Goal: Task Accomplishment & Management: Use online tool/utility

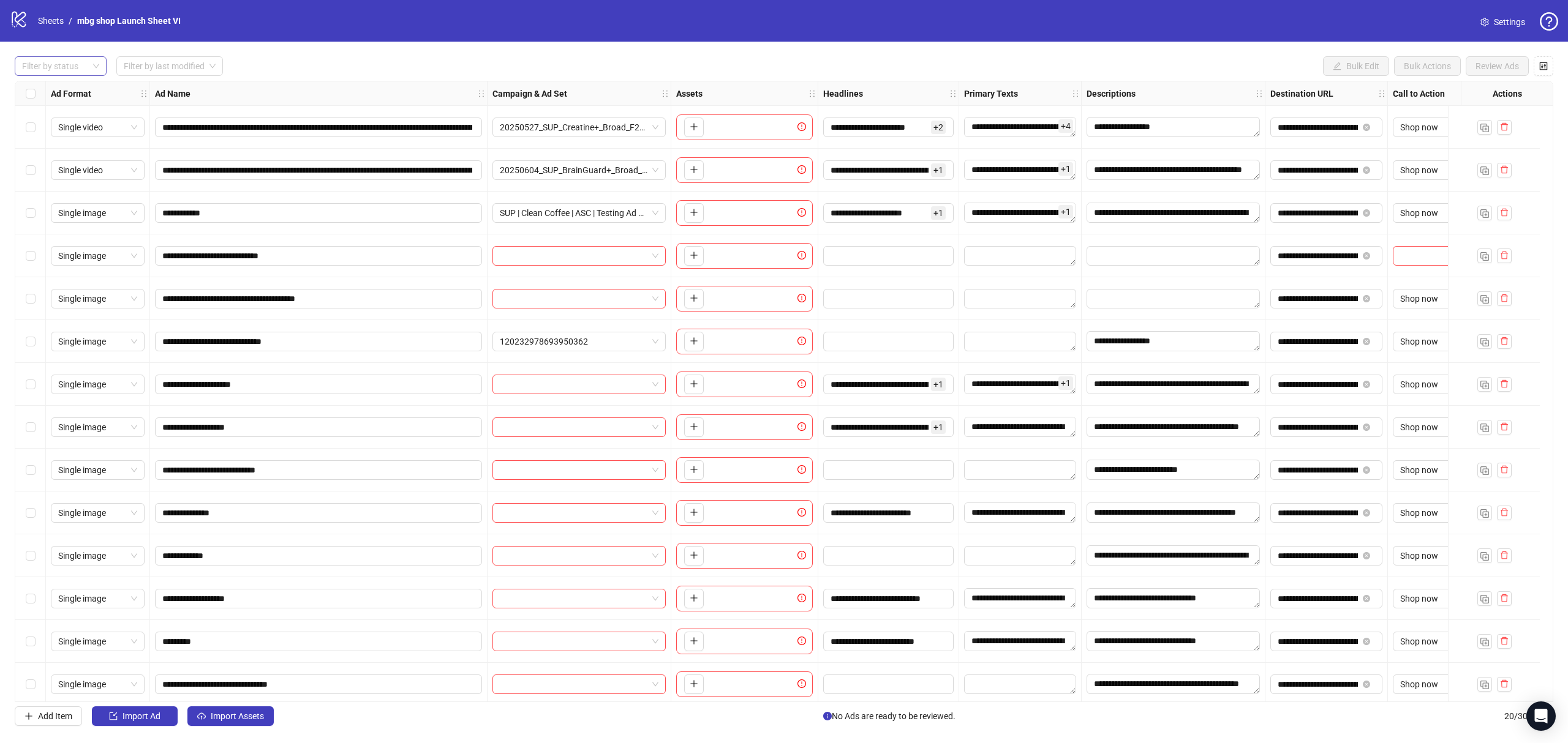
click at [79, 57] on div "Filter by status" at bounding box center [60, 66] width 92 height 19
click at [82, 86] on div "Draft" at bounding box center [61, 92] width 73 height 13
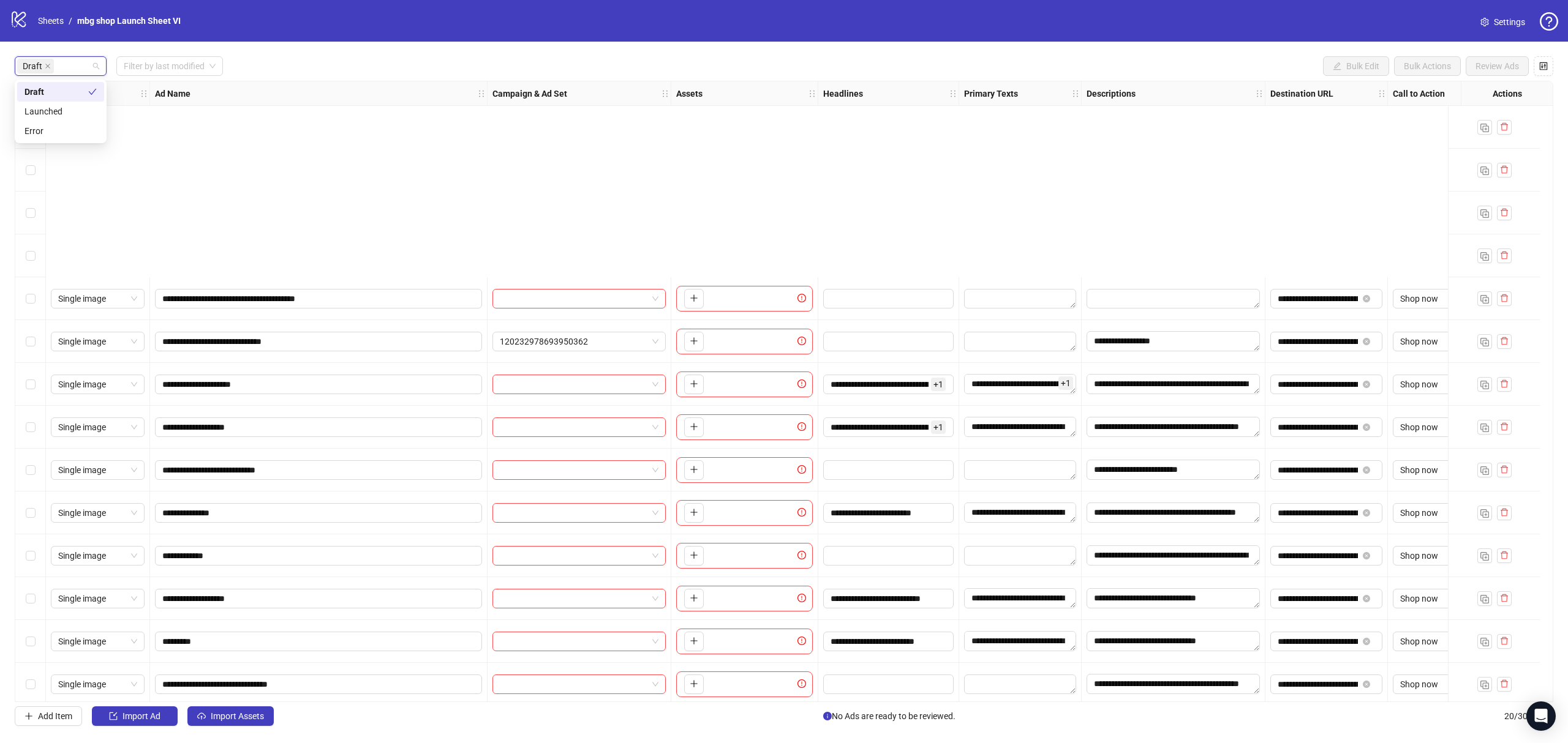
scroll to position [267, 0]
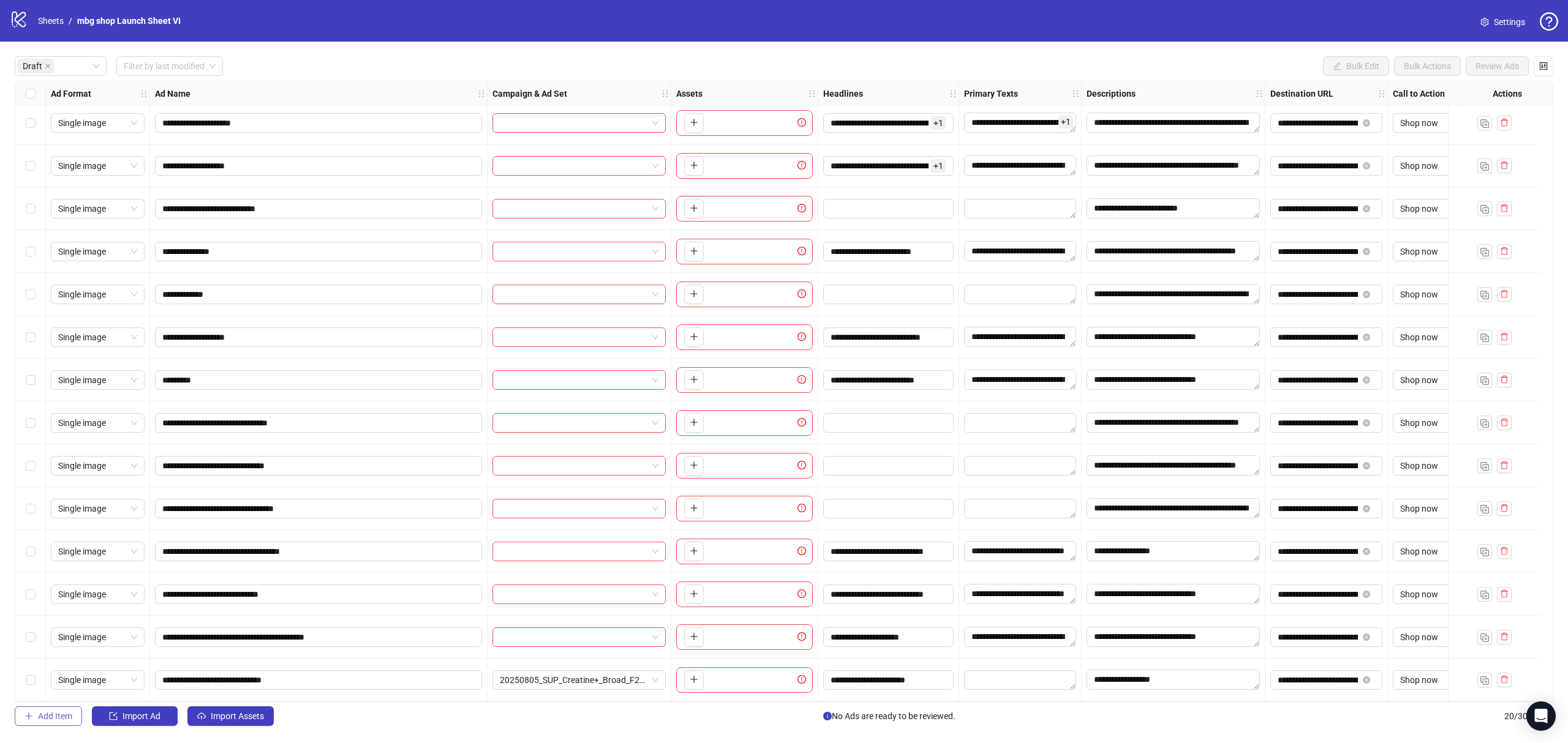
click at [59, 711] on button "Add Item" at bounding box center [48, 716] width 68 height 19
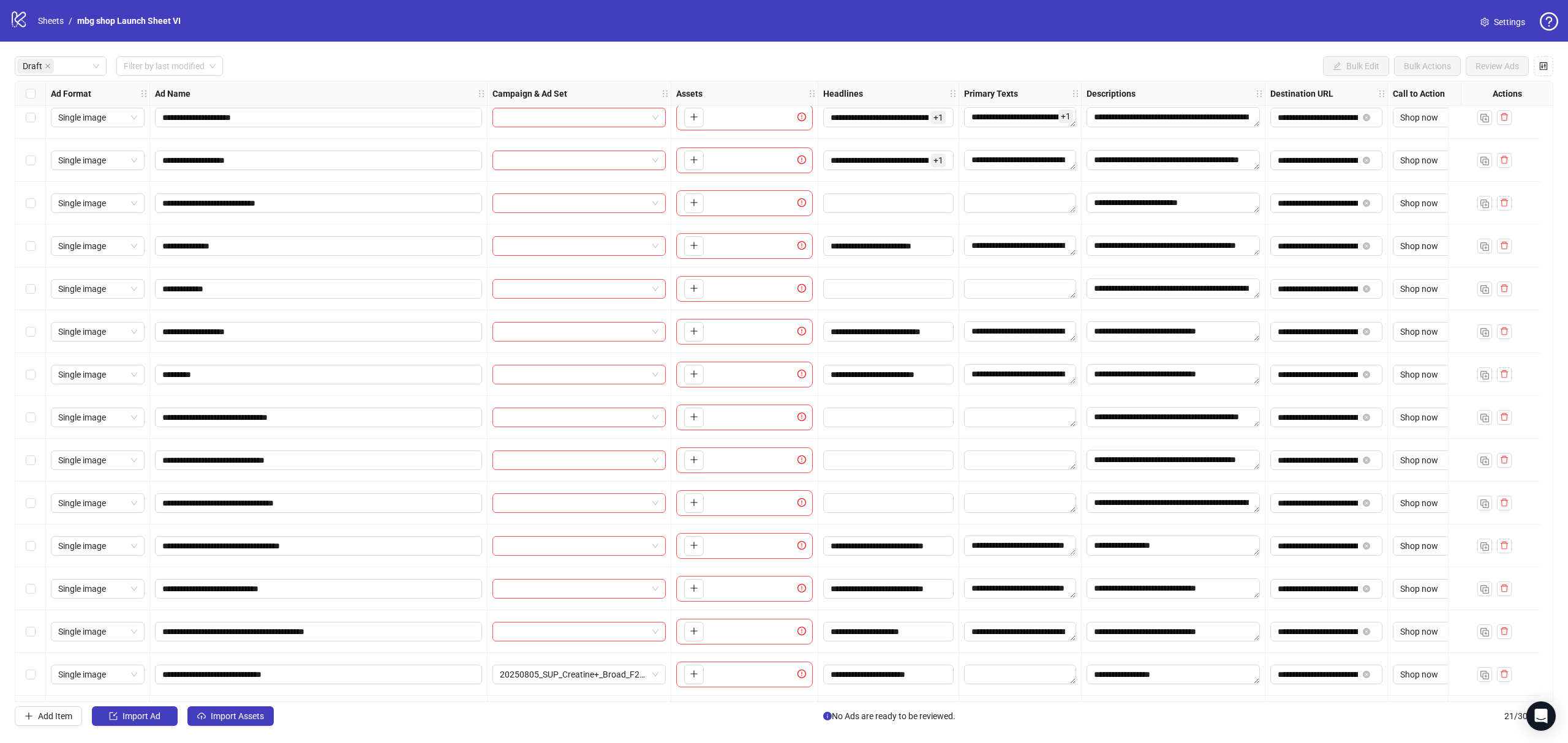
scroll to position [310, 0]
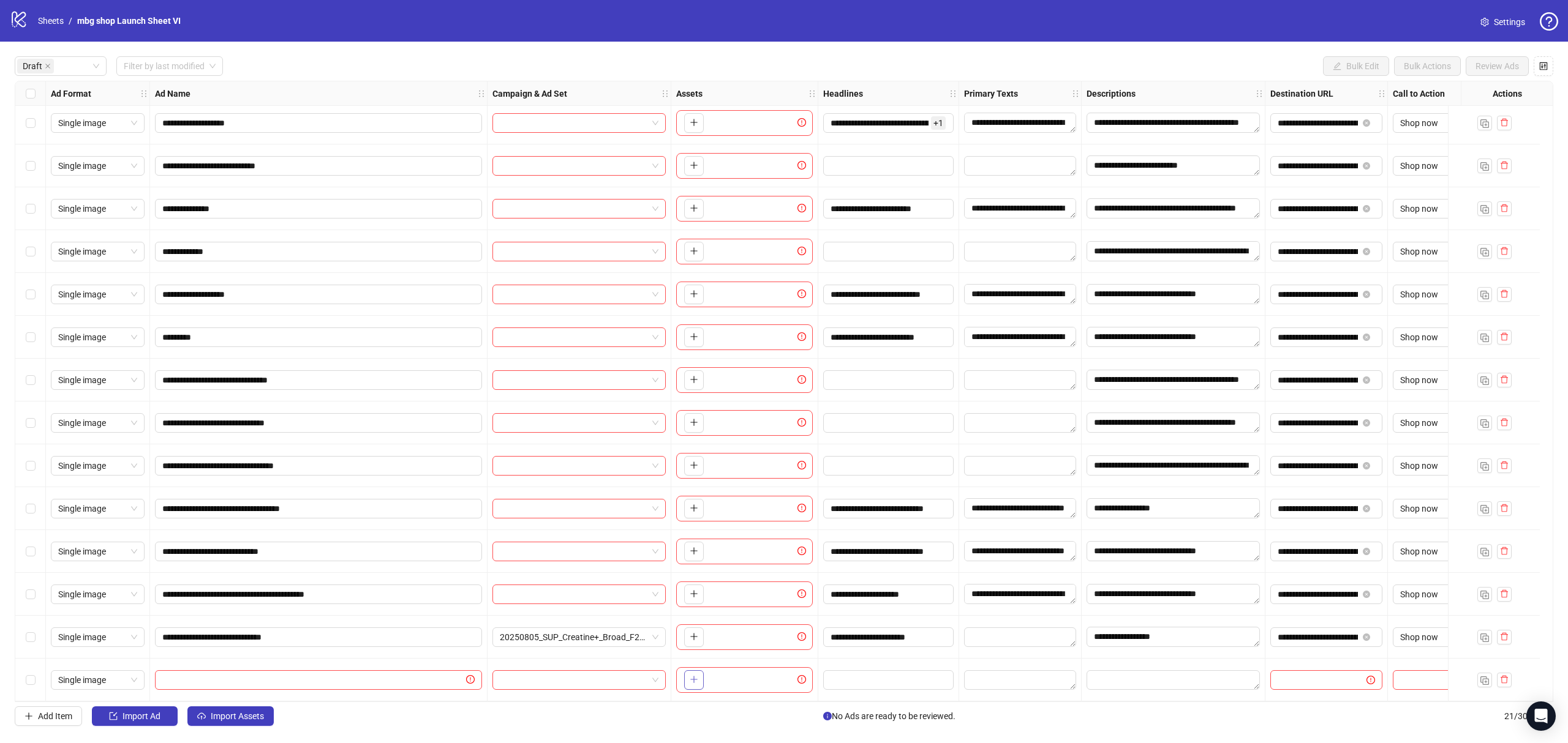
click at [699, 674] on button "button" at bounding box center [694, 680] width 19 height 19
click at [130, 681] on span "Single image" at bounding box center [98, 681] width 79 height 19
click at [115, 571] on div "Single video" at bounding box center [98, 572] width 74 height 13
click at [334, 673] on input "text" at bounding box center [312, 680] width 301 height 13
paste input "**********"
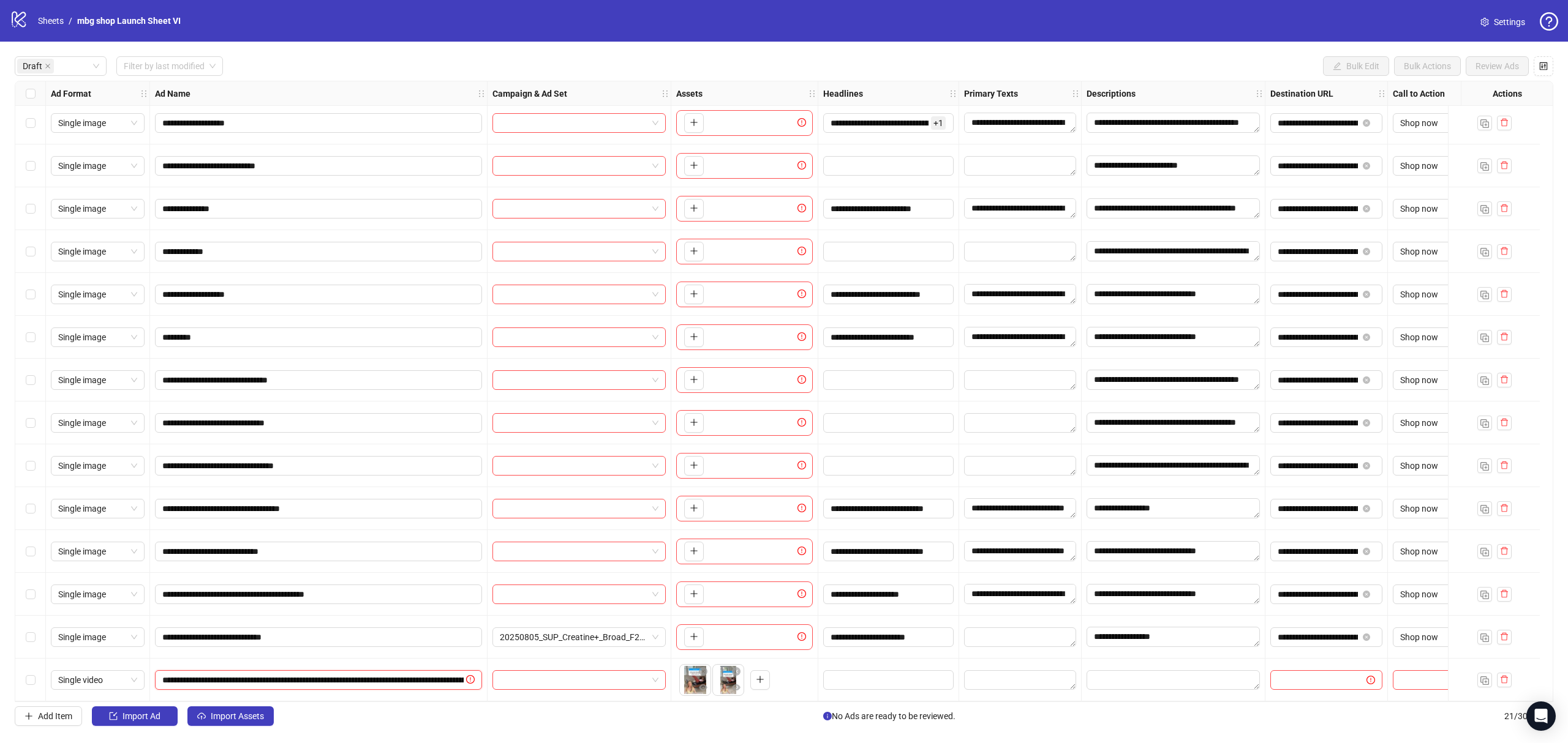
scroll to position [0, 491]
type input "**********"
click at [1029, 681] on textarea "Edit values" at bounding box center [1020, 680] width 112 height 19
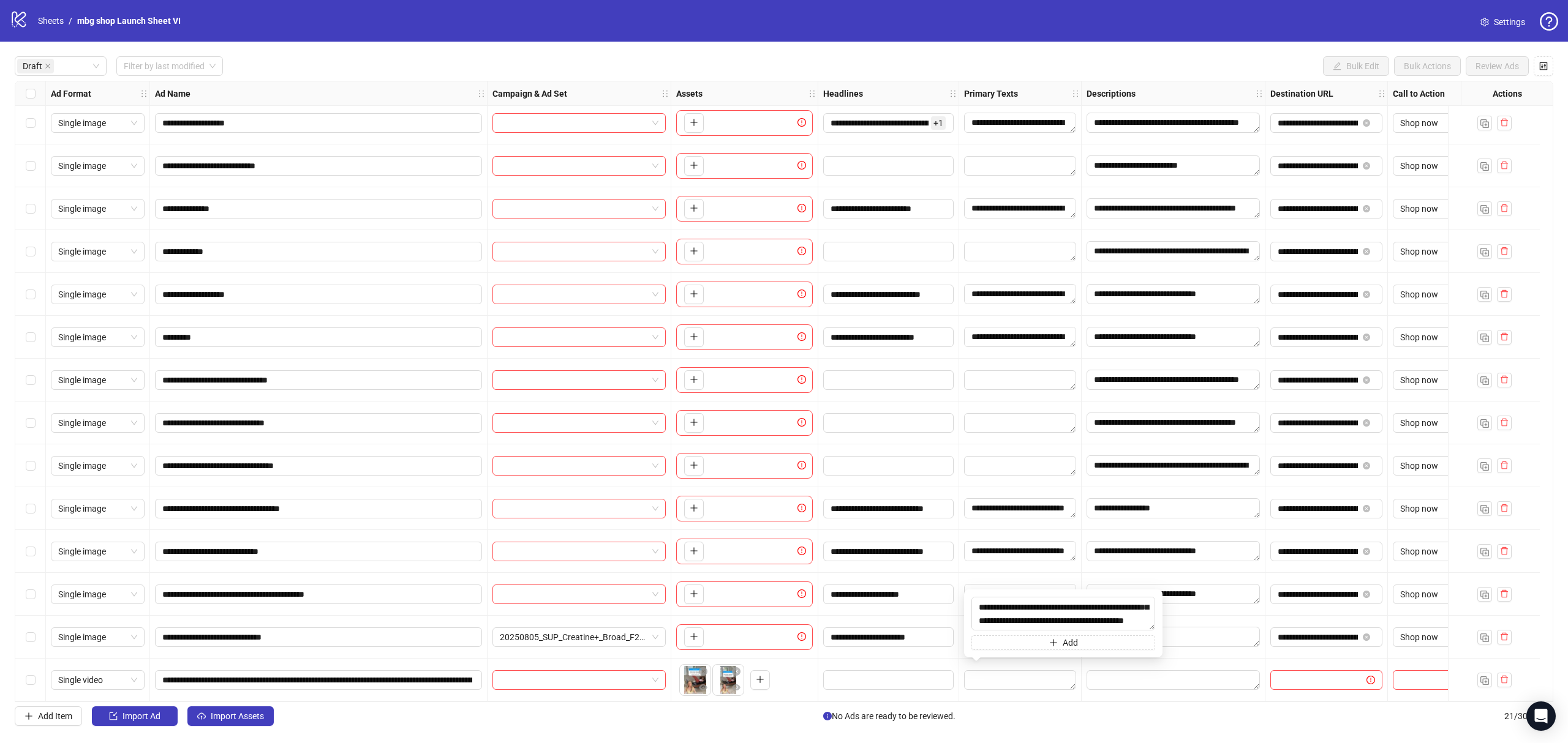
type textarea "**********"
click at [927, 673] on input "Edit values" at bounding box center [887, 680] width 113 height 13
type input "**********"
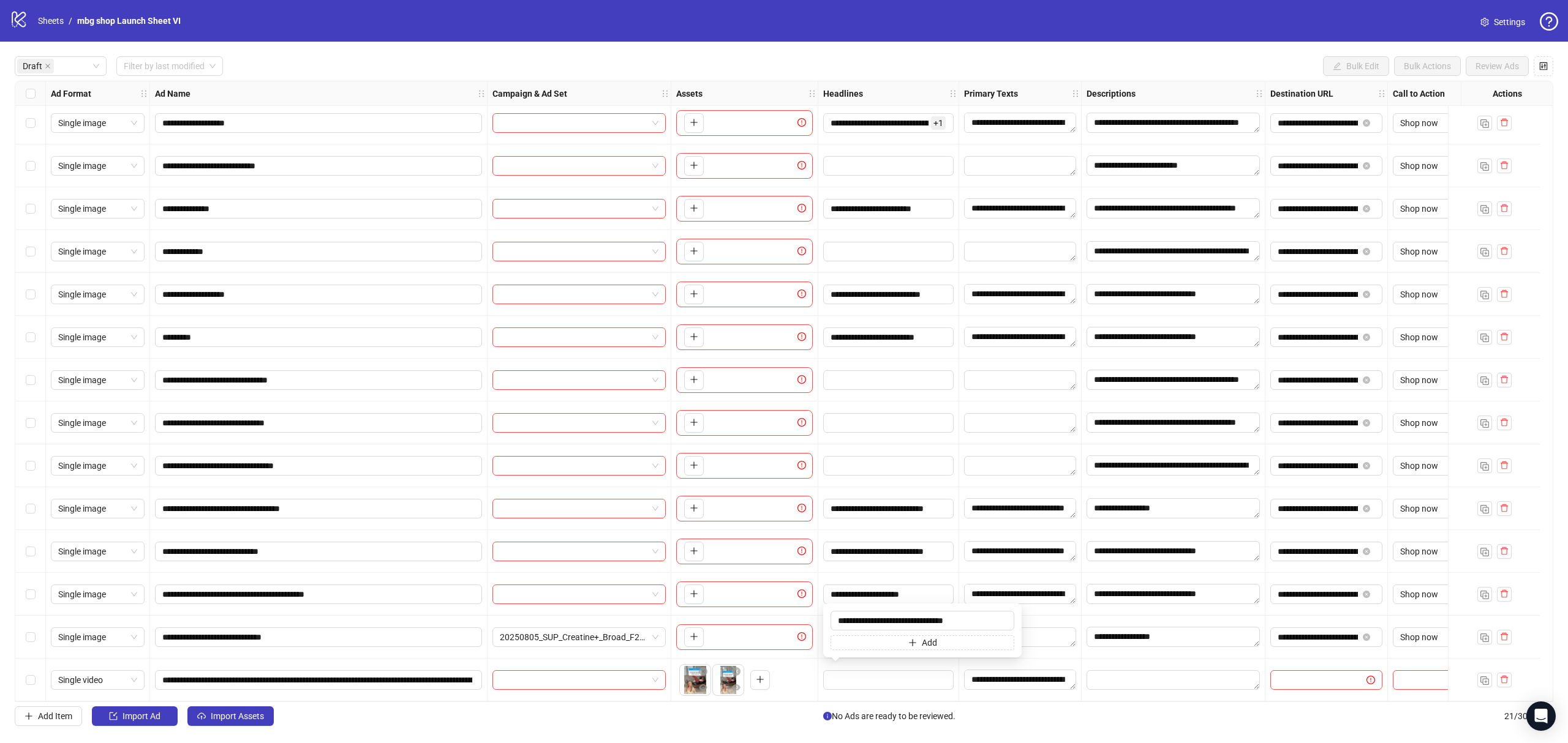
click at [785, 670] on div "To pick up a draggable item, press the space bar. While dragging, use the arrow…" at bounding box center [744, 680] width 137 height 38
click at [1500, 89] on strong "Actions" at bounding box center [1507, 94] width 30 height 13
click at [1542, 65] on icon "control" at bounding box center [1544, 65] width 8 height 8
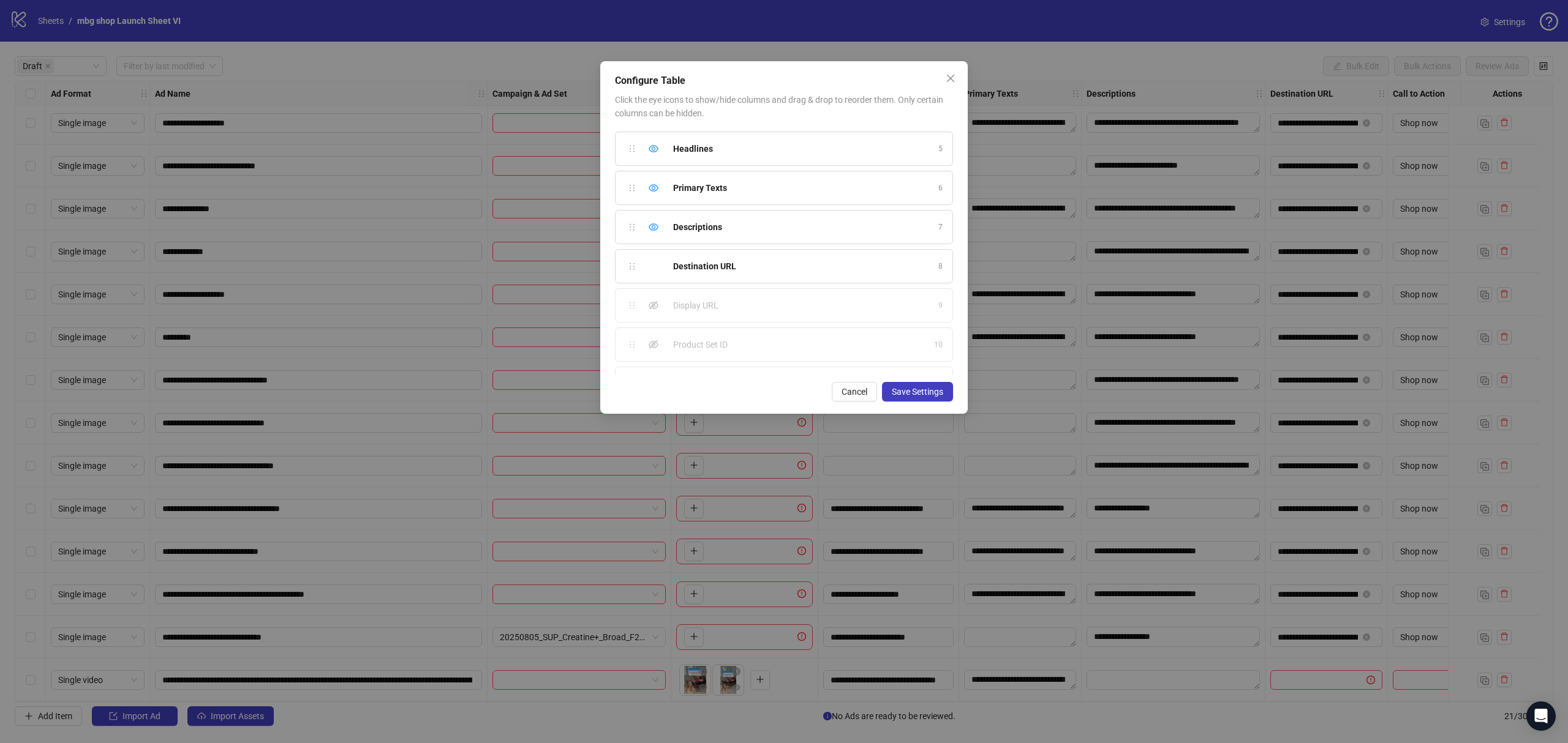
scroll to position [146, 0]
click at [951, 77] on icon "close" at bounding box center [951, 78] width 10 height 10
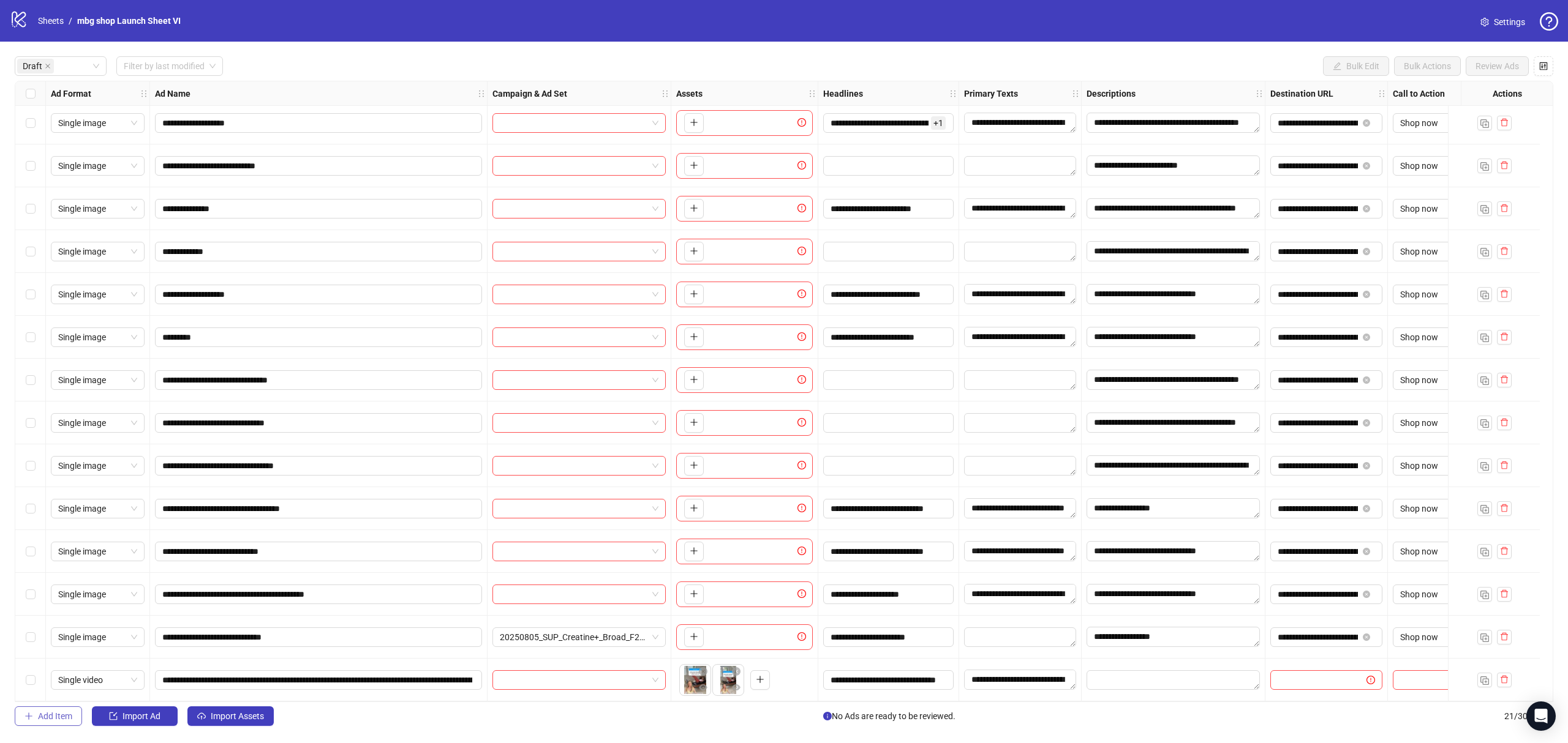
drag, startPoint x: 59, startPoint y: 725, endPoint x: 69, endPoint y: 720, distance: 11.2
click at [59, 725] on button "Add Item" at bounding box center [48, 716] width 68 height 19
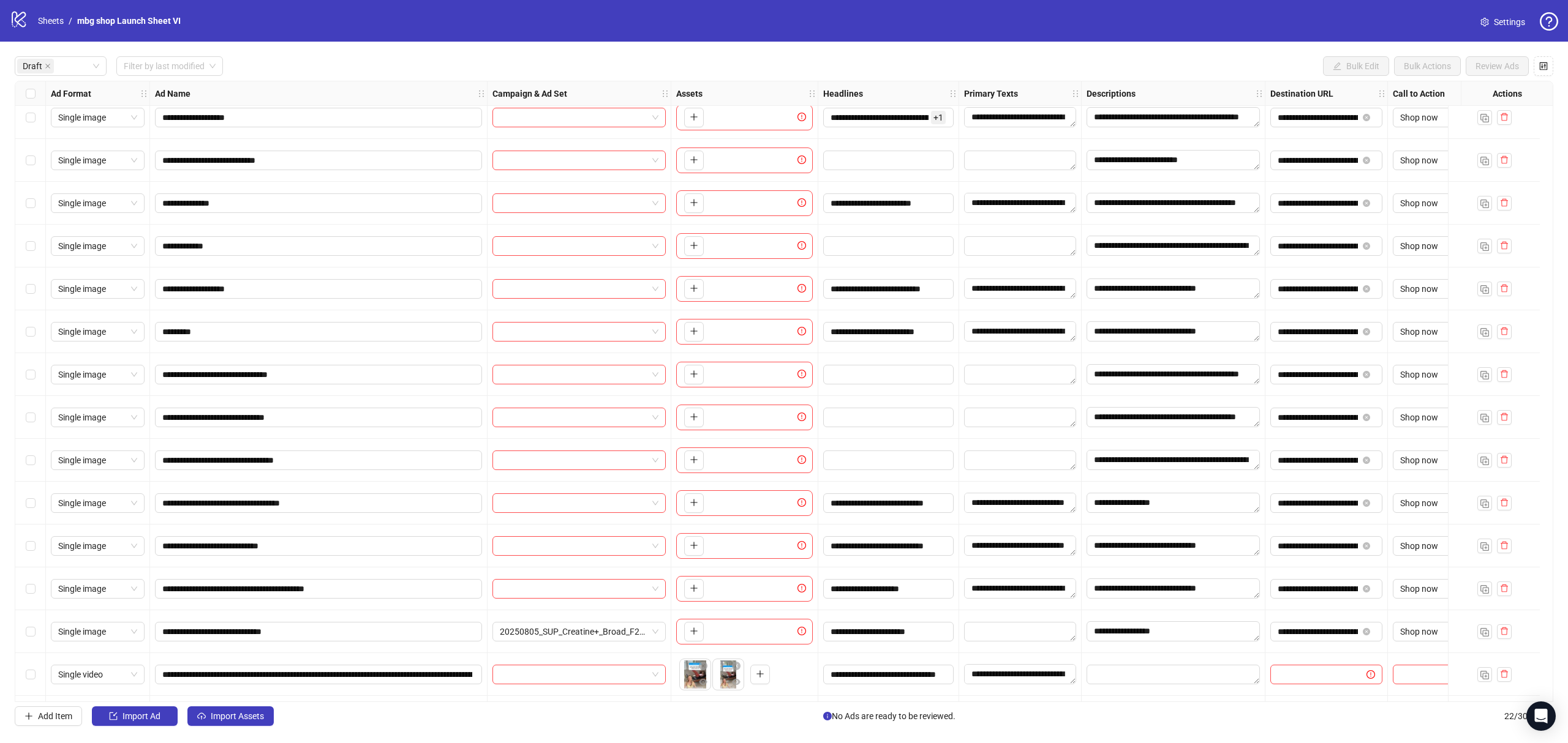
scroll to position [353, 0]
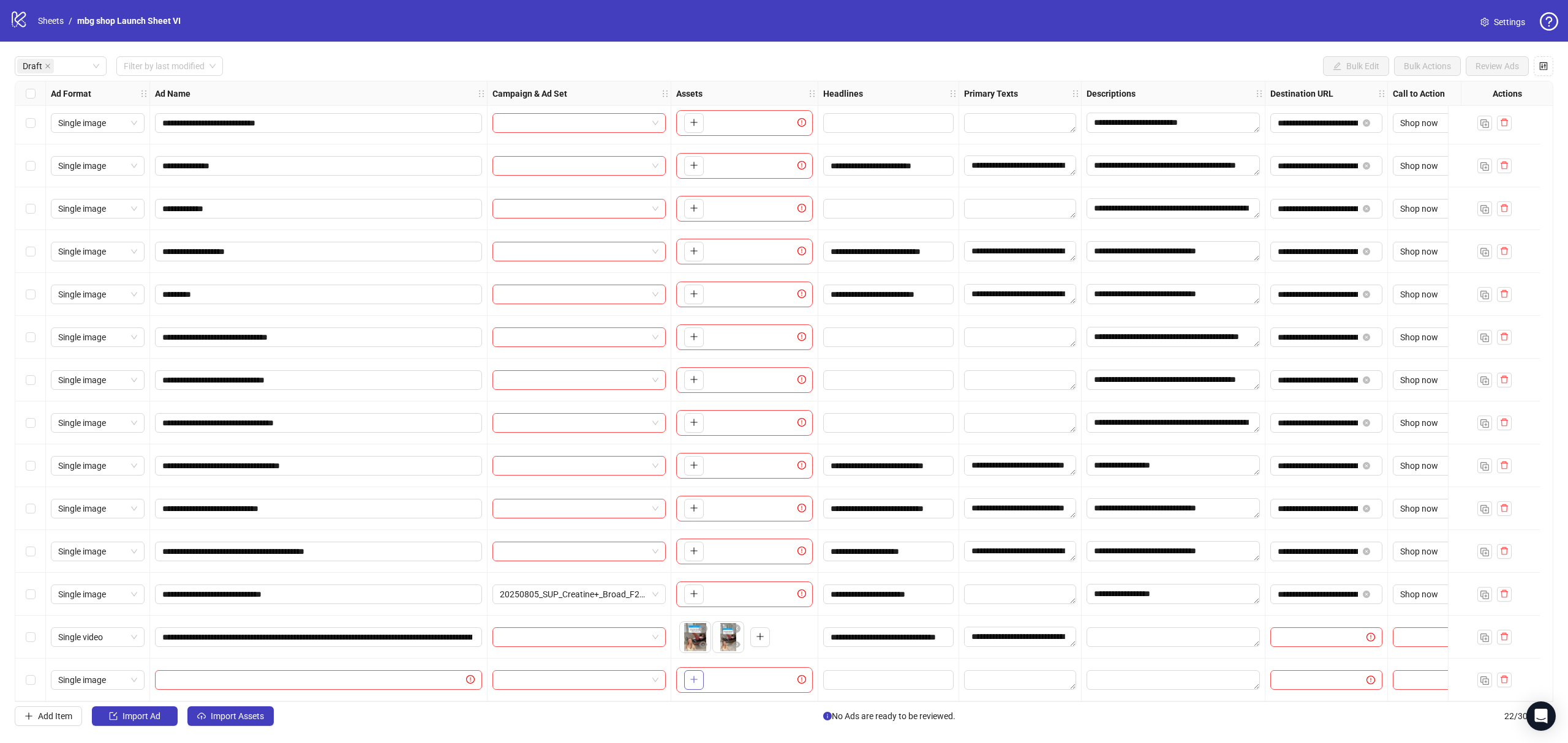
click at [692, 676] on icon "plus" at bounding box center [694, 680] width 8 height 8
click at [400, 670] on span at bounding box center [319, 680] width 327 height 19
paste input "**********"
type input "**********"
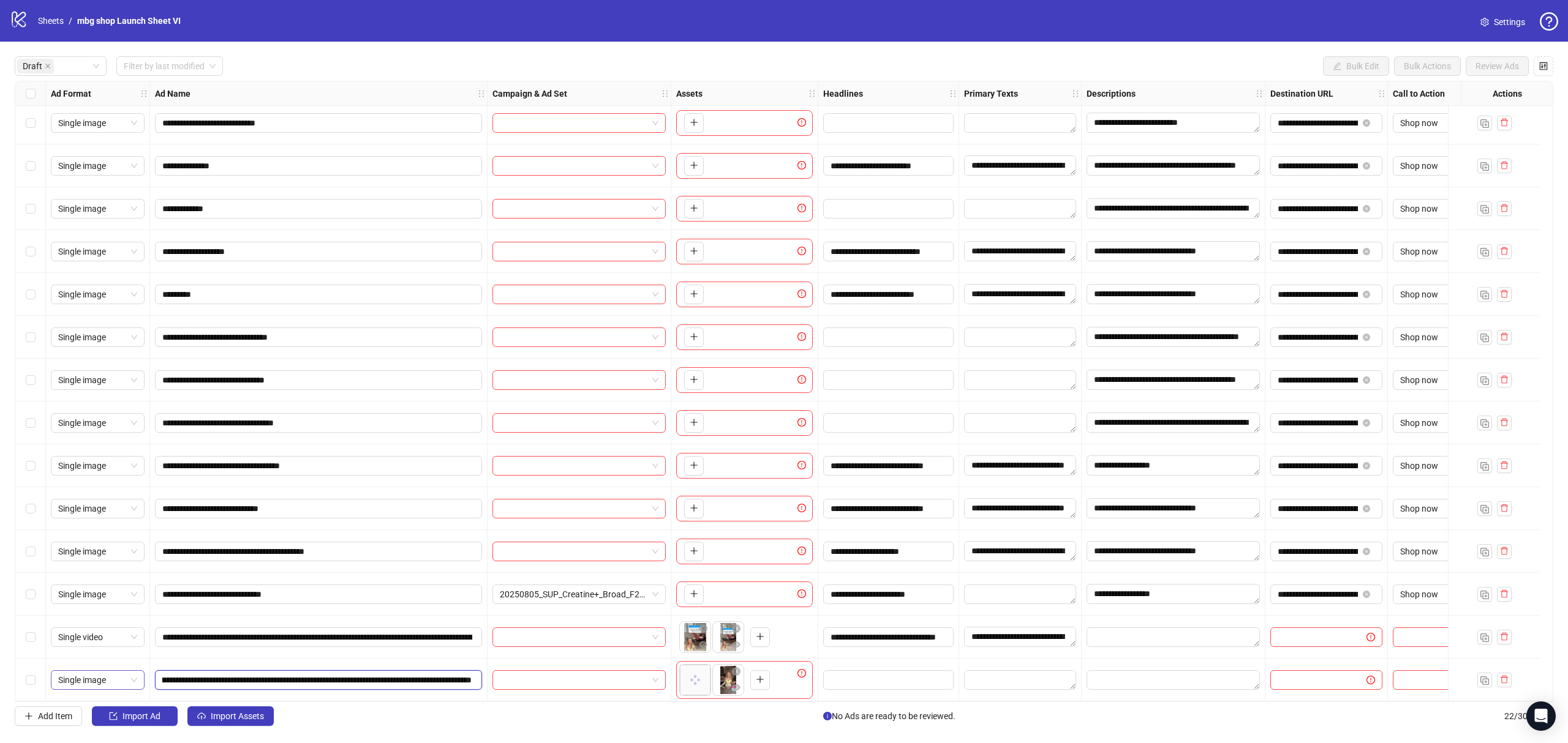
click at [92, 671] on span "Single image" at bounding box center [98, 681] width 79 height 19
click at [101, 564] on div "Single video" at bounding box center [97, 572] width 89 height 19
click at [71, 709] on button "Add Item" at bounding box center [48, 716] width 68 height 19
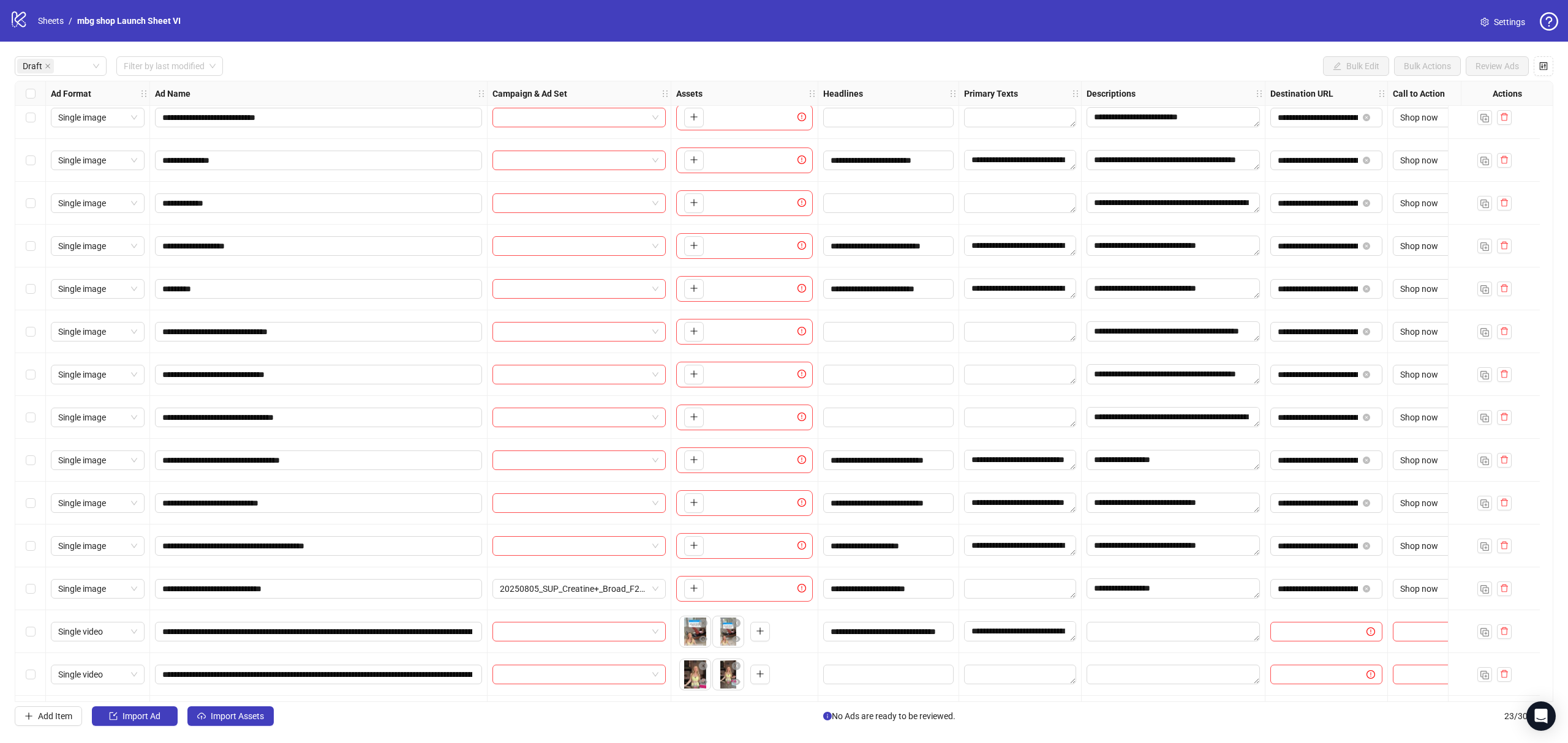
scroll to position [396, 0]
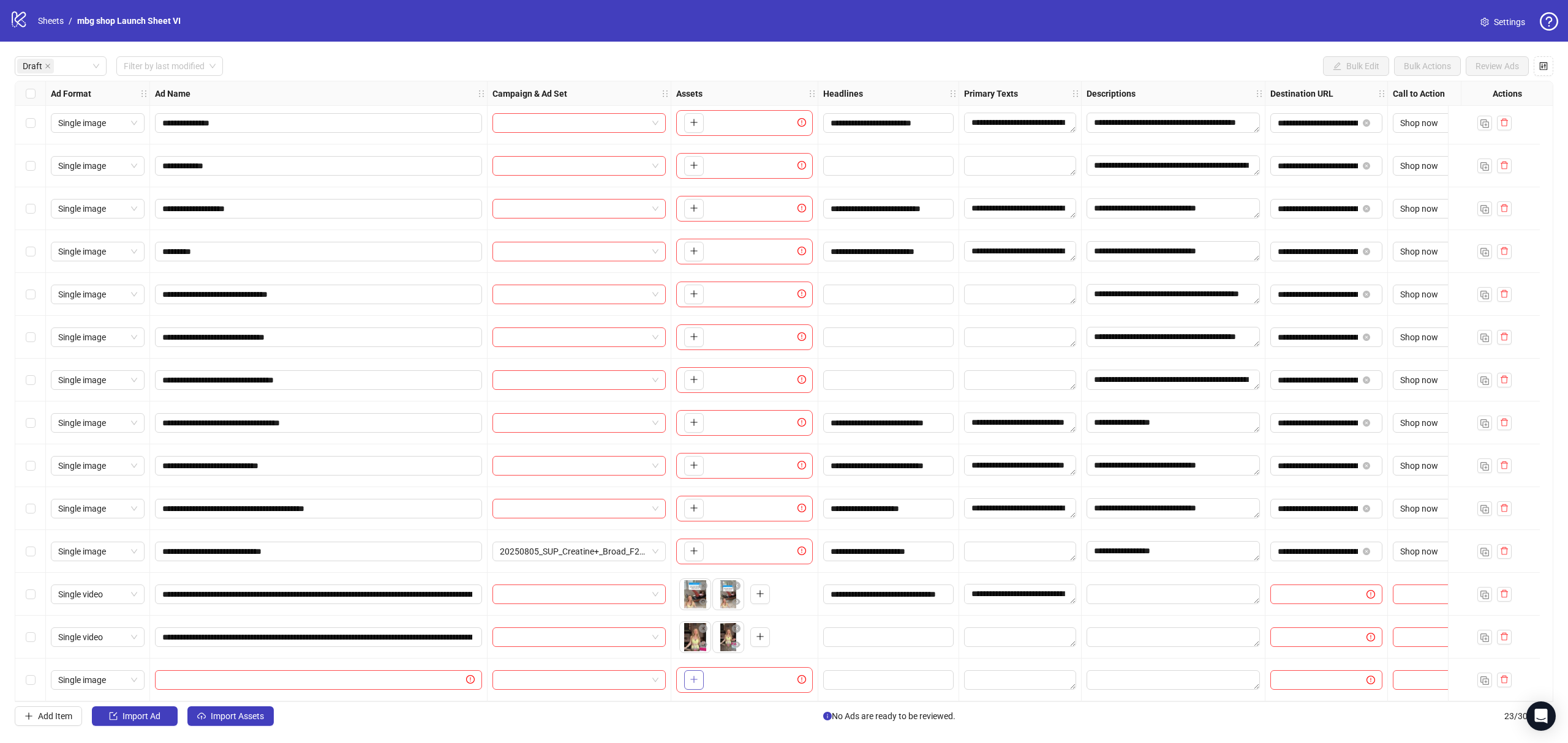
click at [700, 679] on button "button" at bounding box center [694, 680] width 19 height 19
click at [130, 676] on span "Single image" at bounding box center [98, 681] width 79 height 19
click at [101, 566] on div "Single video" at bounding box center [98, 572] width 74 height 13
click at [420, 673] on input "text" at bounding box center [312, 680] width 301 height 13
paste input "**********"
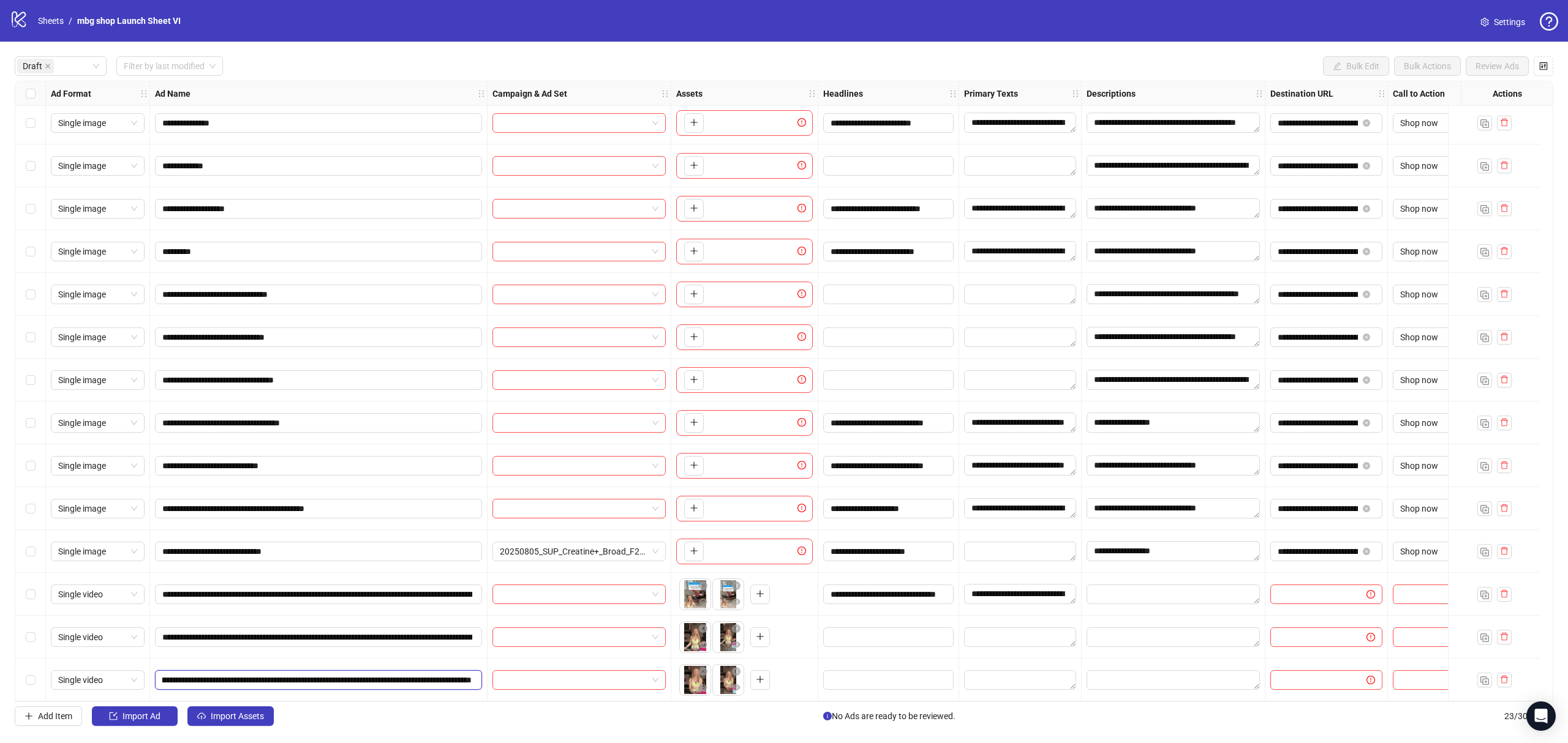
type input "**********"
click at [30, 596] on div "Select row 21" at bounding box center [30, 594] width 30 height 43
click at [27, 594] on label "Select row 21" at bounding box center [30, 595] width 10 height 13
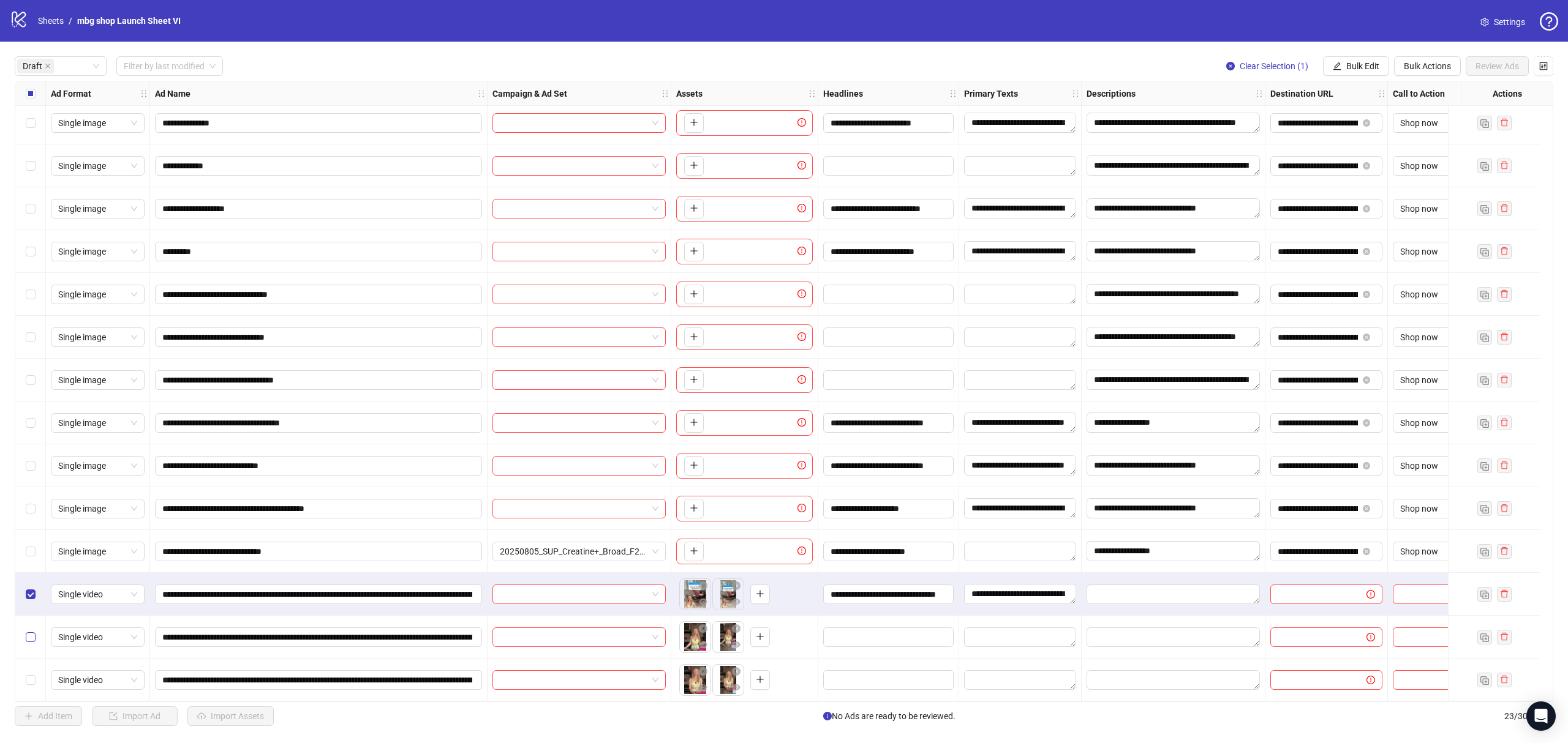
click at [30, 638] on label "Select row 22" at bounding box center [30, 638] width 10 height 13
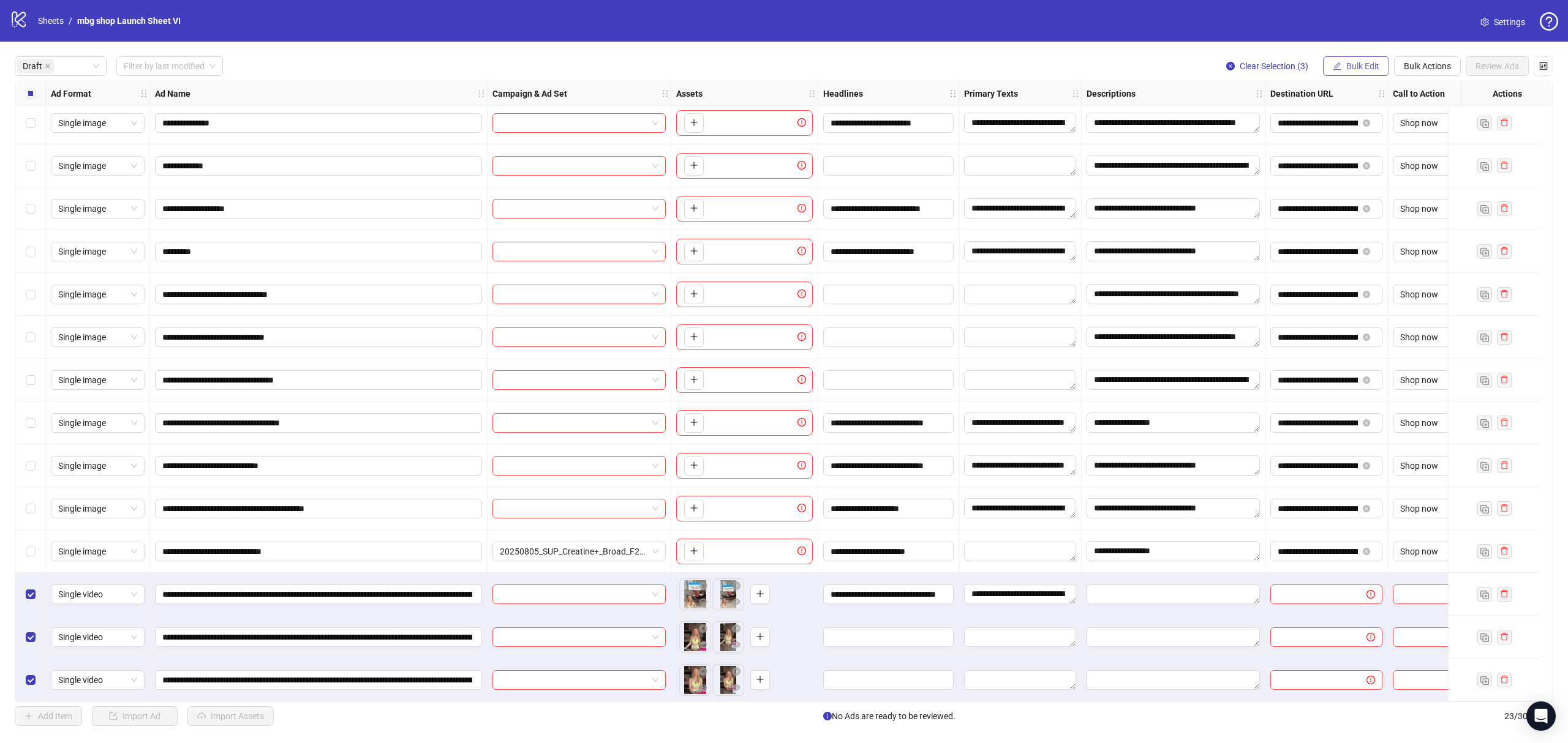
drag, startPoint x: 1339, startPoint y: 62, endPoint x: 1343, endPoint y: 74, distance: 12.6
click at [1339, 60] on button "Bulk Edit" at bounding box center [1356, 66] width 66 height 19
click at [1387, 155] on span "Headlines" at bounding box center [1367, 151] width 73 height 13
click at [1410, 170] on button "submit" at bounding box center [1404, 171] width 14 height 14
click at [1362, 67] on span "Bulk Edit" at bounding box center [1362, 67] width 33 height 10
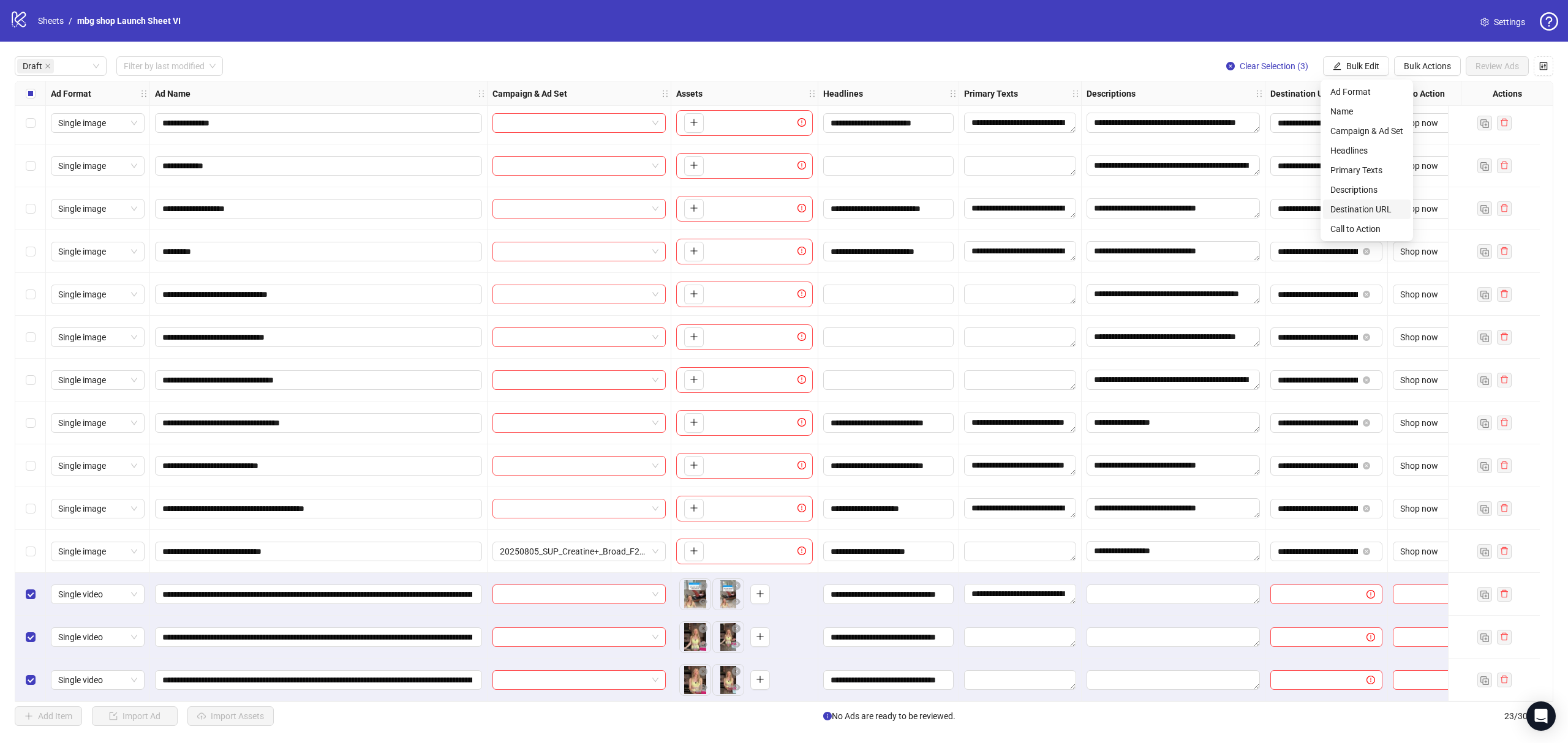
click at [1370, 206] on span "Destination URL" at bounding box center [1367, 209] width 73 height 13
click at [1409, 157] on span "submit" at bounding box center [1405, 152] width 8 height 10
click at [1356, 67] on span "Bulk Edit" at bounding box center [1362, 67] width 33 height 10
click at [1389, 168] on span "Primary Texts" at bounding box center [1367, 170] width 73 height 13
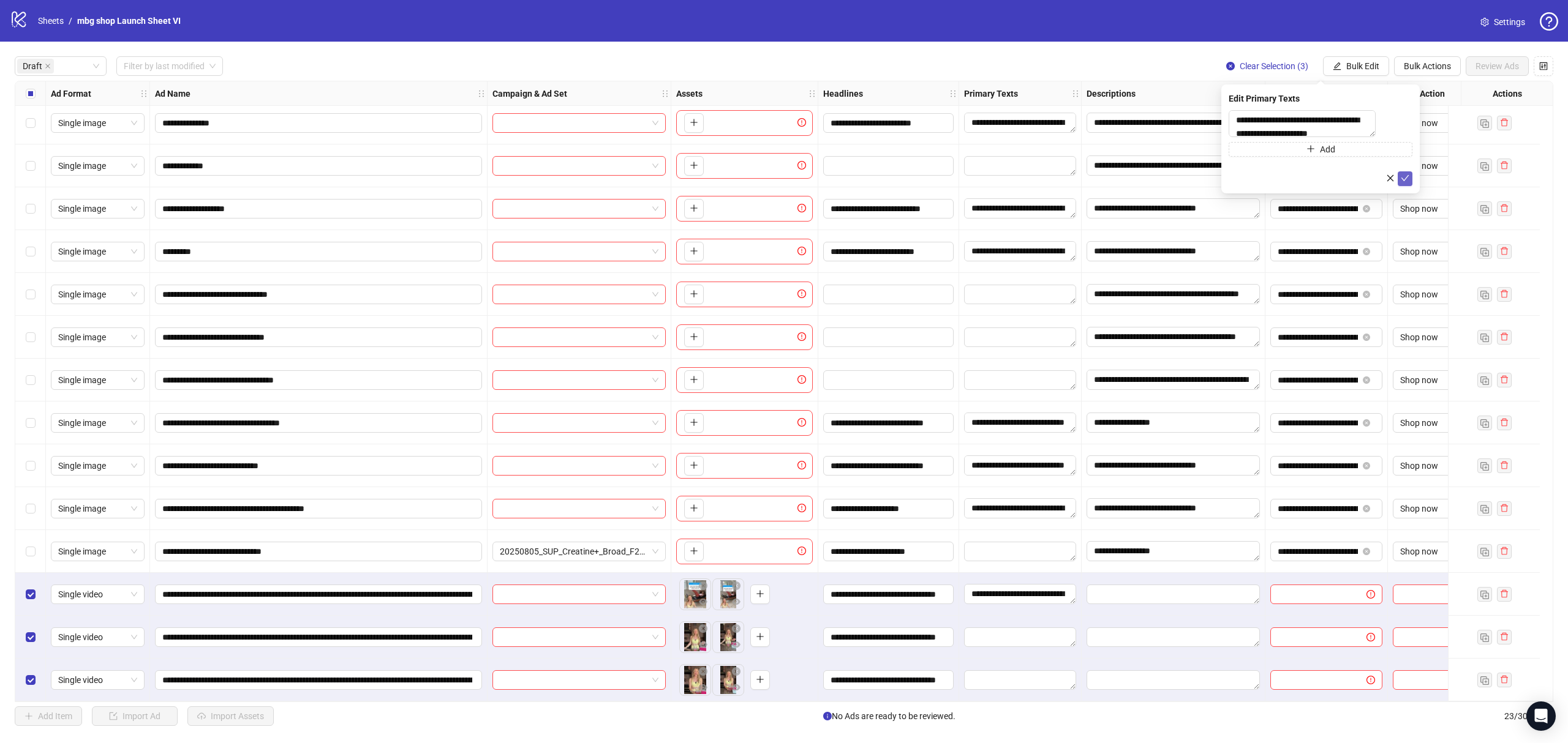
click at [1407, 180] on icon "check" at bounding box center [1405, 178] width 8 height 8
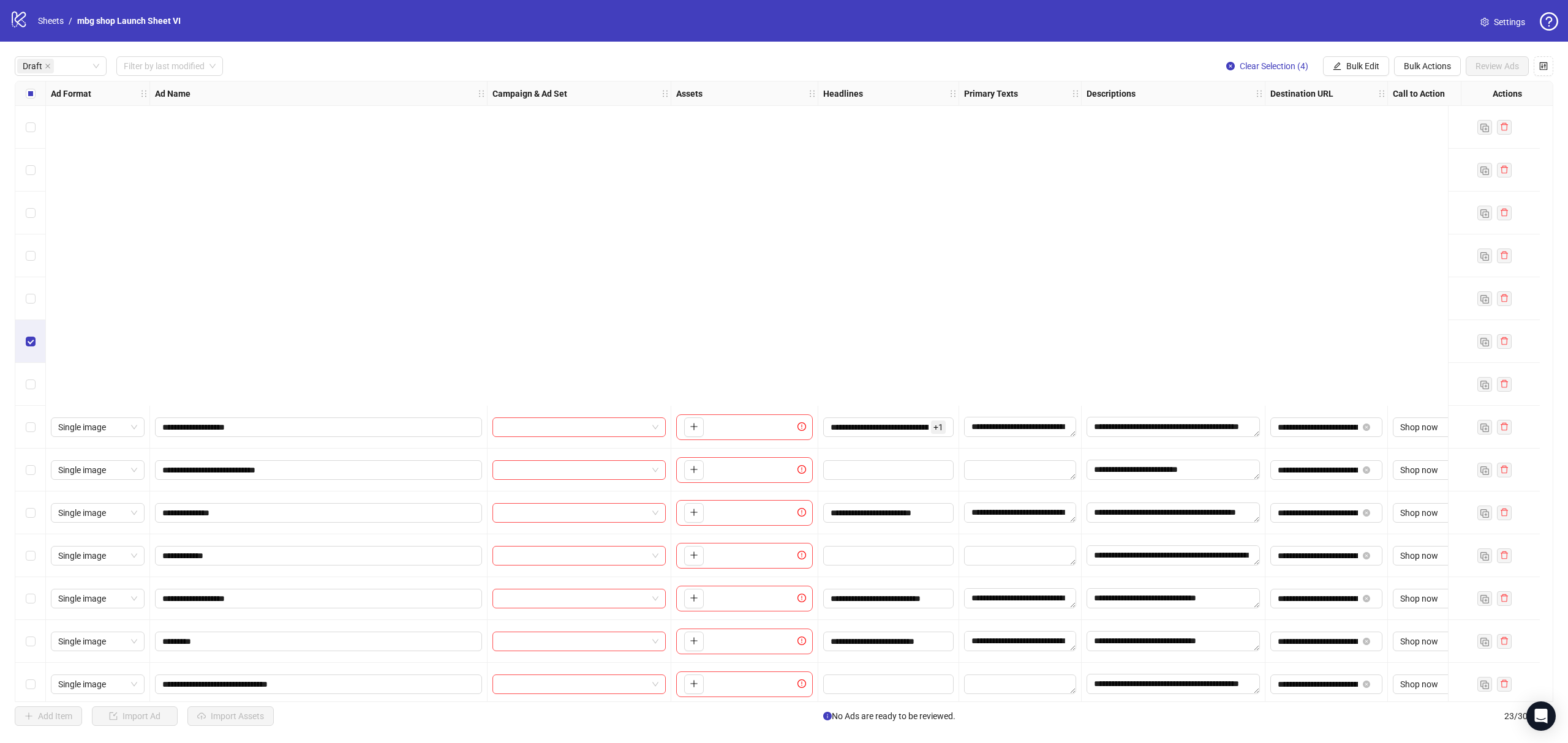
scroll to position [396, 0]
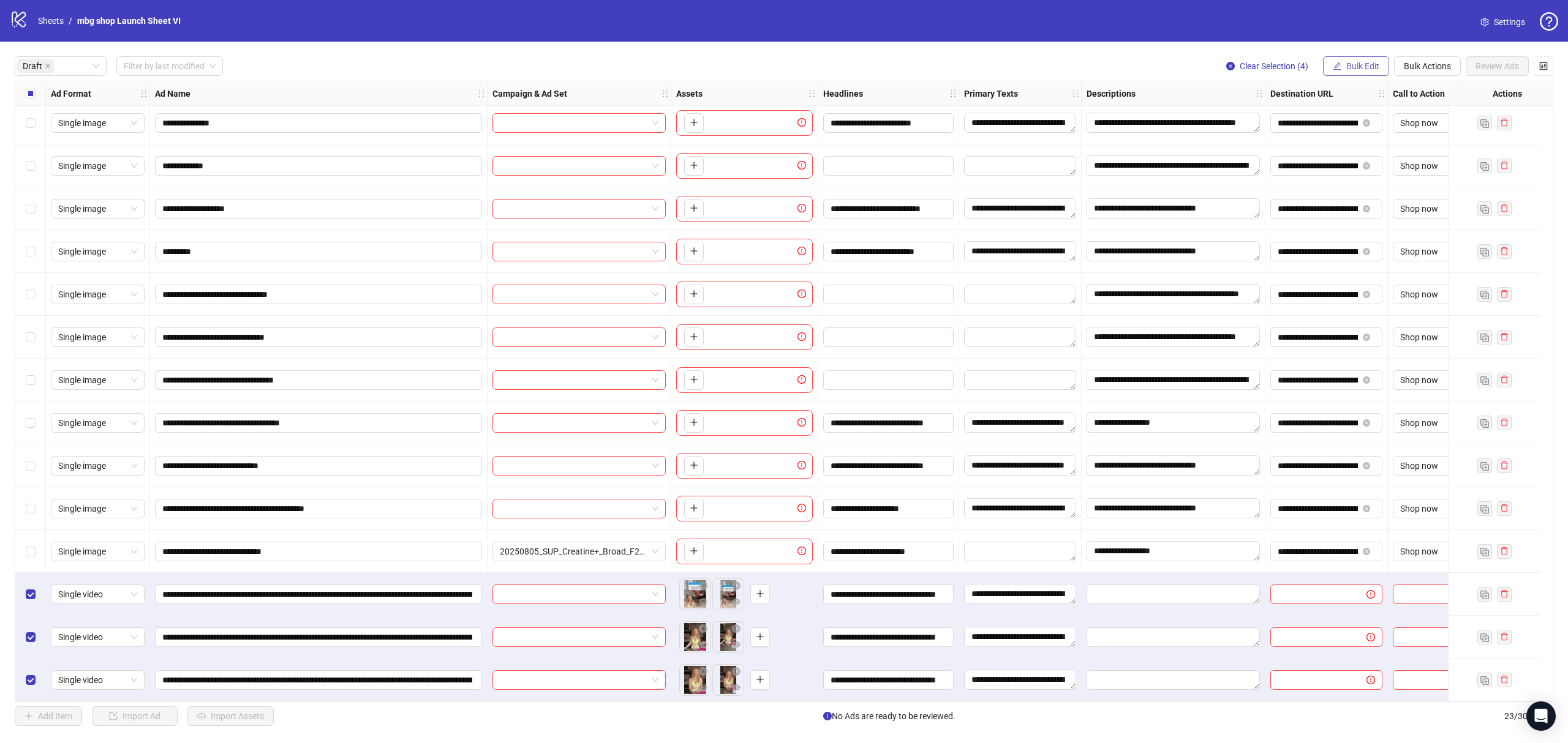
click at [1360, 64] on span "Bulk Edit" at bounding box center [1362, 67] width 33 height 10
click at [1367, 184] on span "Descriptions" at bounding box center [1367, 190] width 73 height 13
click at [1405, 184] on icon "check" at bounding box center [1405, 183] width 8 height 8
click at [1349, 70] on span "Bulk Edit" at bounding box center [1362, 67] width 33 height 10
click at [1394, 207] on span "Destination URL" at bounding box center [1367, 209] width 73 height 13
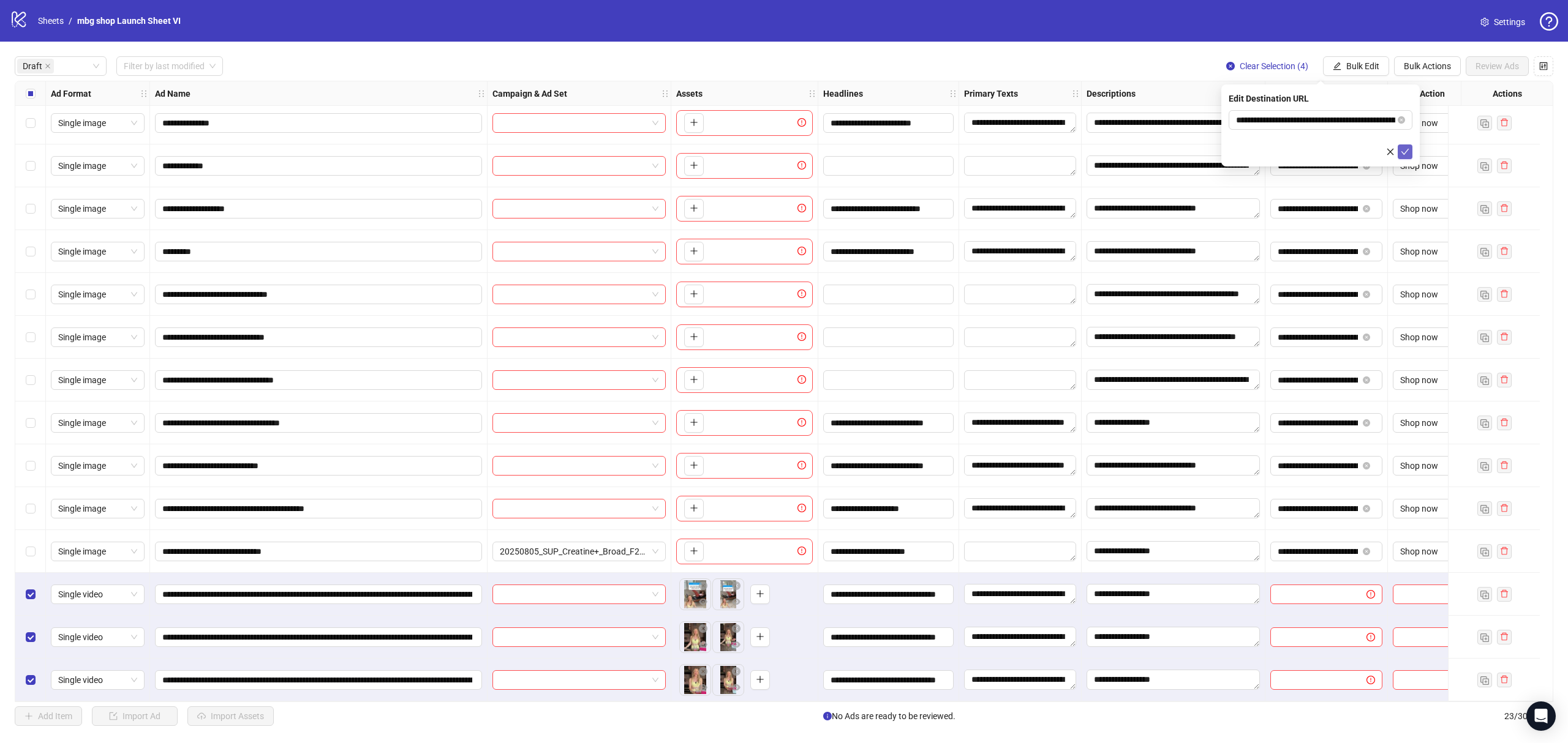
click at [1412, 151] on button "submit" at bounding box center [1404, 151] width 14 height 14
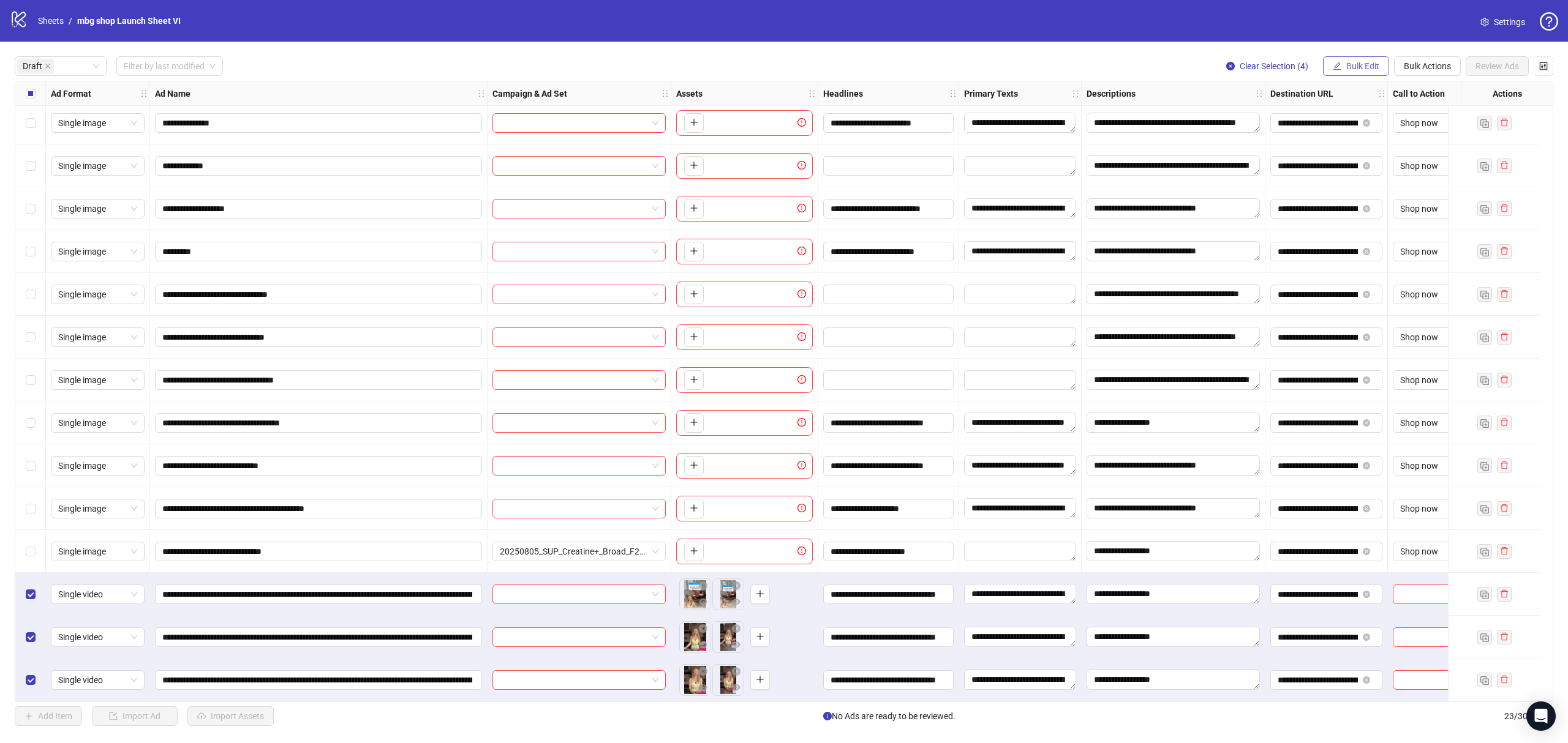
click at [1350, 68] on span "Bulk Edit" at bounding box center [1362, 67] width 33 height 10
click at [1366, 222] on span "Call to Action" at bounding box center [1367, 229] width 73 height 13
click at [1405, 155] on icon "check" at bounding box center [1405, 152] width 8 height 8
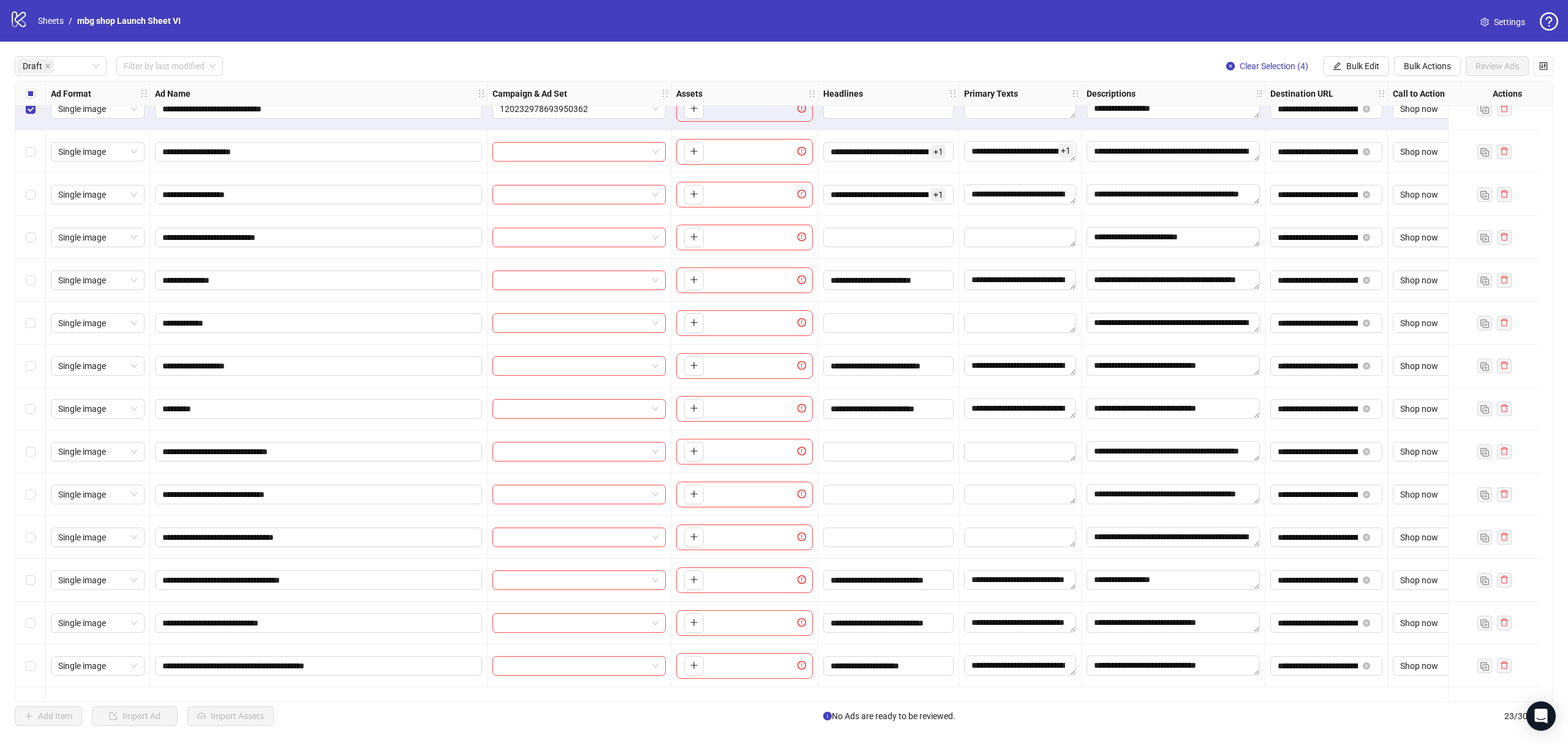
scroll to position [151, 0]
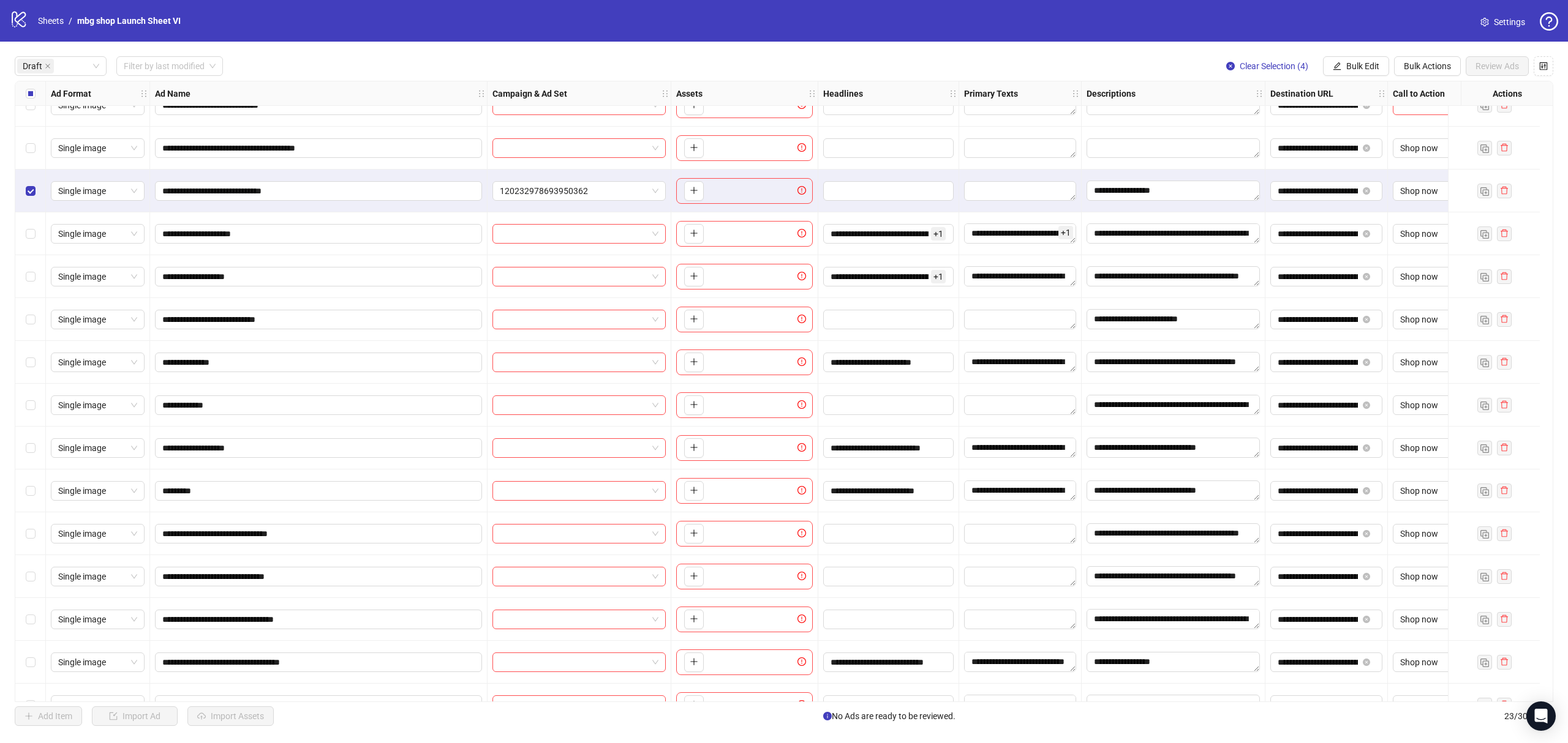
click at [37, 195] on div "Select row 6" at bounding box center [30, 191] width 30 height 43
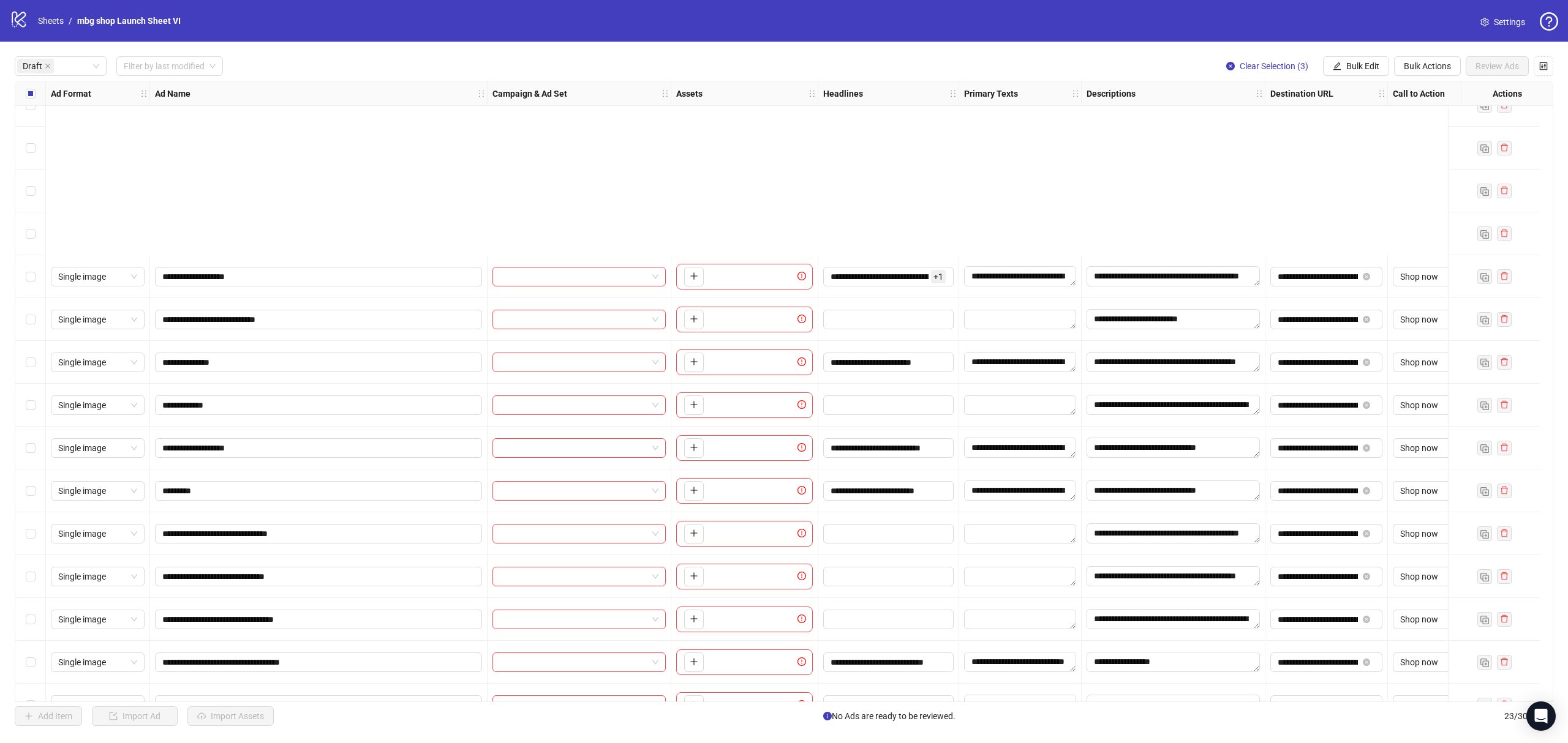
scroll to position [396, 0]
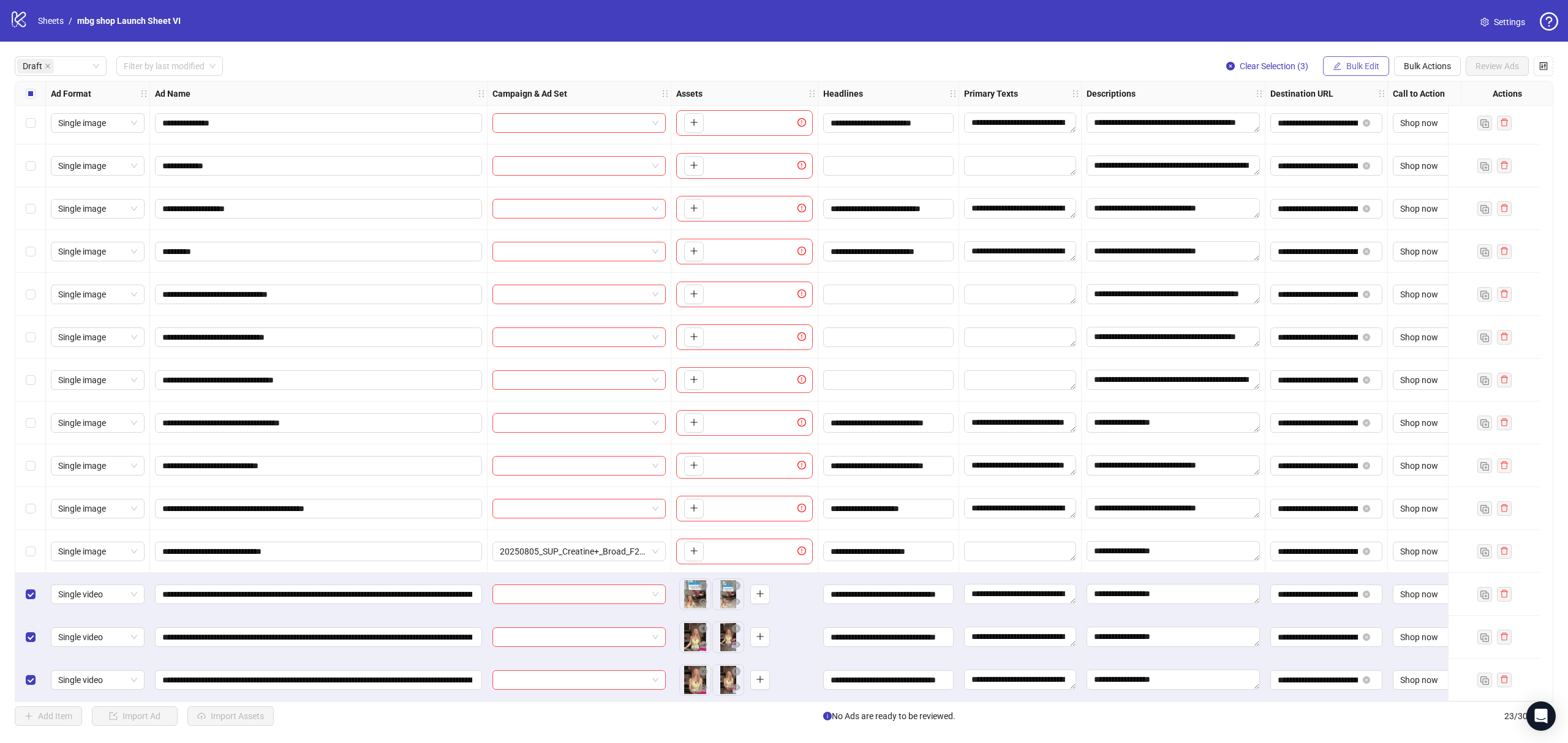
click at [1335, 67] on icon "edit" at bounding box center [1337, 65] width 8 height 8
click at [1381, 128] on span "Campaign & Ad Set" at bounding box center [1367, 131] width 73 height 13
drag, startPoint x: 1262, startPoint y: 110, endPoint x: 1267, endPoint y: 116, distance: 7.8
click at [1262, 109] on div "Edit Campaign & Ad Set Select an adset" at bounding box center [1320, 125] width 198 height 82
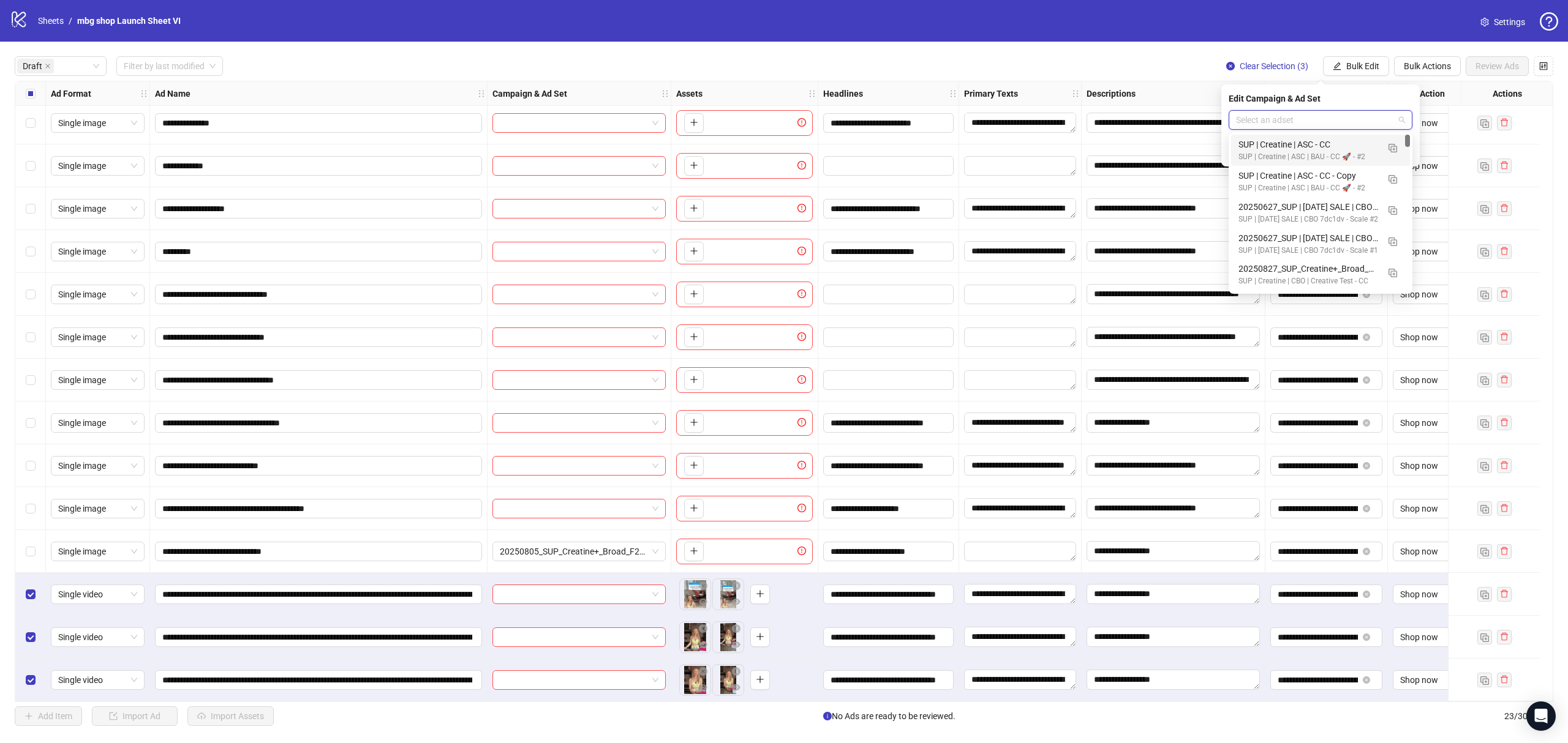
paste input "**********"
type input "**********"
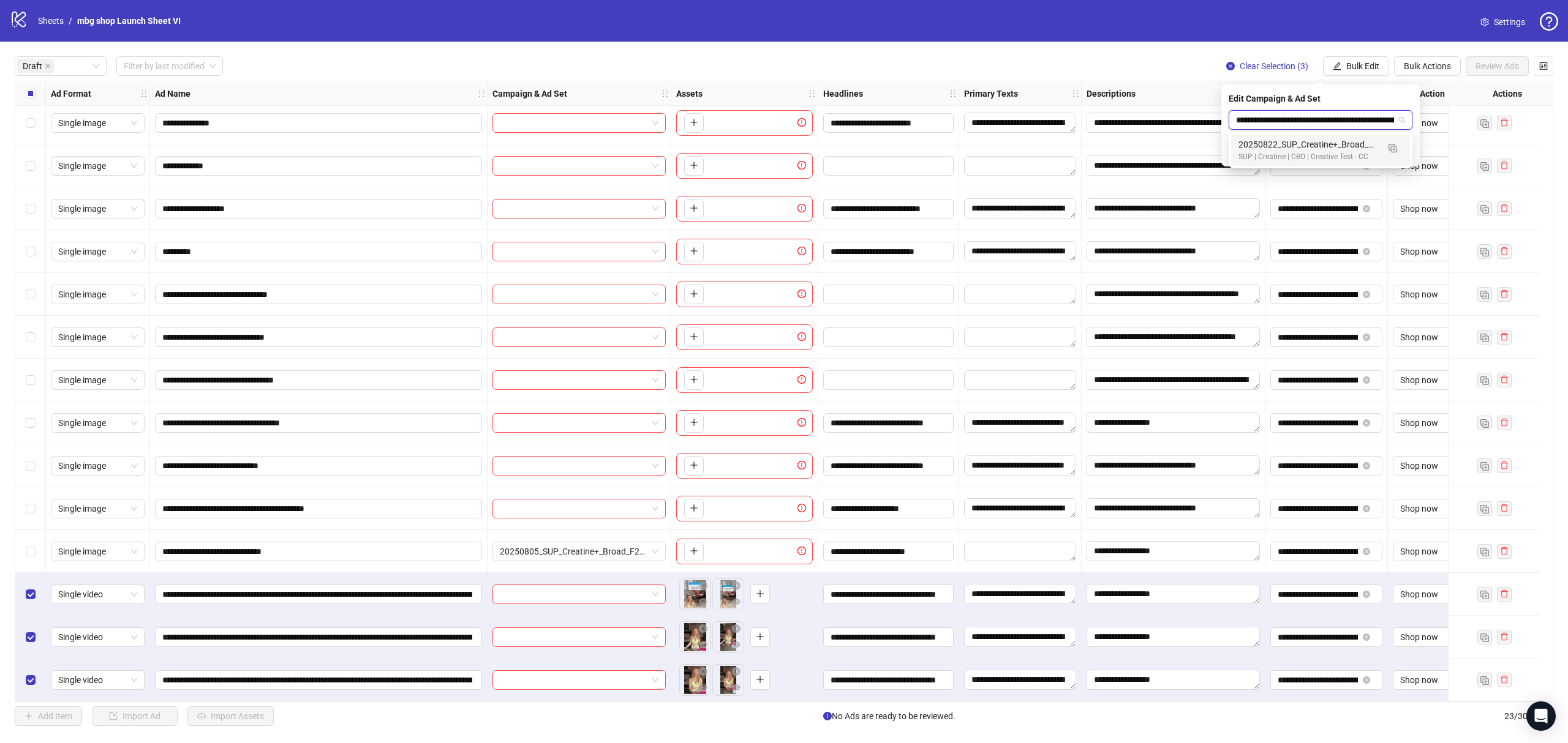
scroll to position [0, 133]
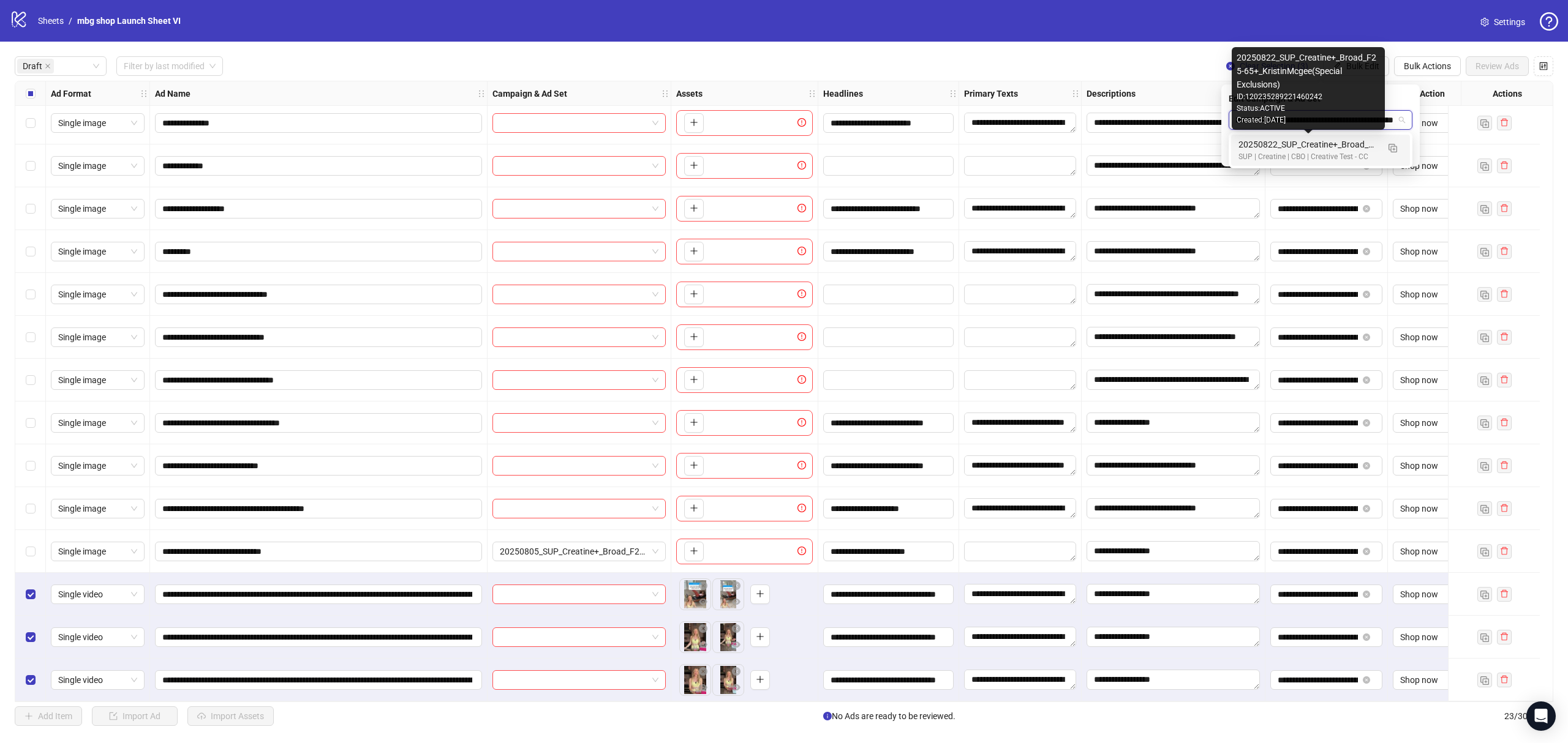
click at [1295, 146] on div "20250822_SUP_Creatine+_Broad_F25-65+_KristinMcgee(Special Exclusions)" at bounding box center [1308, 144] width 139 height 13
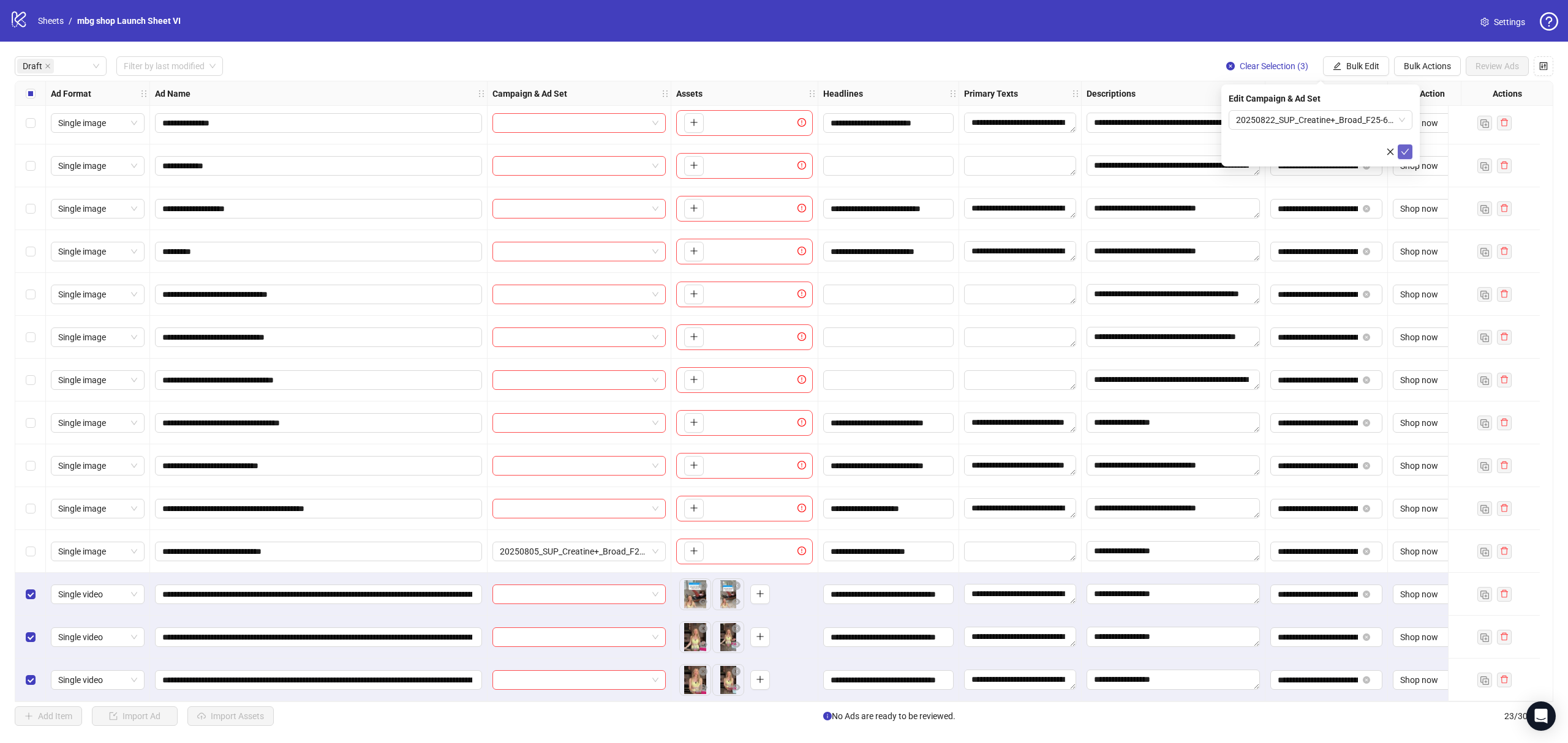
click at [1410, 147] on button "submit" at bounding box center [1404, 151] width 14 height 14
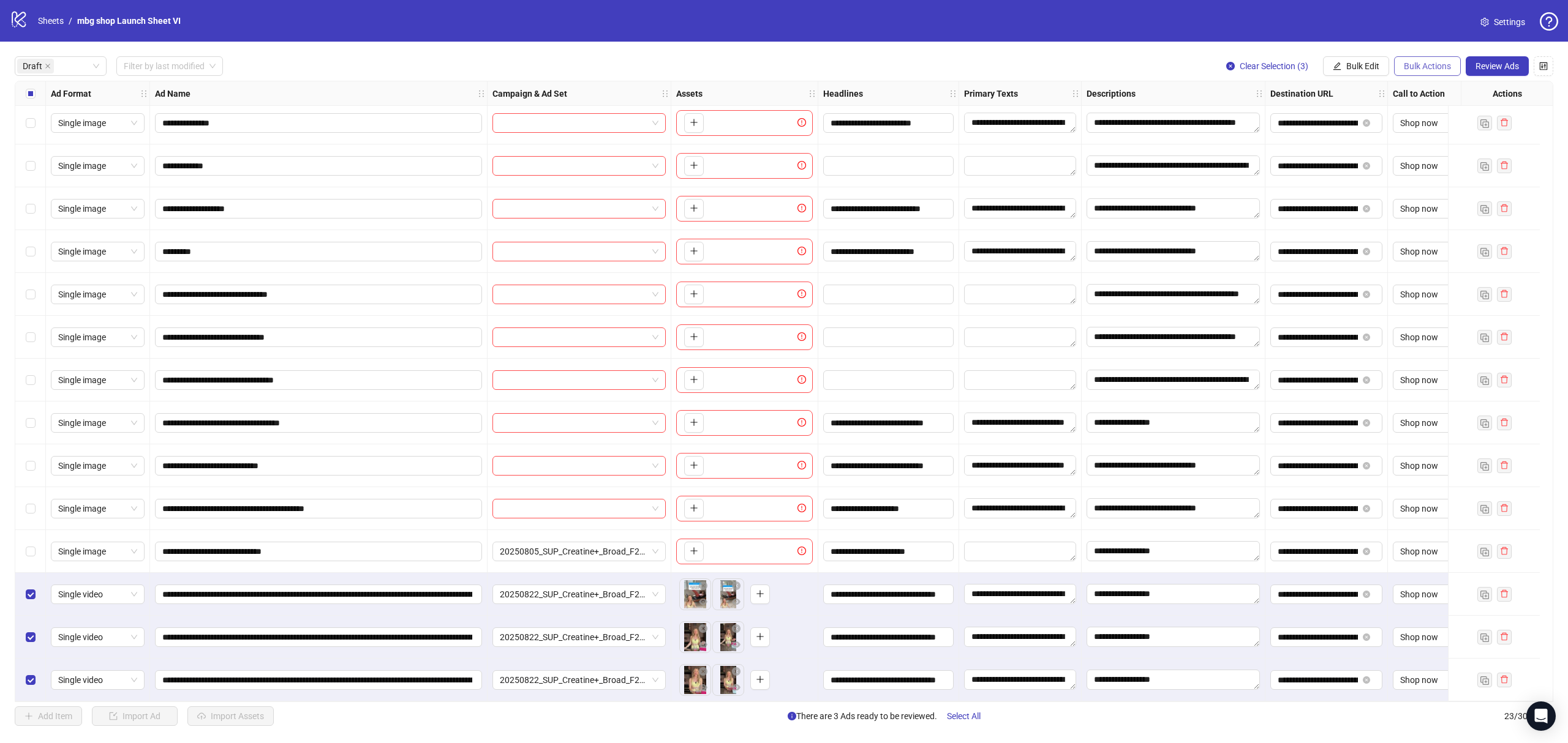
click at [1412, 64] on span "Bulk Actions" at bounding box center [1428, 67] width 47 height 10
click at [1443, 150] on span "Copy to another sheet" at bounding box center [1444, 151] width 84 height 13
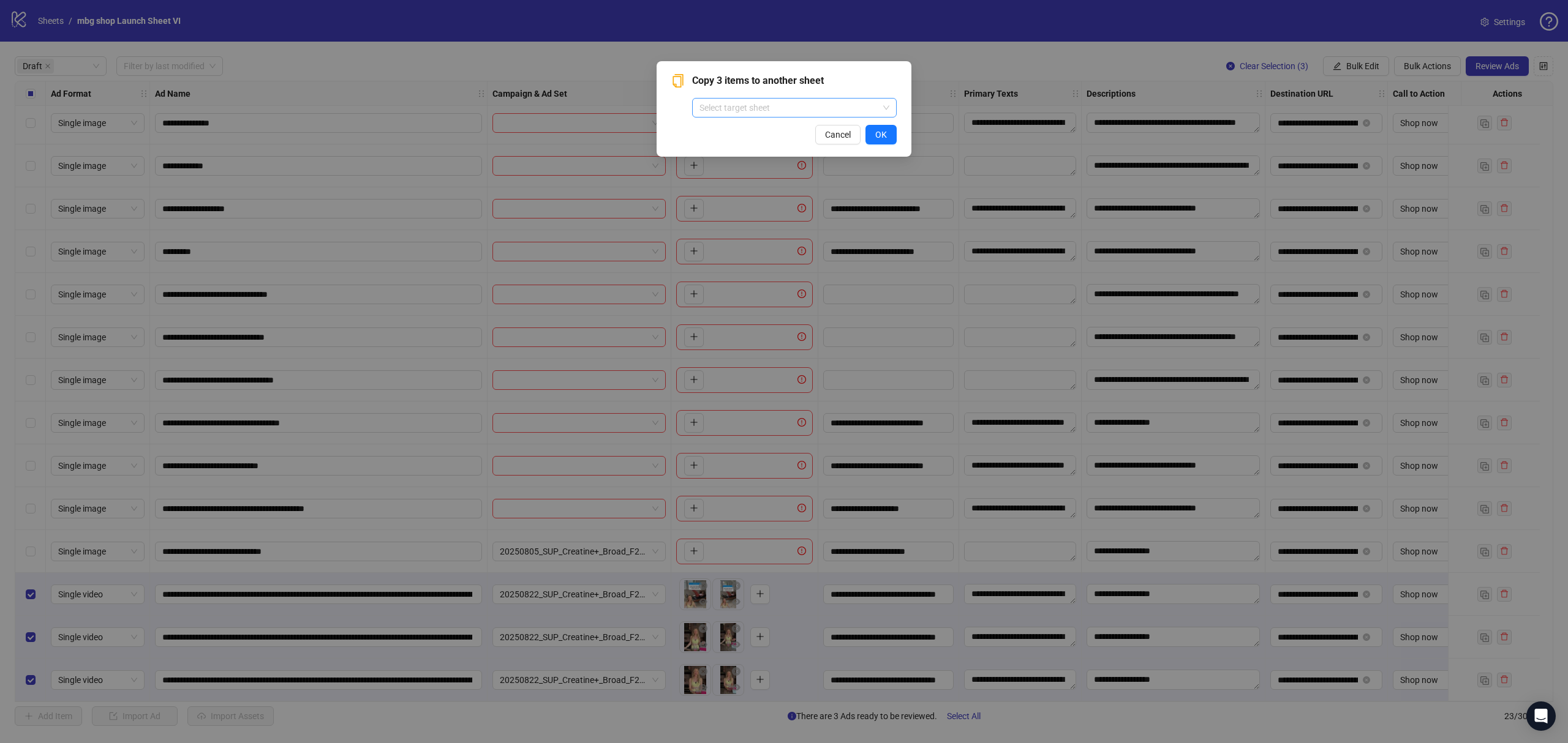
click at [885, 110] on span at bounding box center [794, 108] width 190 height 19
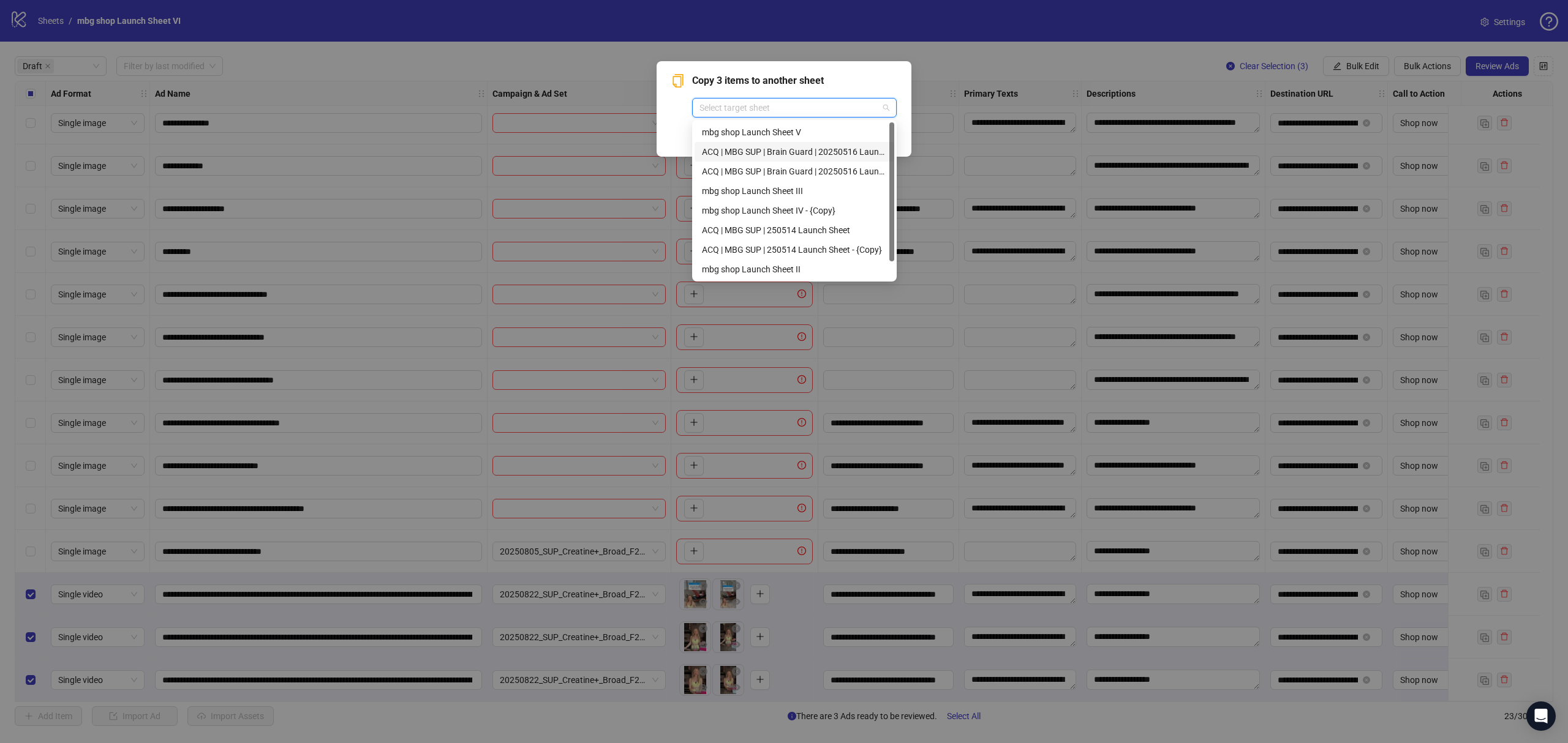
click at [862, 148] on div "ACQ | MBG SUP | Brain Guard | 20250516 Launch Sheet 02" at bounding box center [794, 152] width 185 height 13
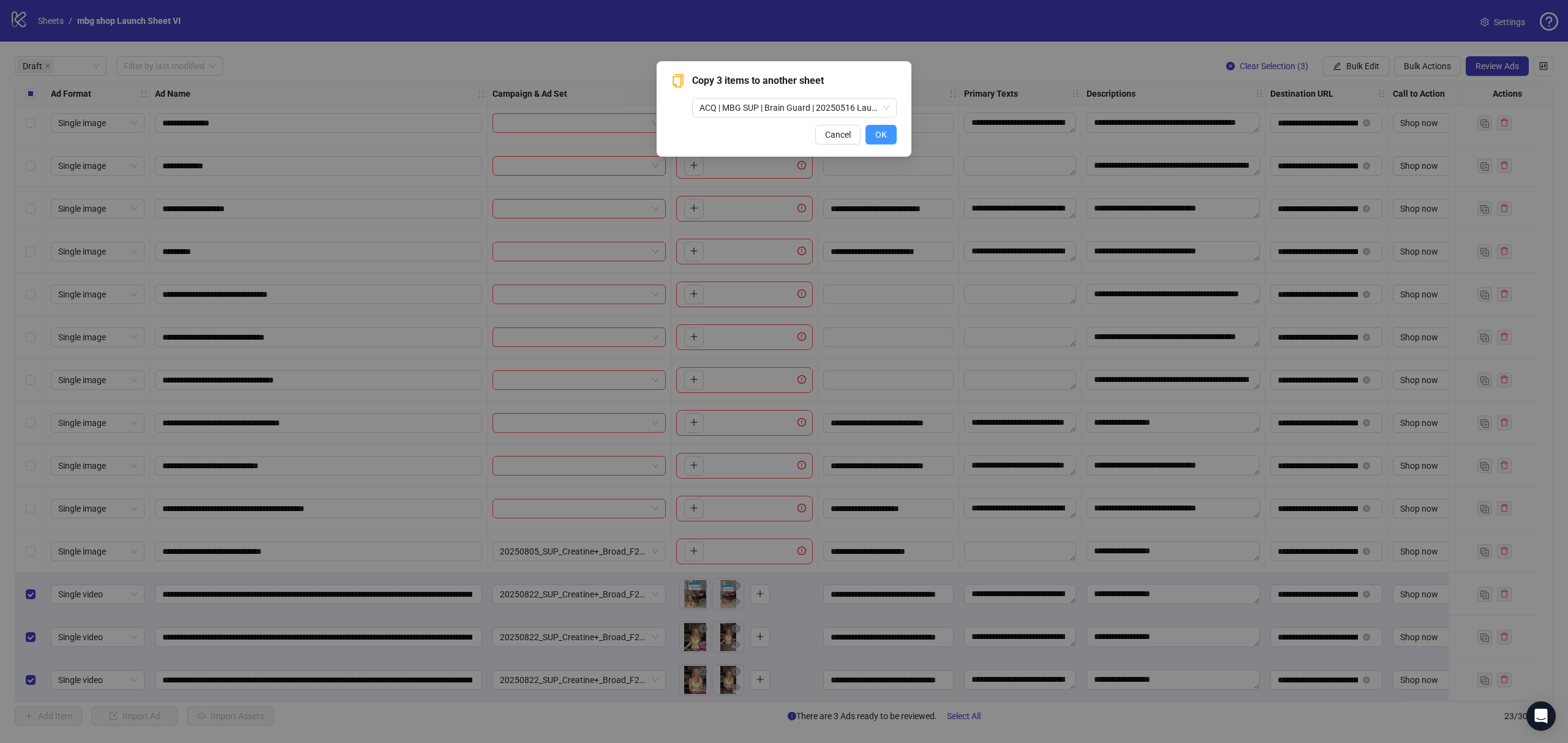
click at [881, 133] on span "OK" at bounding box center [881, 135] width 12 height 10
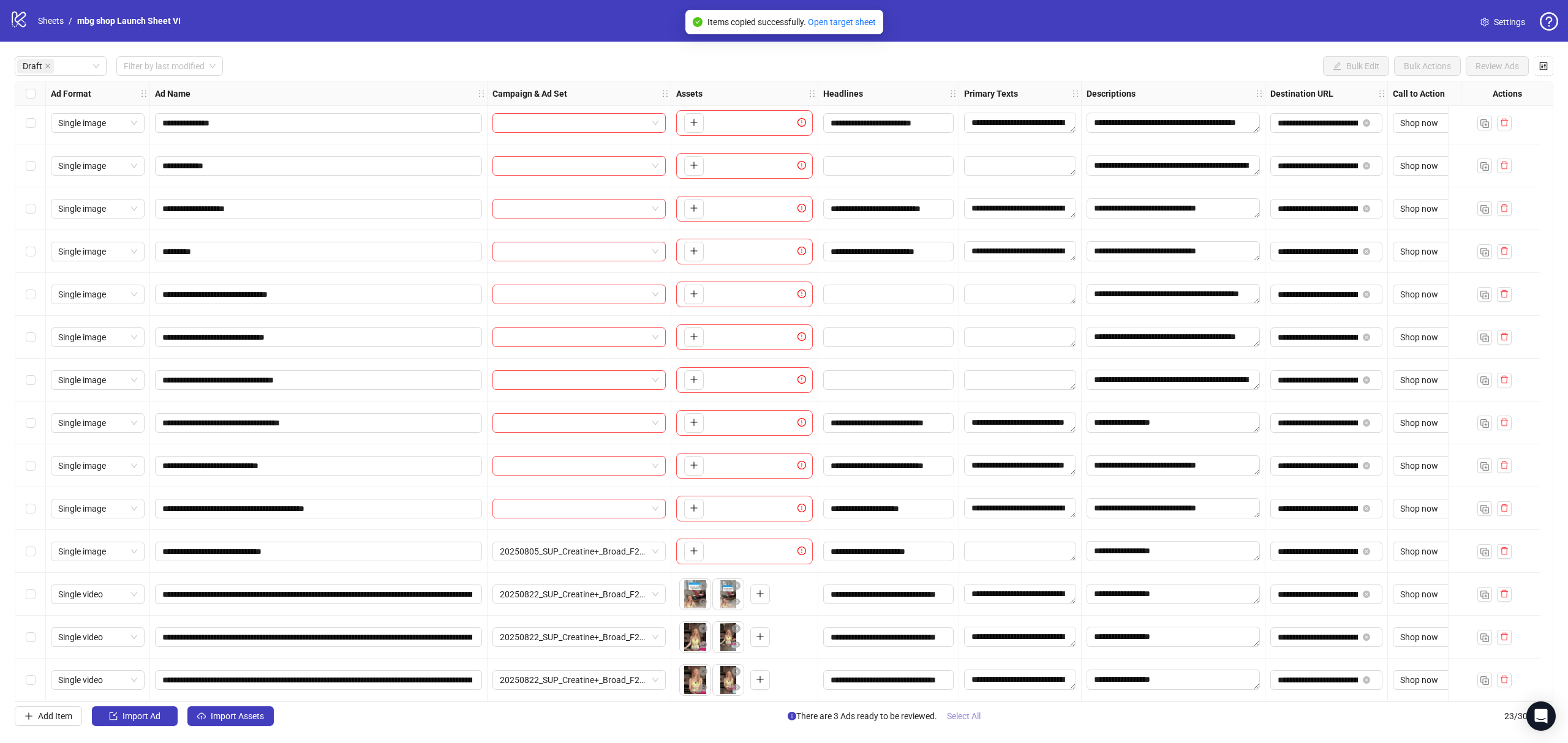
click at [981, 711] on button "Select All" at bounding box center [964, 716] width 53 height 19
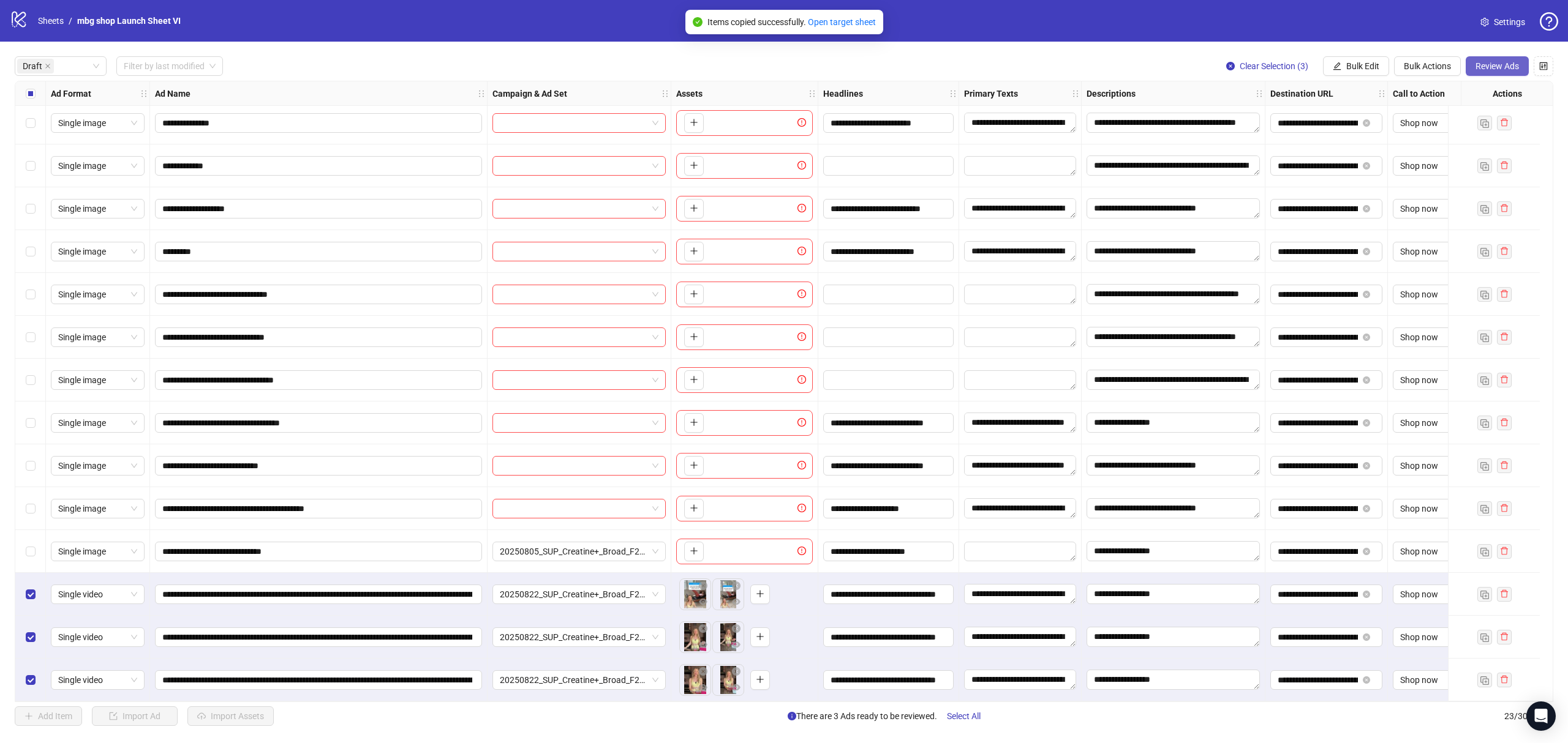
click at [1500, 74] on button "Review Ads" at bounding box center [1497, 66] width 63 height 19
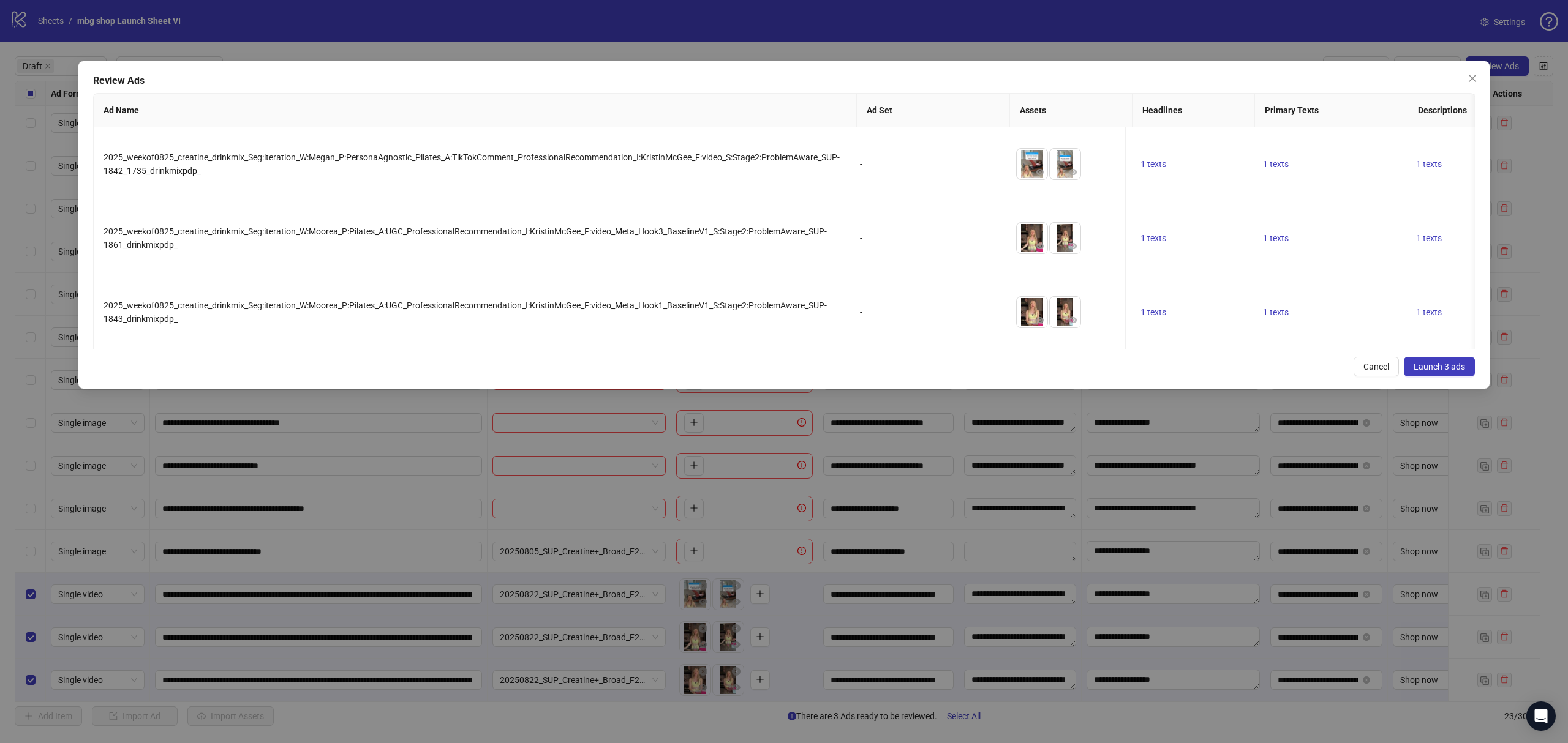
click at [1435, 372] on span "Launch 3 ads" at bounding box center [1439, 367] width 51 height 10
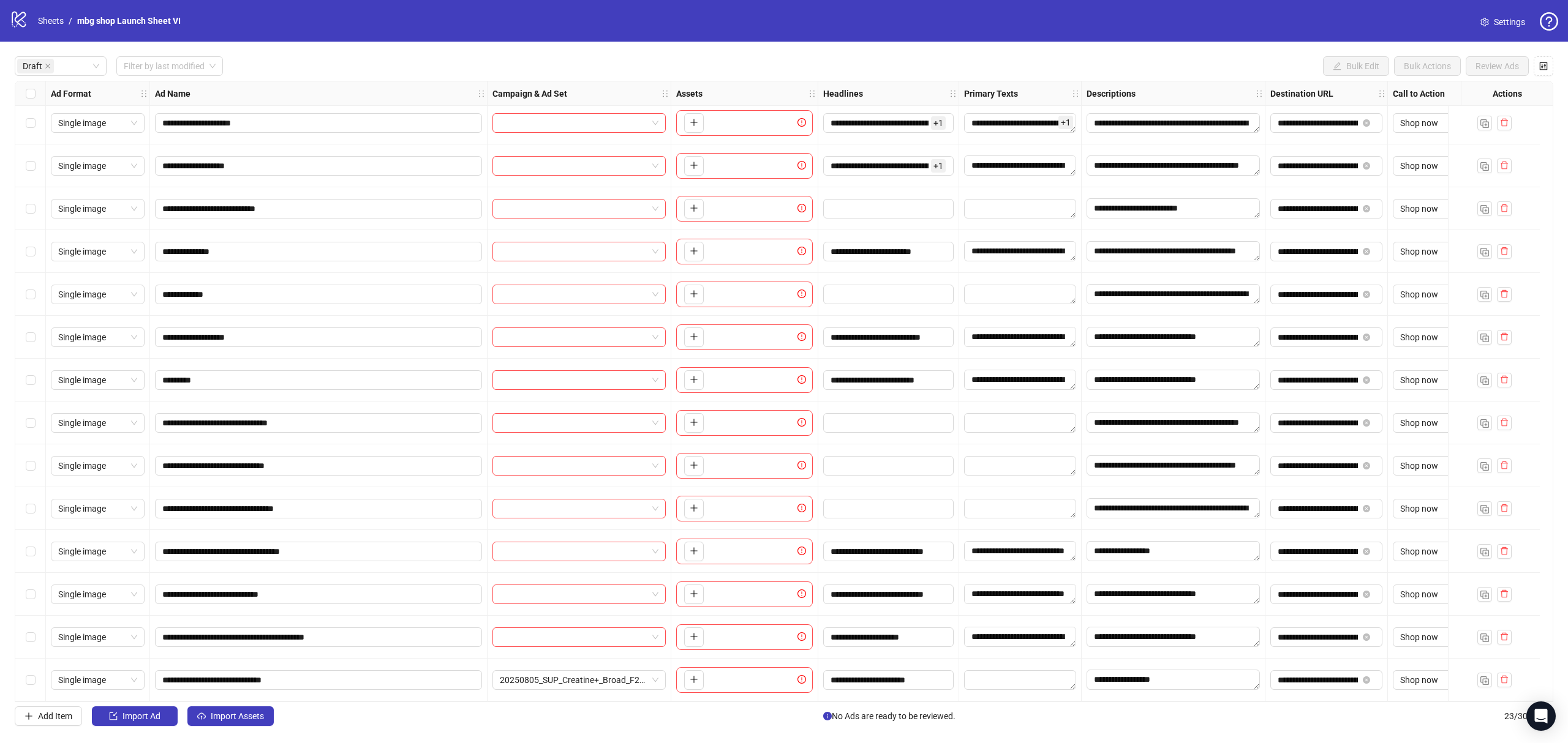
scroll to position [267, 0]
click at [95, 71] on div "Draft" at bounding box center [60, 66] width 92 height 19
drag, startPoint x: 94, startPoint y: 63, endPoint x: 535, endPoint y: 149, distance: 449.3
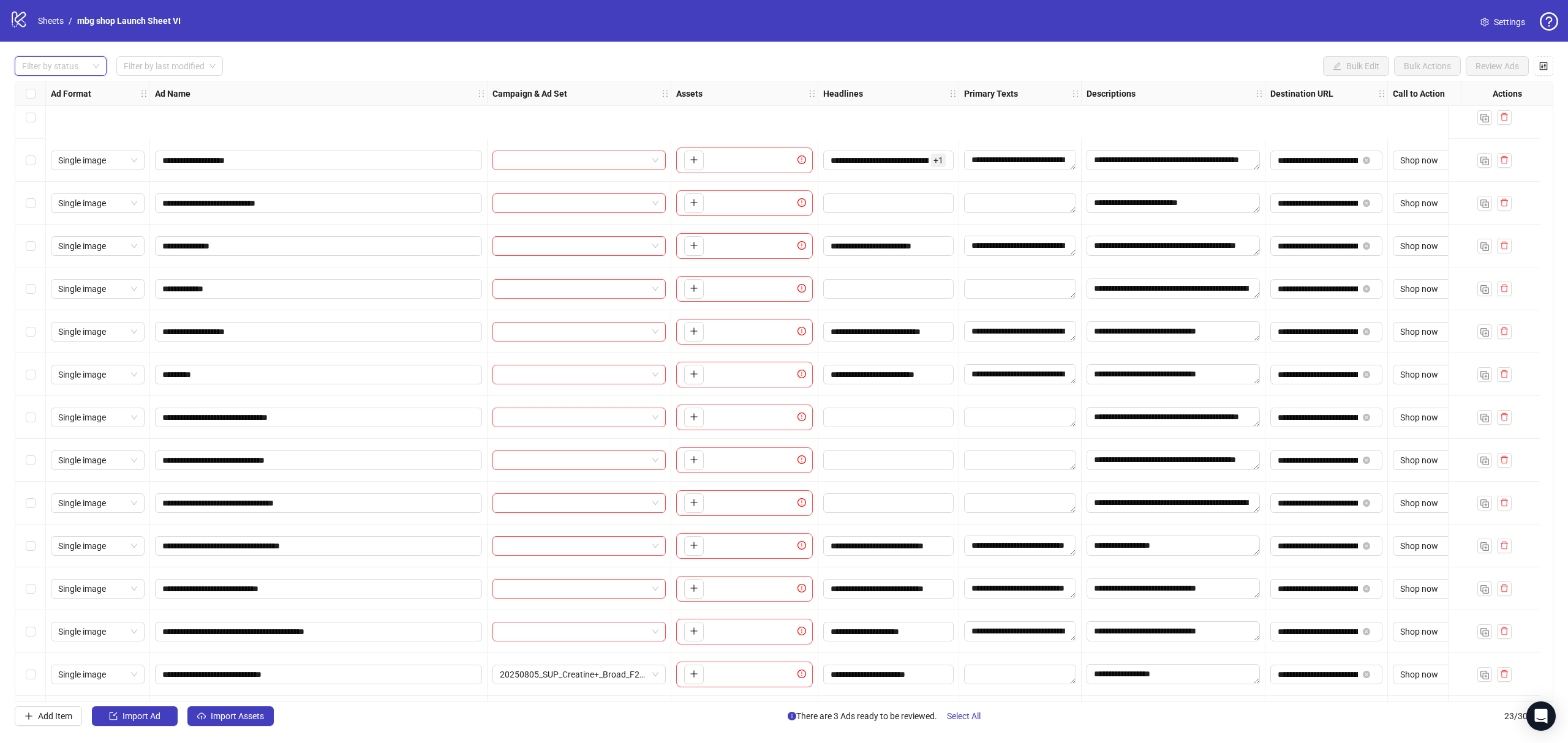
scroll to position [396, 0]
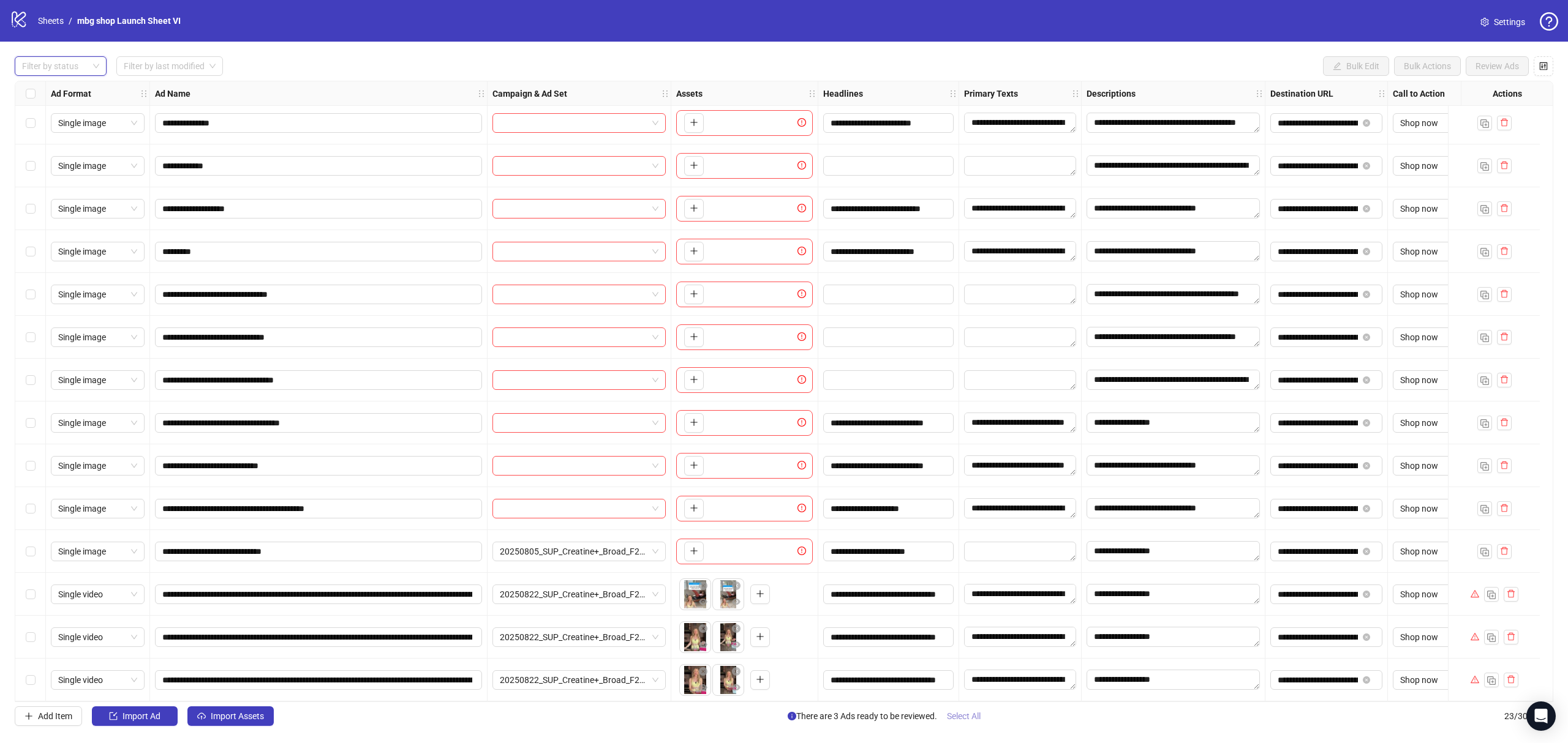
click at [973, 711] on button "Select All" at bounding box center [964, 716] width 53 height 19
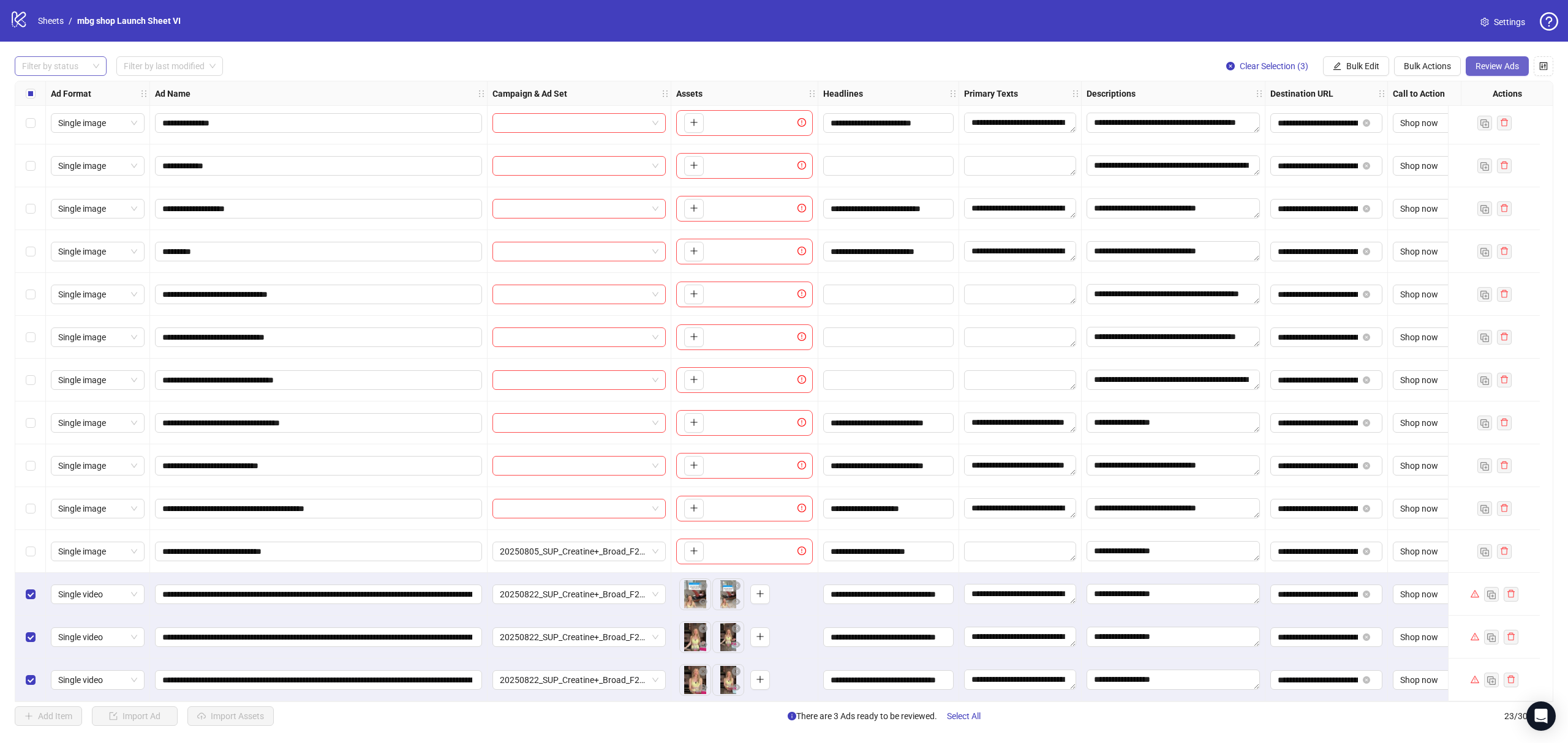
click at [1470, 66] on button "Review Ads" at bounding box center [1497, 66] width 63 height 19
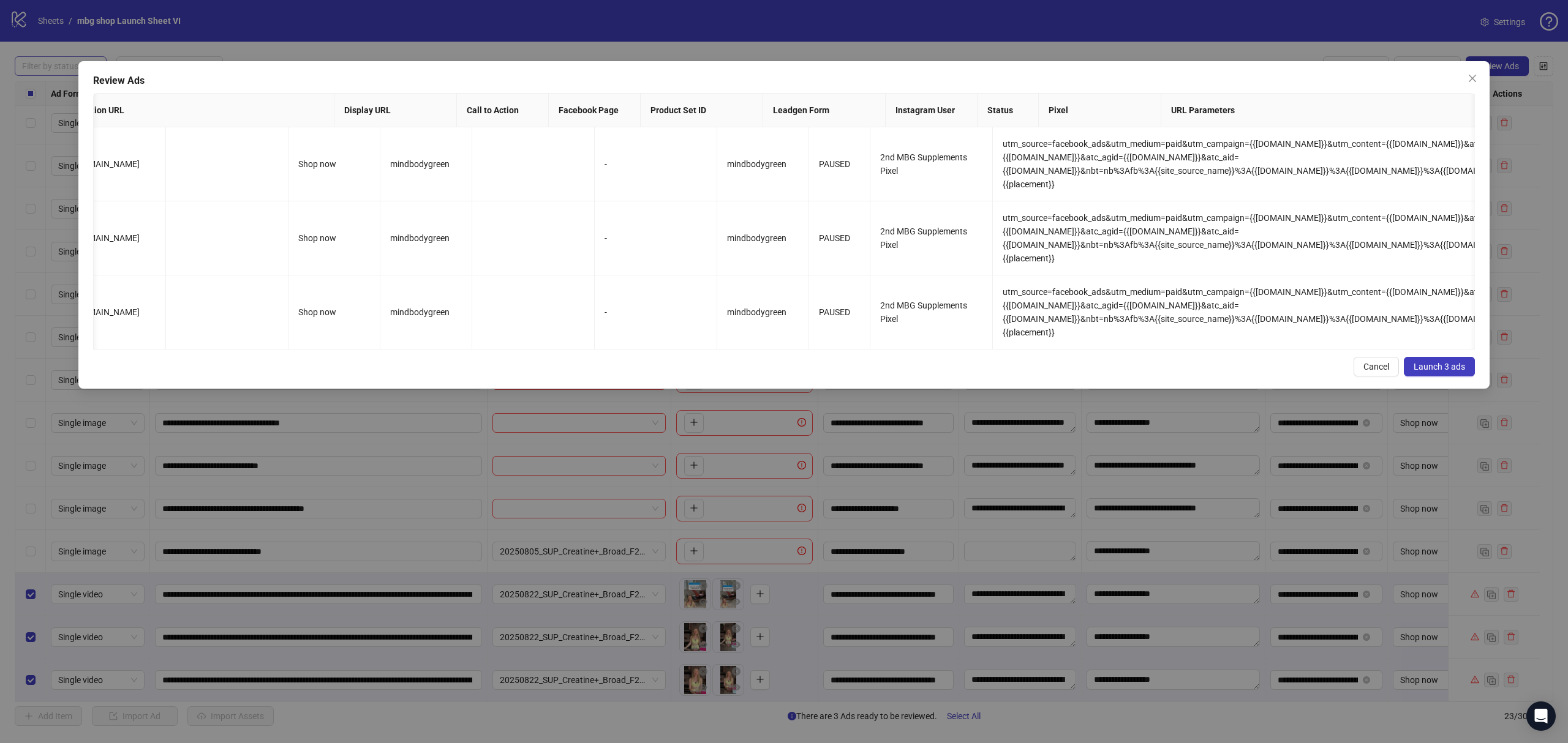
scroll to position [0, 1686]
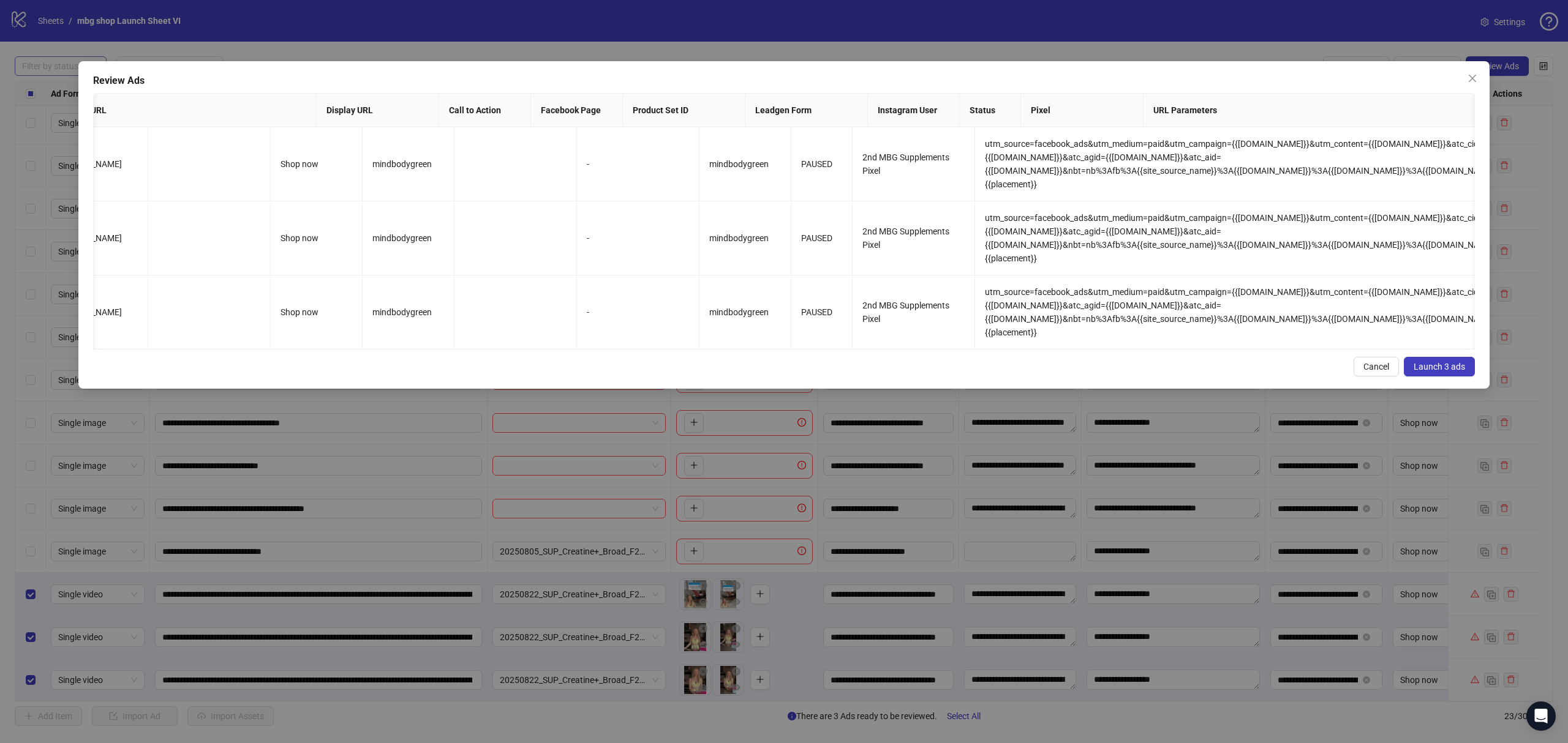
click at [1412, 373] on button "Launch 3 ads" at bounding box center [1440, 366] width 71 height 19
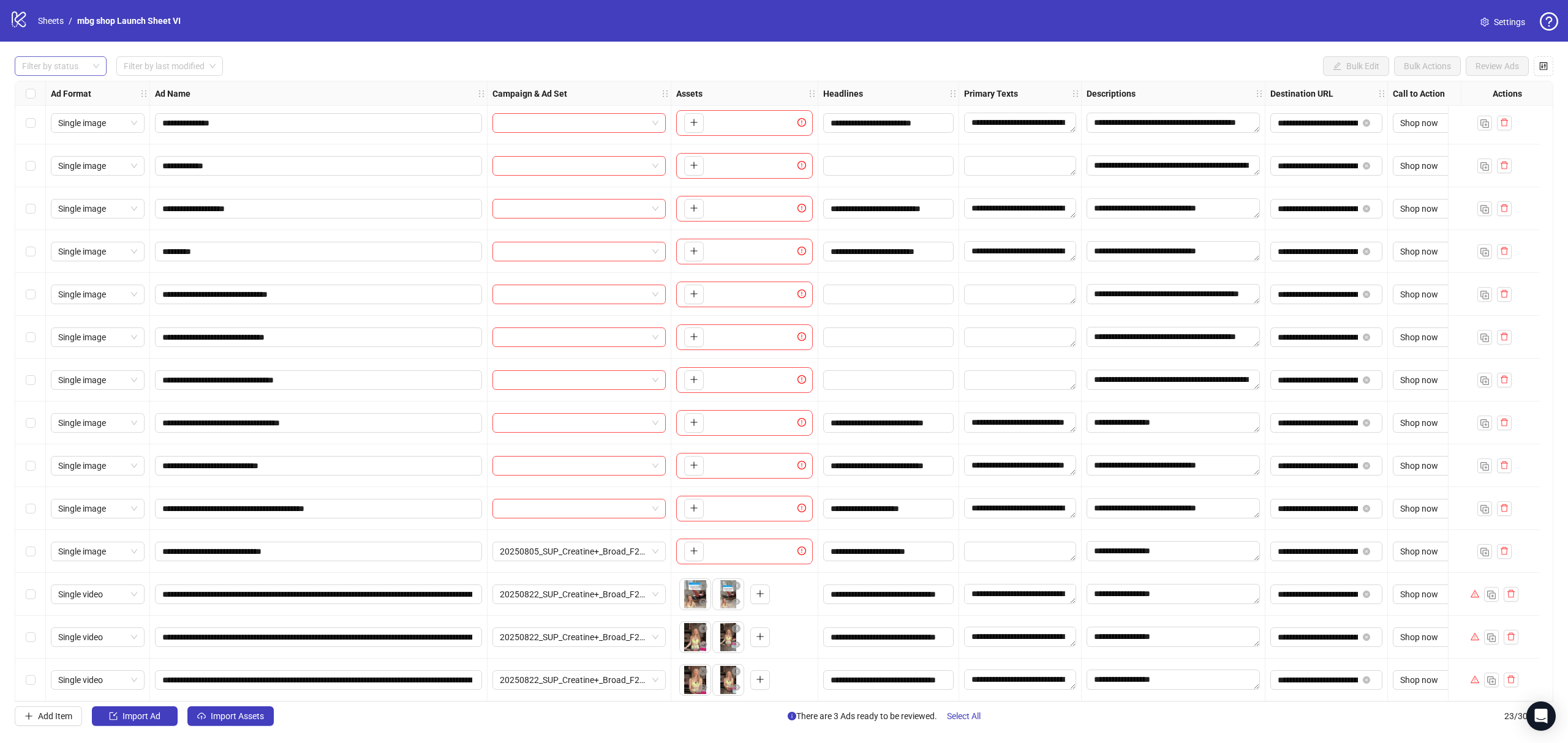
click at [95, 68] on div "Filter by status" at bounding box center [60, 66] width 92 height 19
click at [84, 101] on div "Launched" at bounding box center [60, 110] width 87 height 19
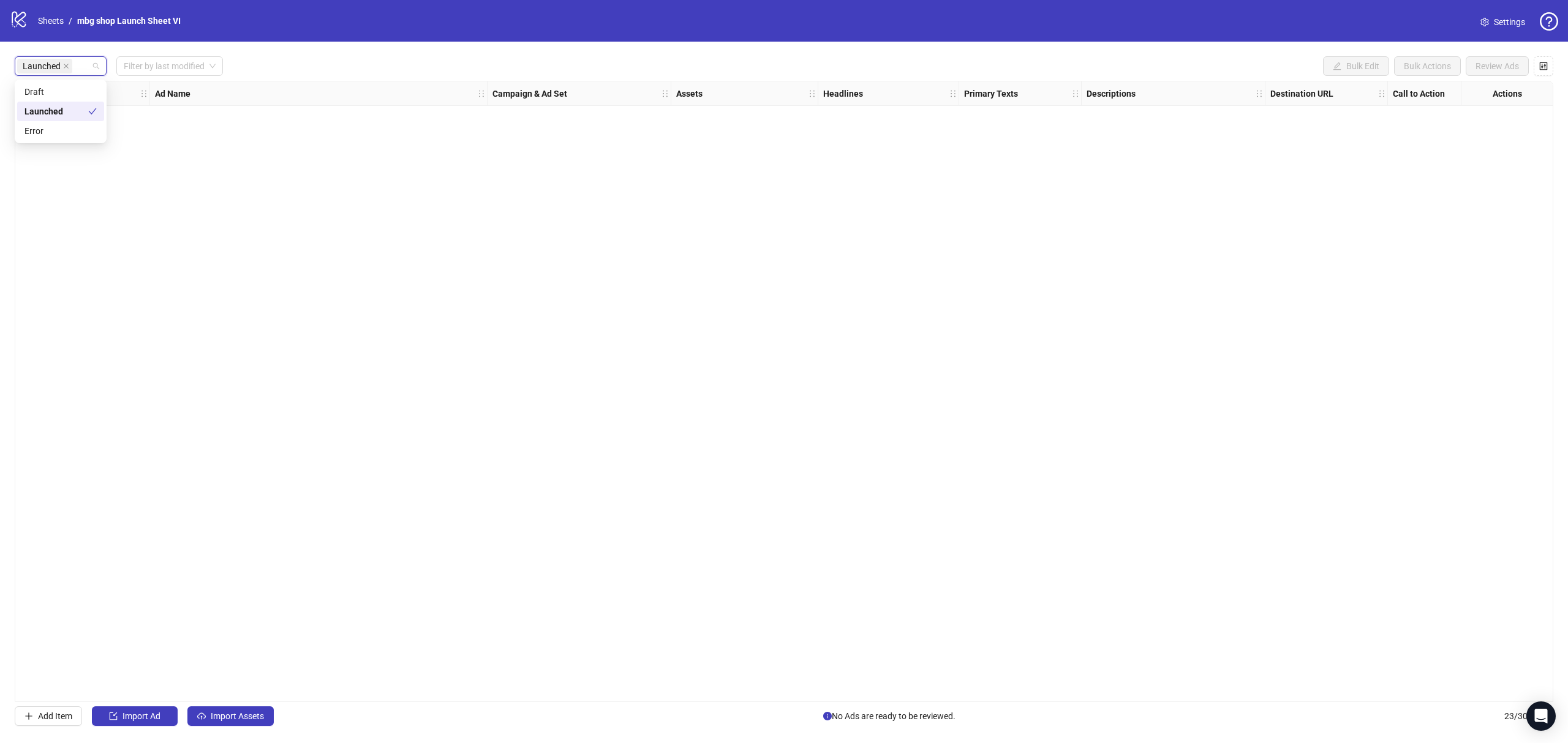
scroll to position [0, 0]
click at [387, 60] on div "Launched Filter by last modified Bulk Edit Bulk Actions Review Ads" at bounding box center [783, 66] width 1538 height 19
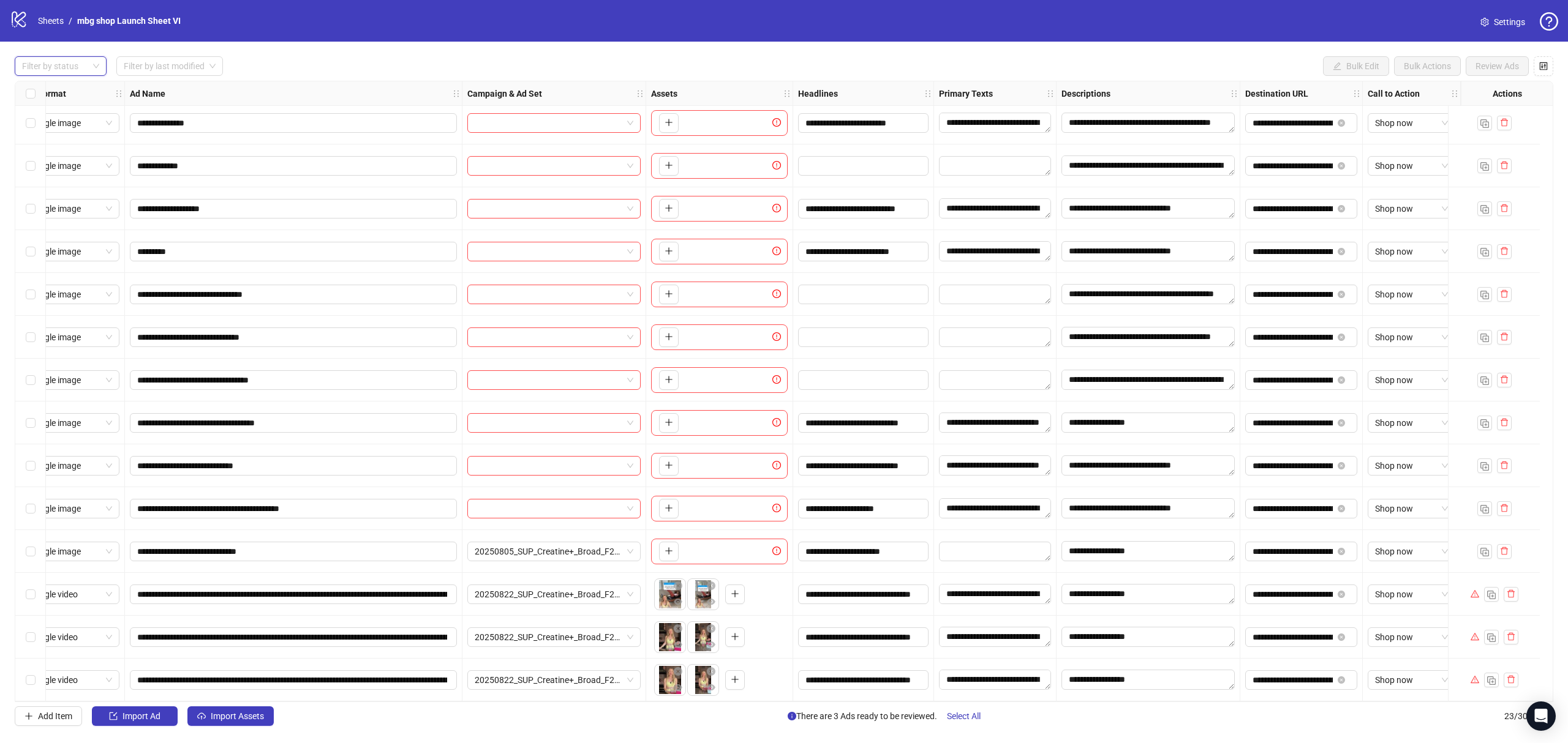
scroll to position [396, 0]
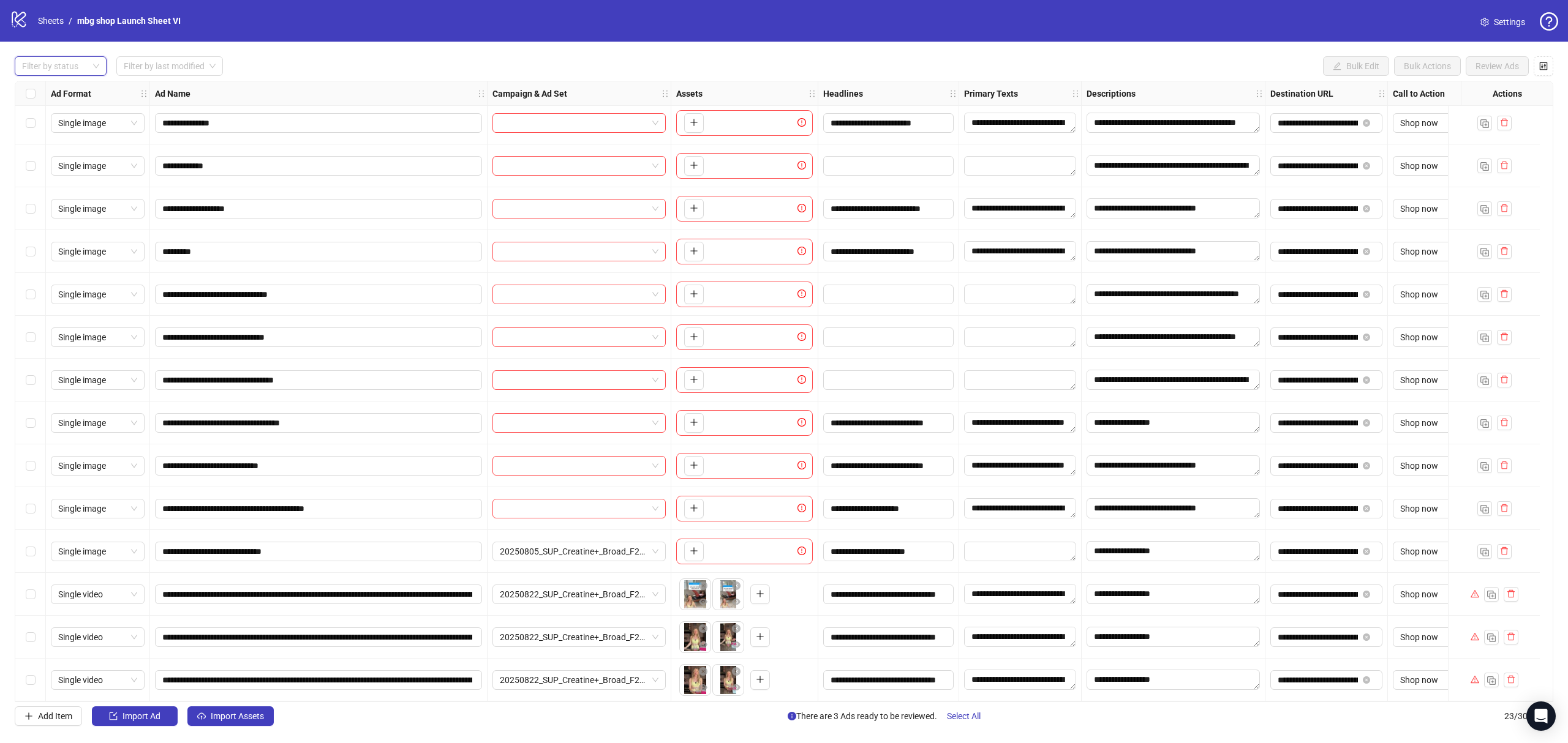
click at [35, 661] on div "Select row 23" at bounding box center [30, 680] width 30 height 43
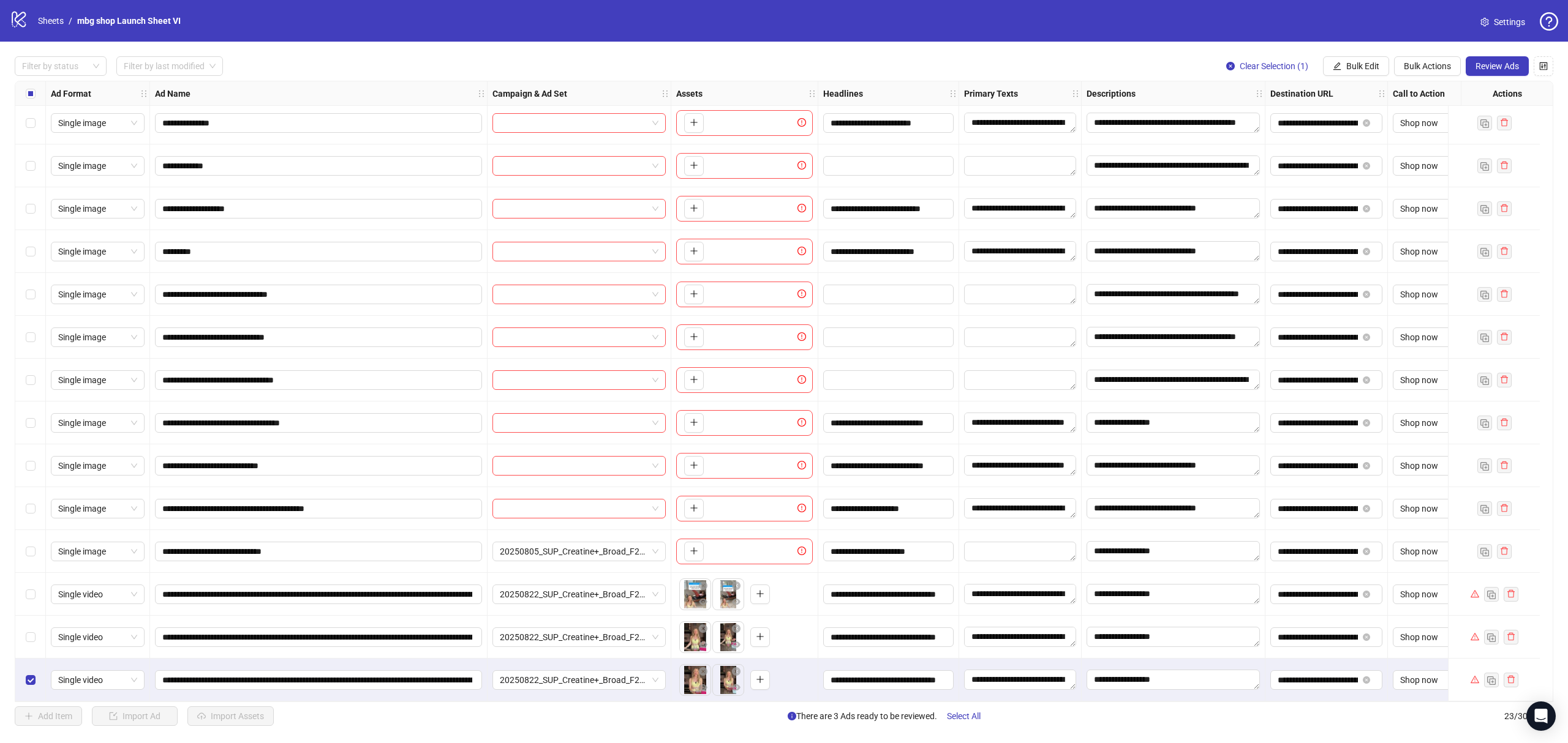
click at [35, 618] on div "Select row 22" at bounding box center [30, 637] width 30 height 43
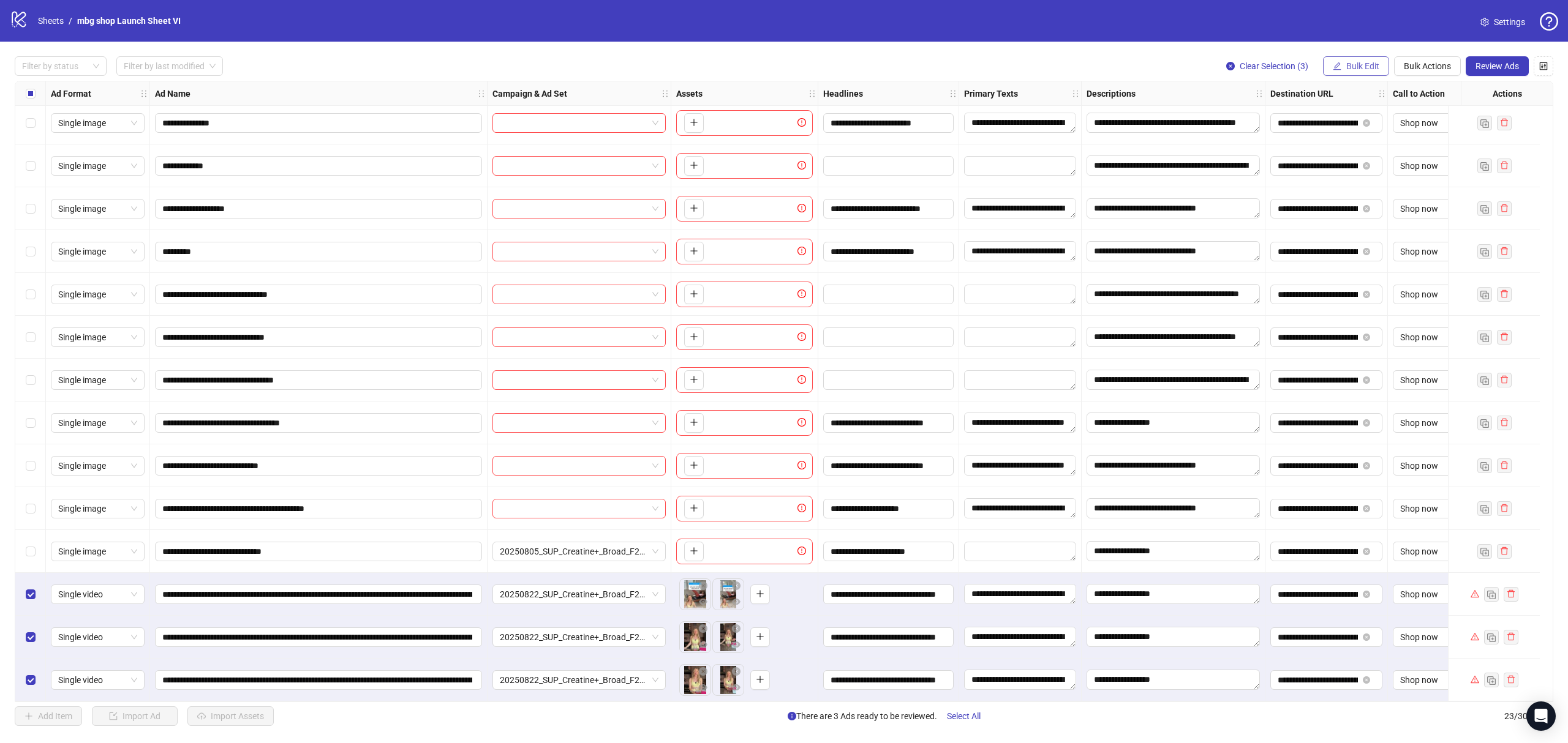
click at [1351, 62] on span "Bulk Edit" at bounding box center [1362, 67] width 33 height 10
click at [1349, 123] on li "Campaign & Ad Set" at bounding box center [1367, 131] width 88 height 19
click at [1284, 113] on span "20250822_SUP_Creatine+_Broad_F25-65+_KristinMcgee(Special Exclusions)" at bounding box center [1321, 120] width 169 height 19
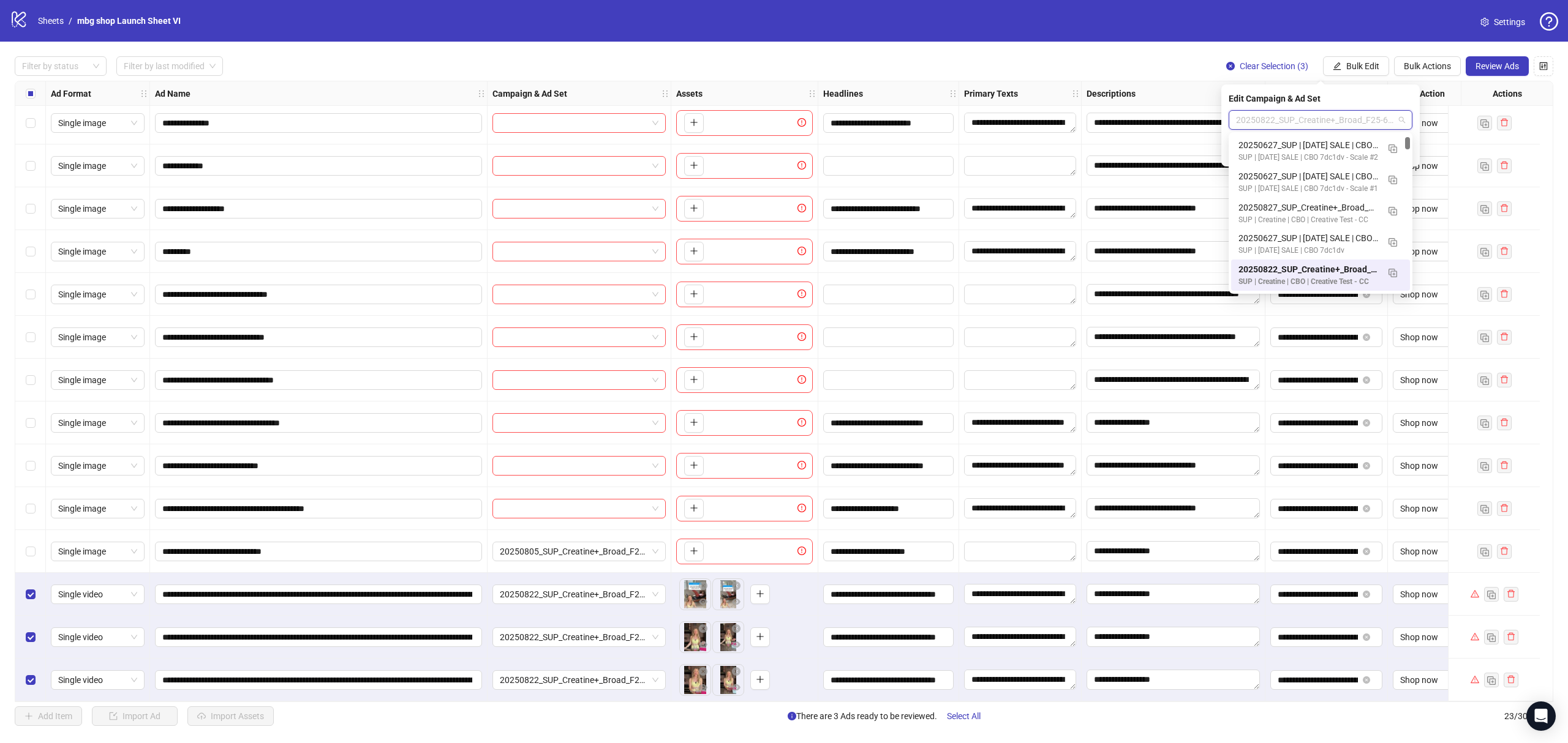
paste input "**********"
type input "**********"
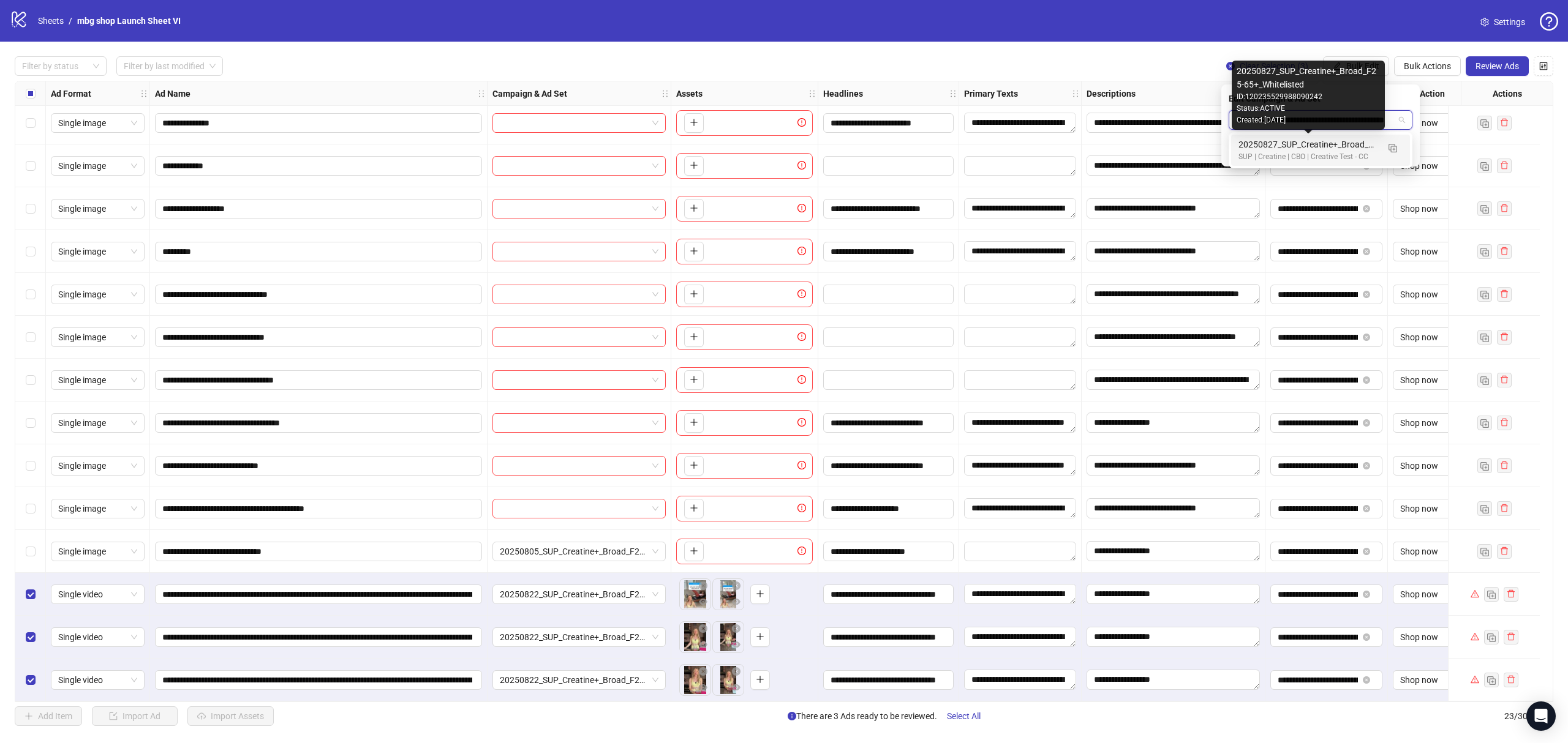
click at [1300, 144] on div "20250827_SUP_Creatine+_Broad_F25-65+_Whitelisted" at bounding box center [1308, 144] width 139 height 13
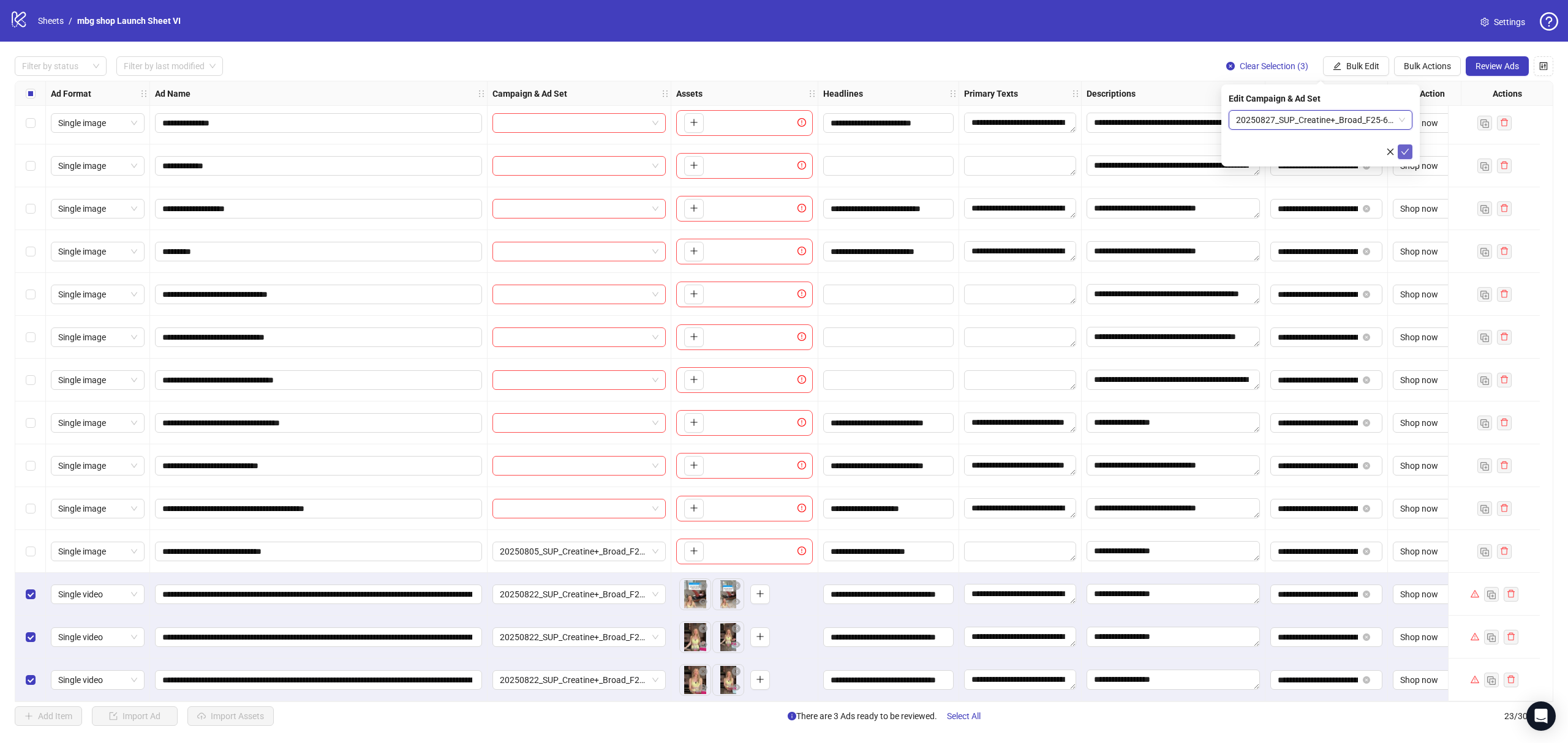
click at [1404, 153] on icon "check" at bounding box center [1405, 151] width 8 height 6
click at [1484, 69] on span "Review Ads" at bounding box center [1498, 67] width 44 height 10
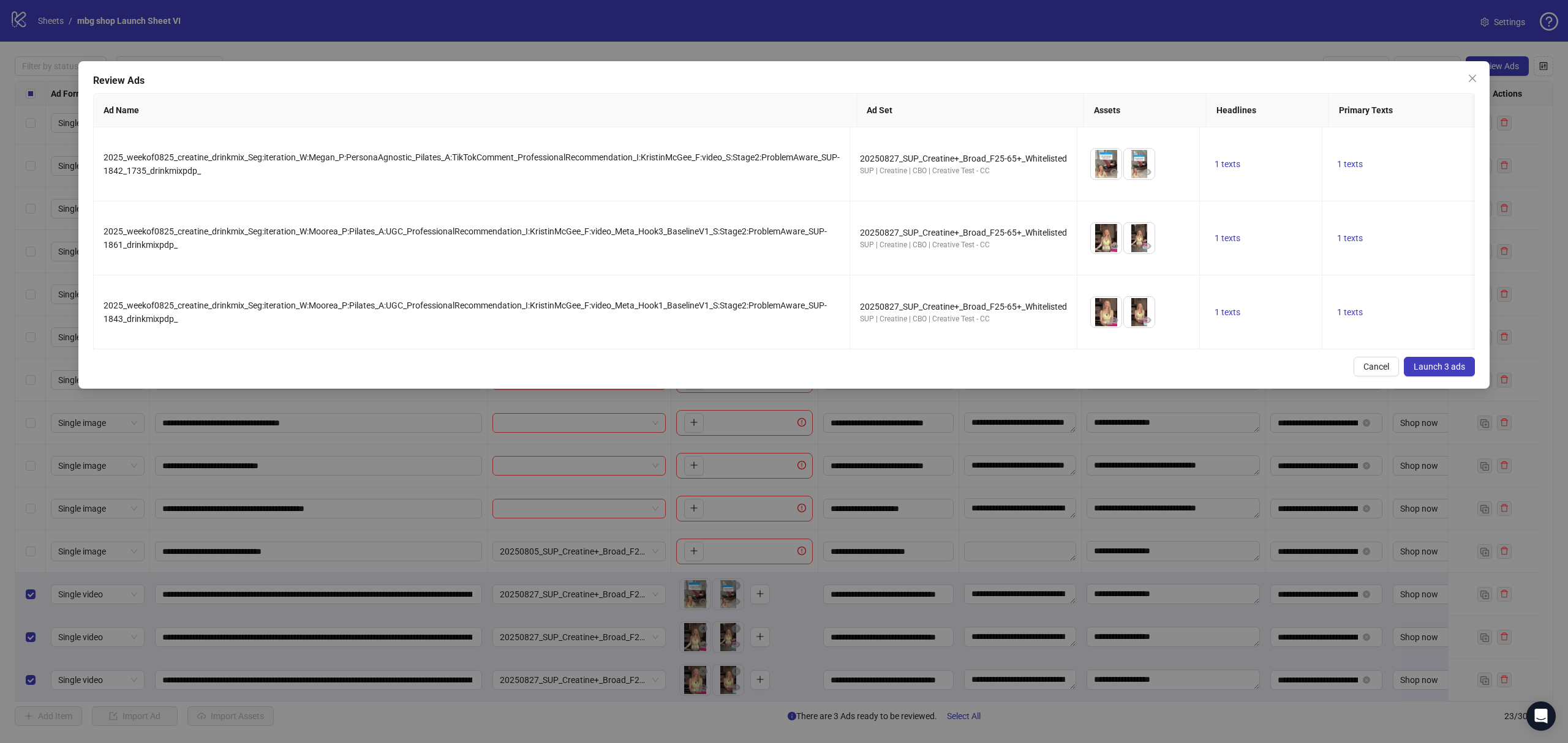
click at [1418, 372] on span "Launch 3 ads" at bounding box center [1439, 367] width 51 height 10
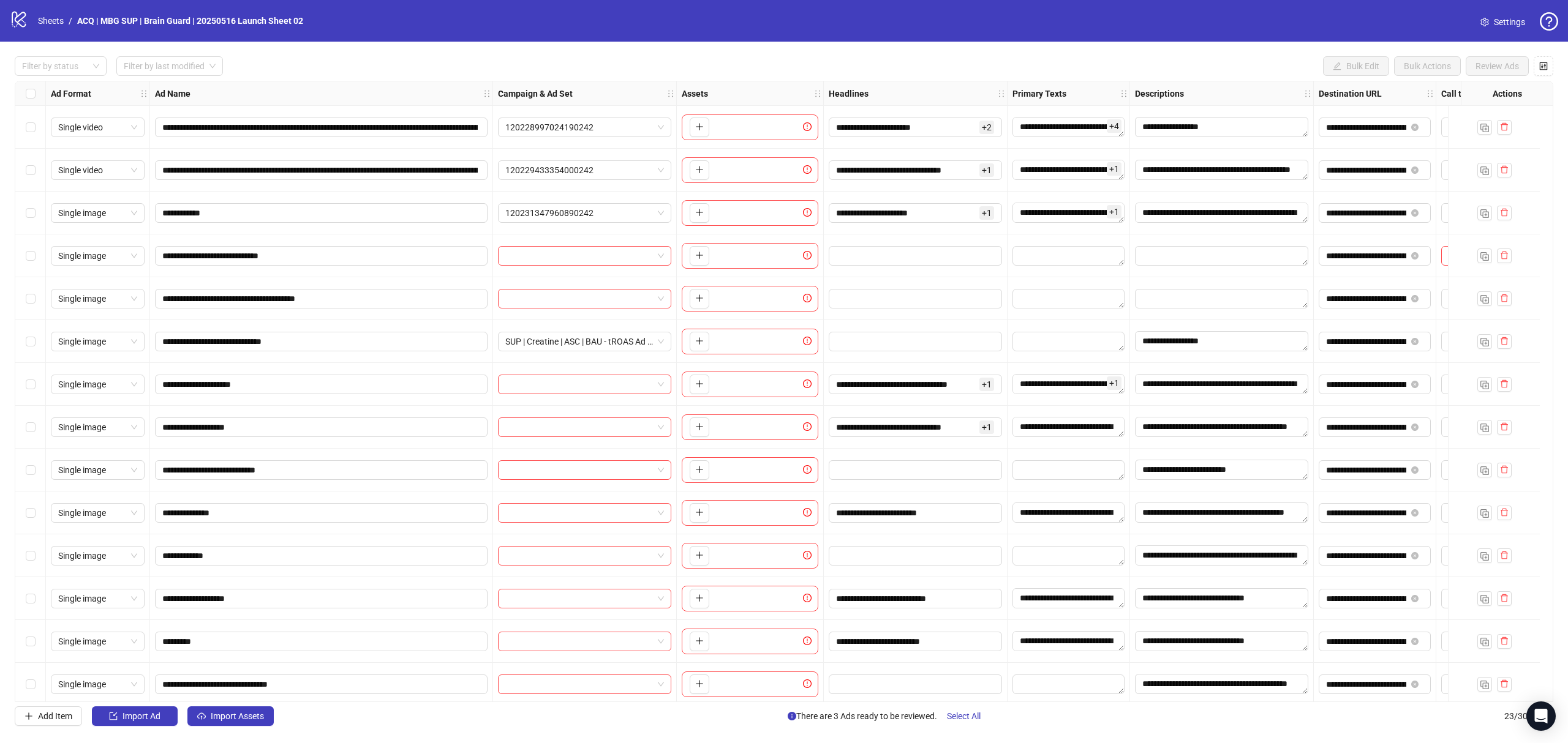
drag, startPoint x: 101, startPoint y: 70, endPoint x: 95, endPoint y: 77, distance: 9.2
click at [101, 70] on div "Filter by status" at bounding box center [60, 66] width 92 height 19
drag, startPoint x: 89, startPoint y: 86, endPoint x: 127, endPoint y: 113, distance: 46.6
click at [89, 85] on div "Draft" at bounding box center [61, 92] width 73 height 13
click at [446, 59] on div "Draft Filter by last modified Bulk Edit Bulk Actions Review Ads" at bounding box center [783, 66] width 1538 height 19
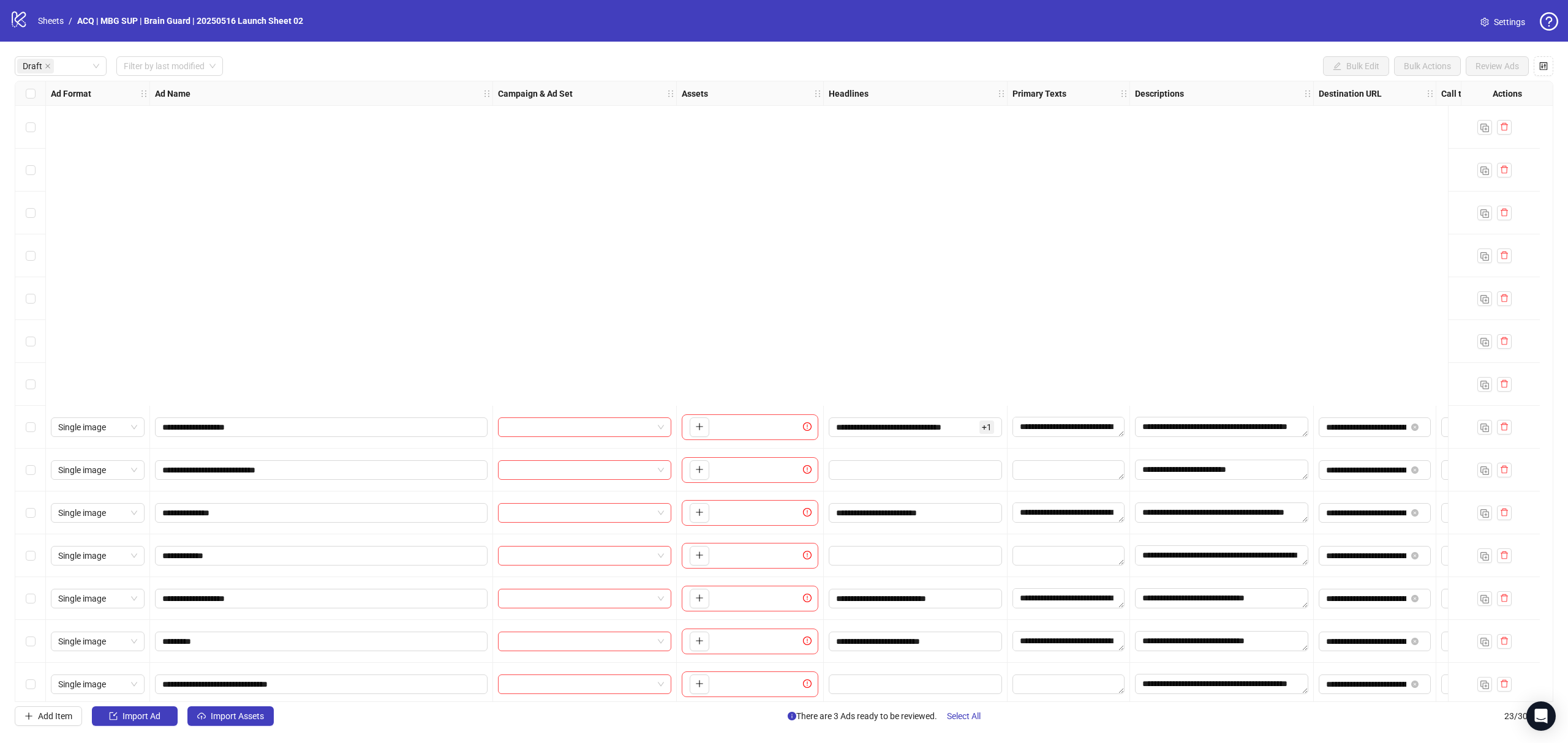
scroll to position [396, 0]
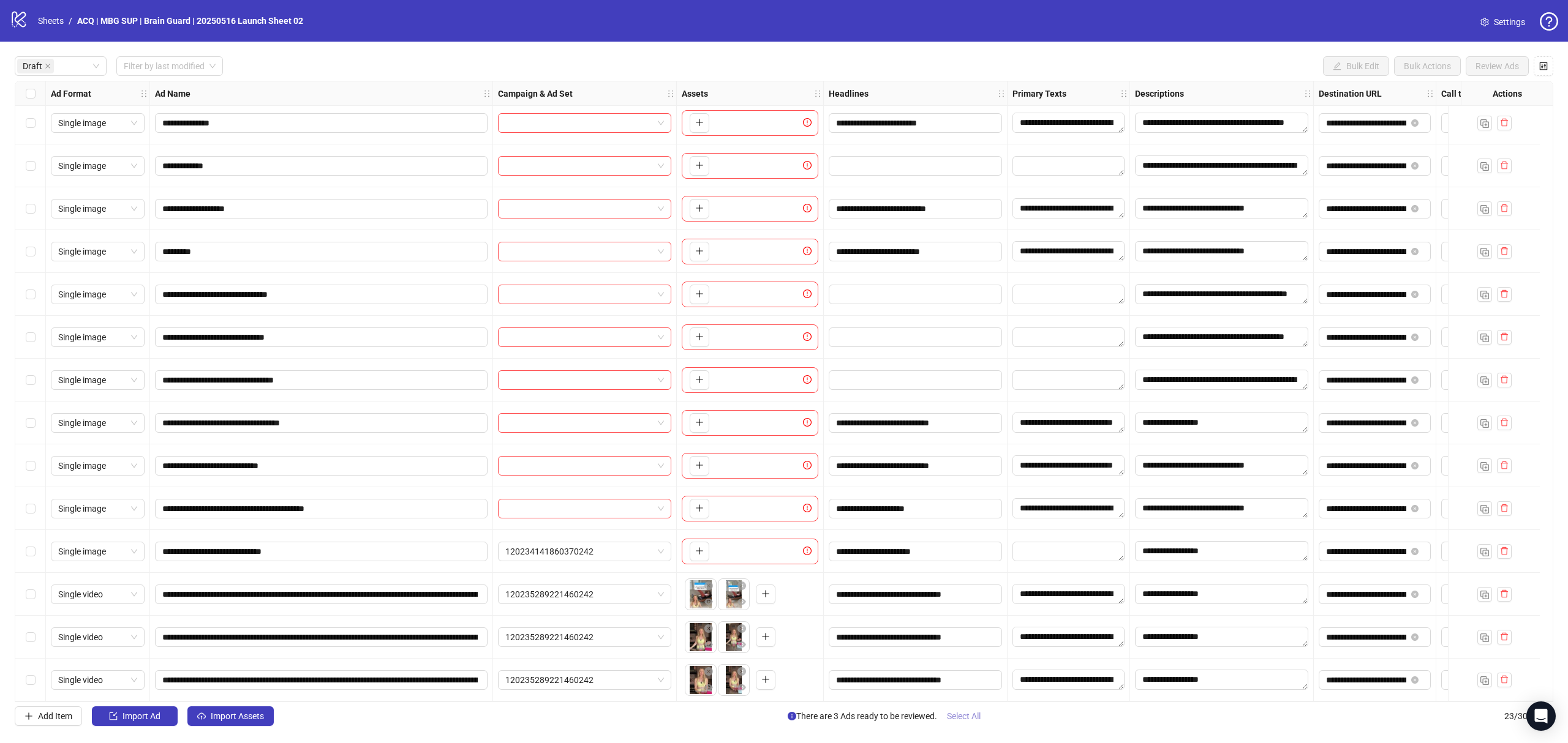
click at [946, 718] on button "Select All" at bounding box center [964, 716] width 53 height 19
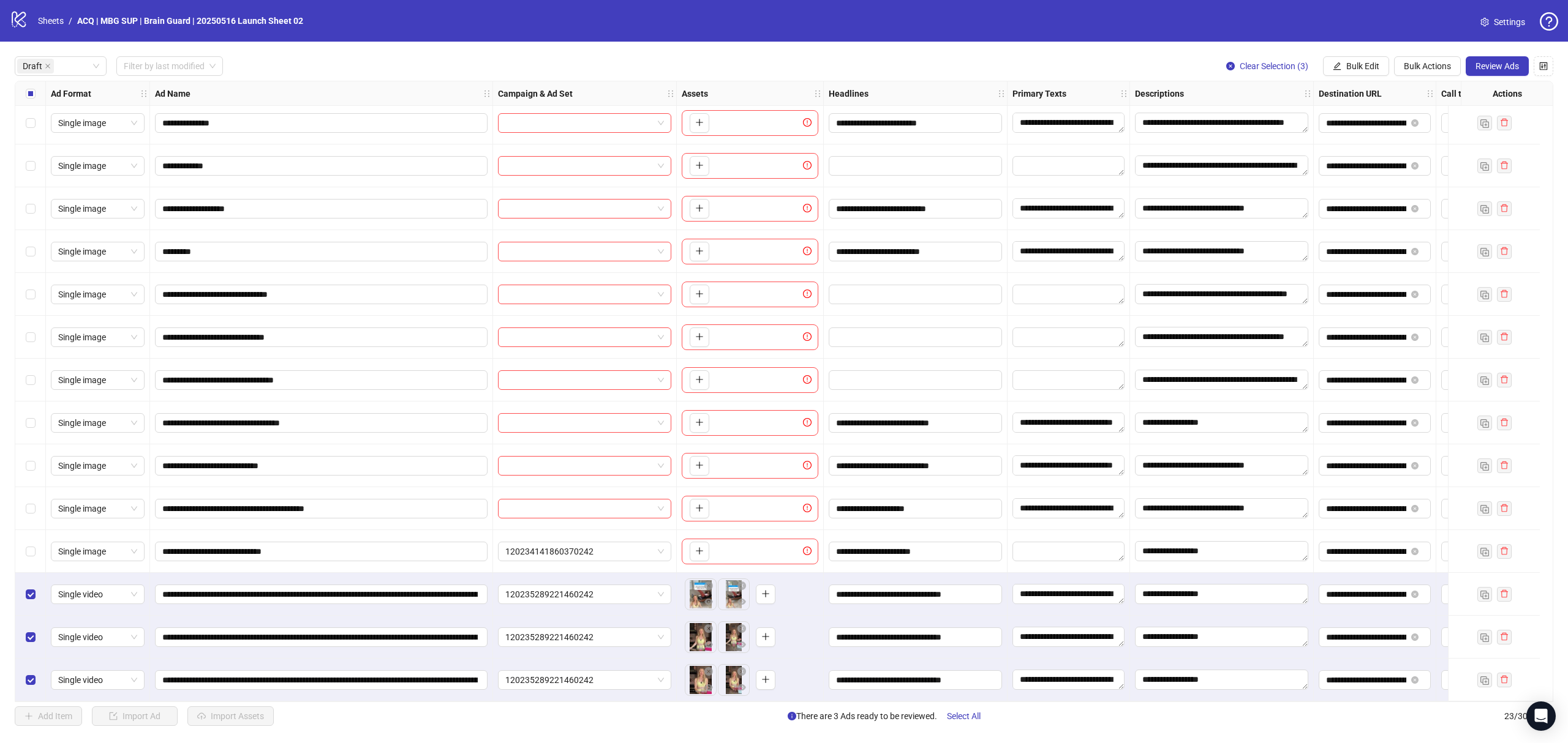
drag, startPoint x: 1359, startPoint y: 69, endPoint x: 1365, endPoint y: 79, distance: 11.7
click at [1359, 68] on span "Bulk Edit" at bounding box center [1362, 67] width 33 height 10
click at [1371, 127] on span "Campaign & Ad Set" at bounding box center [1367, 131] width 73 height 13
click at [1321, 121] on span "120235289221460242" at bounding box center [1321, 120] width 169 height 19
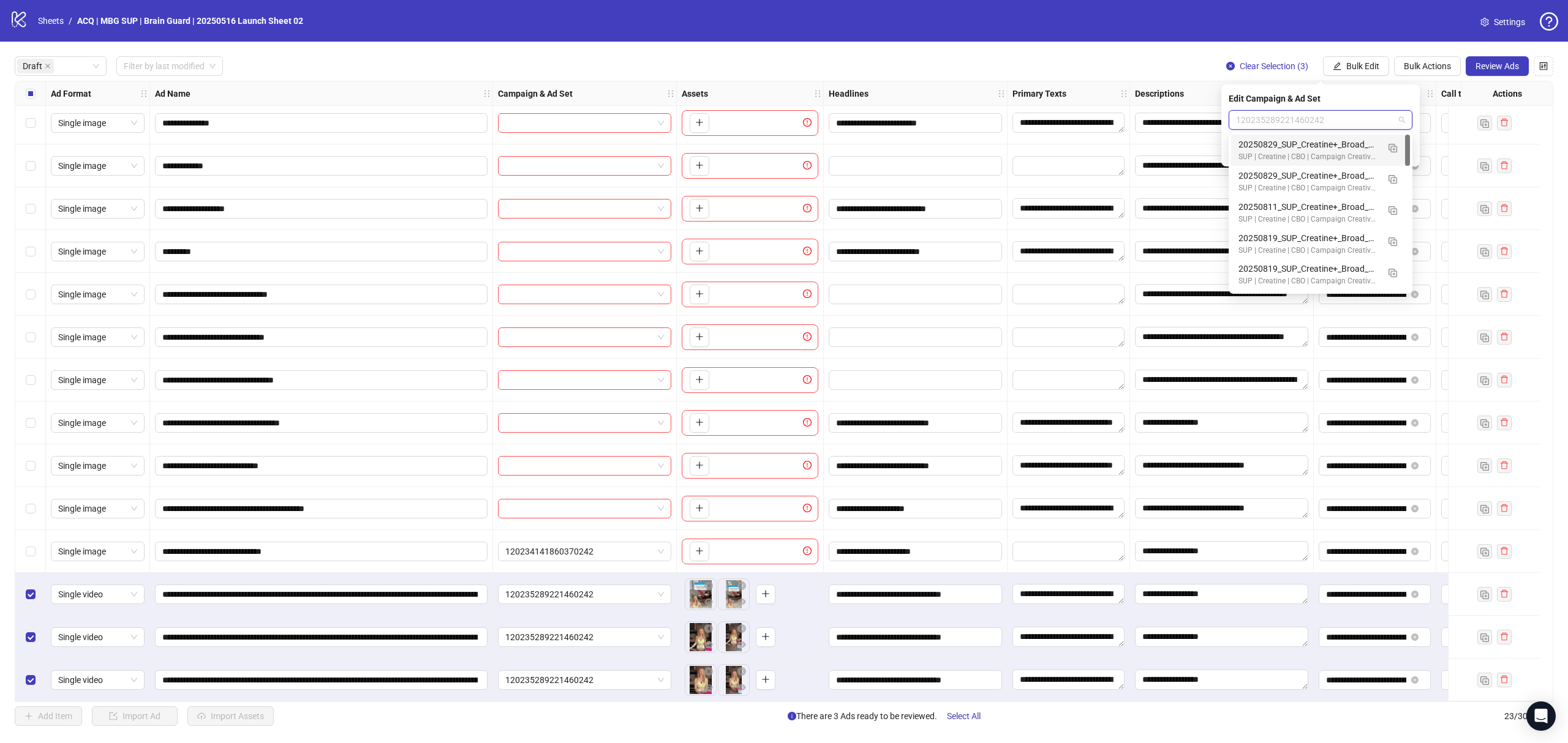
paste input "**********"
type input "**********"
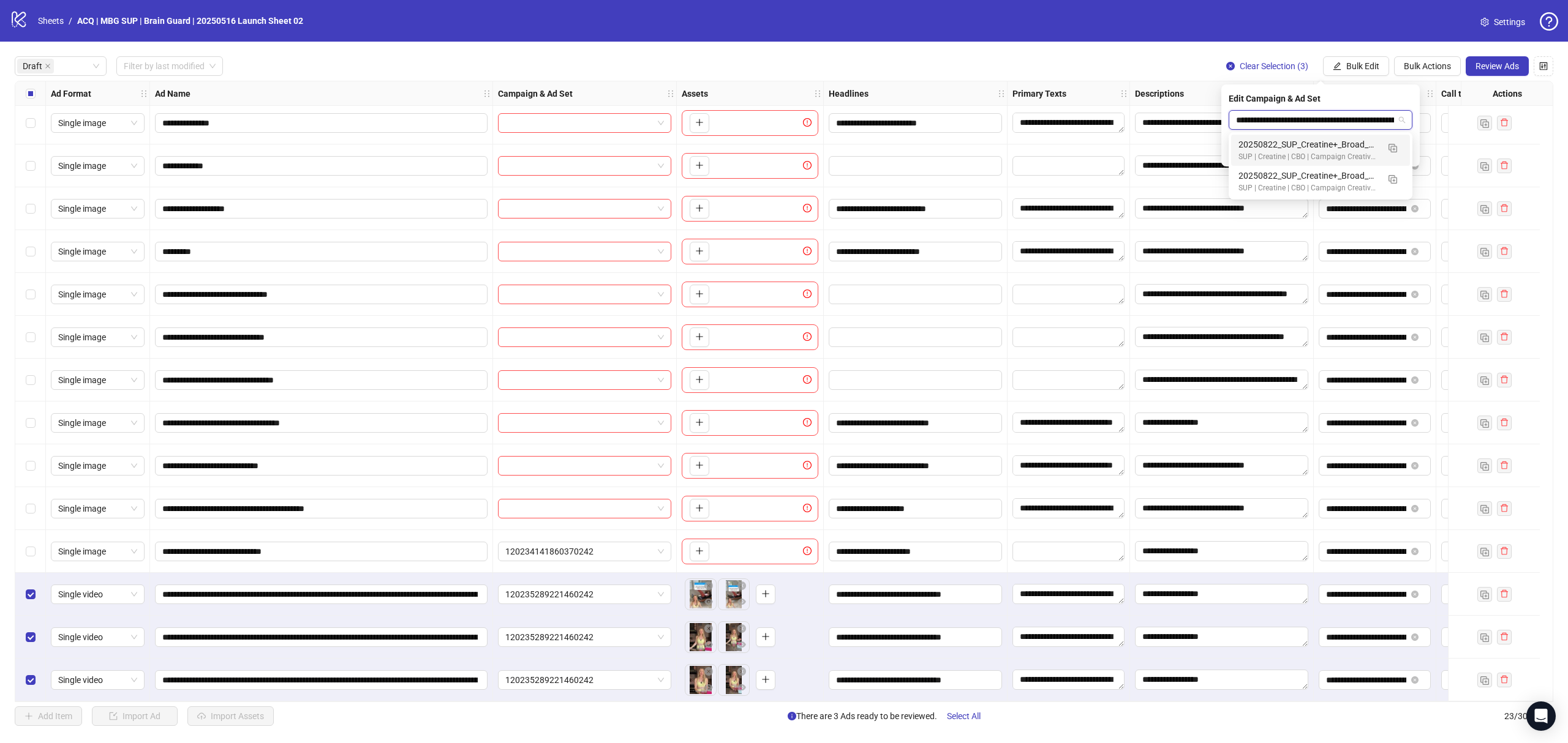
scroll to position [0, 133]
click at [1326, 155] on div "SUP | Creatine | CBO | Campaign Creative Test 7dc - TagHero - CC" at bounding box center [1308, 157] width 139 height 12
click at [1409, 150] on icon "check" at bounding box center [1405, 152] width 8 height 8
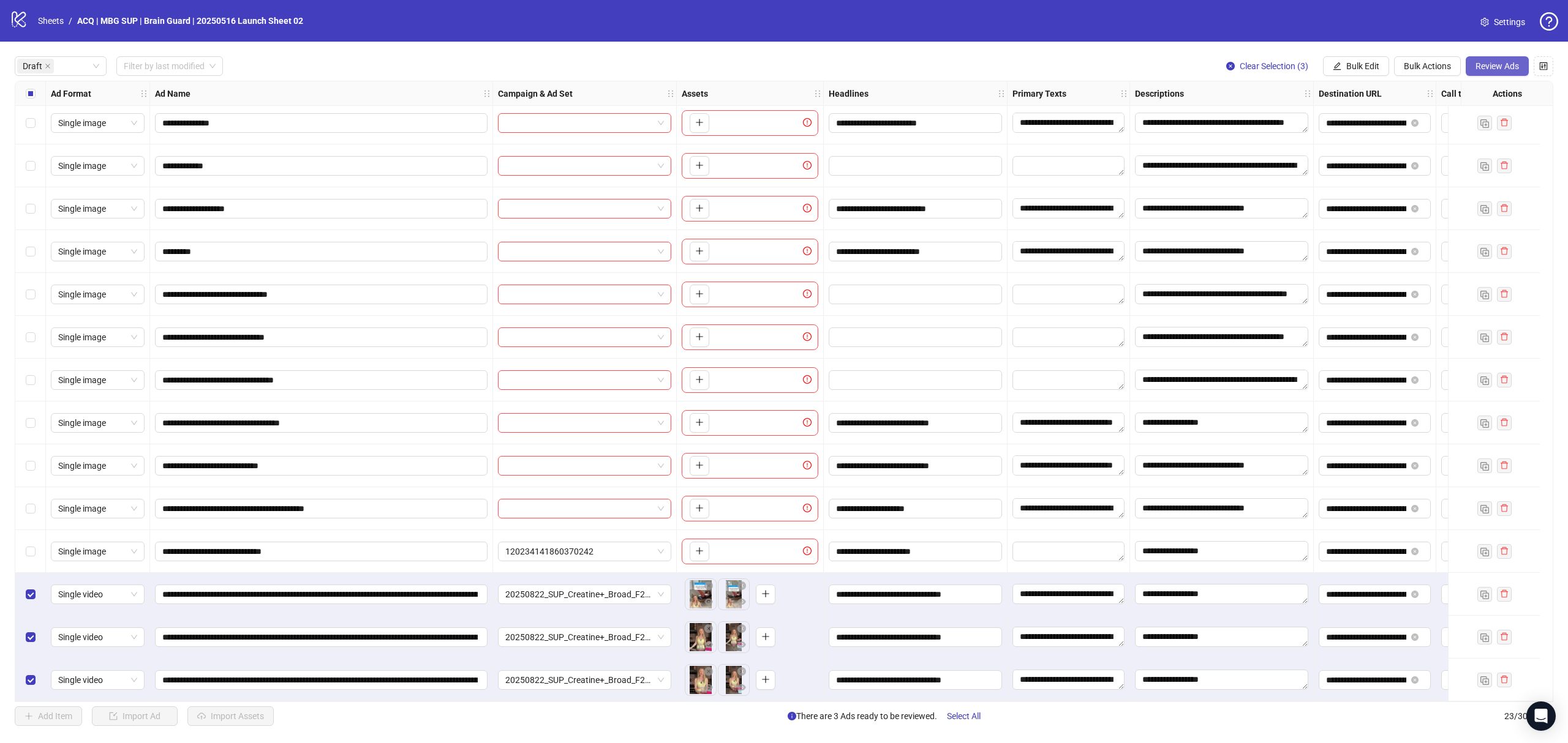
click at [1512, 59] on button "Review Ads" at bounding box center [1497, 66] width 63 height 19
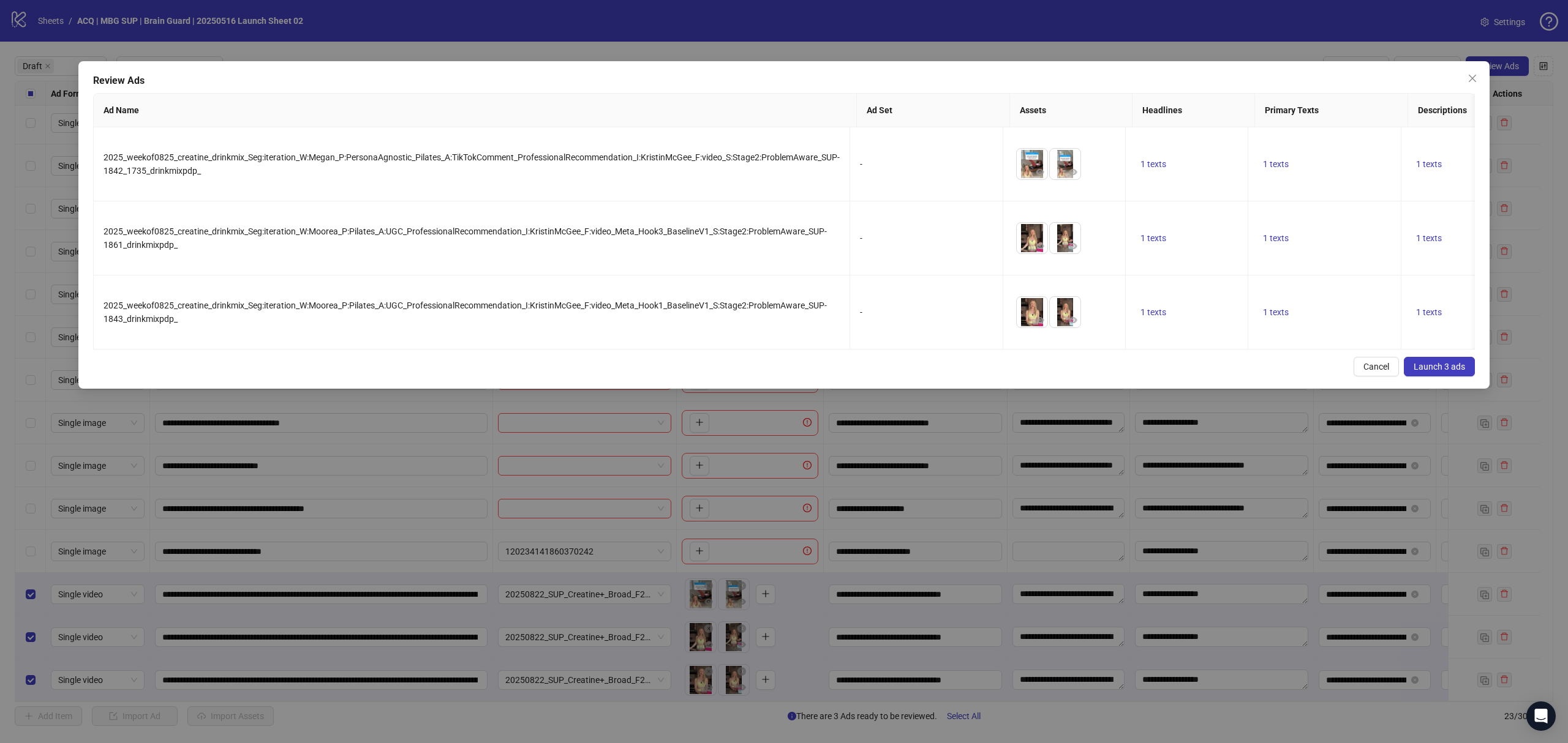
click at [1436, 372] on span "Launch 3 ads" at bounding box center [1439, 367] width 51 height 10
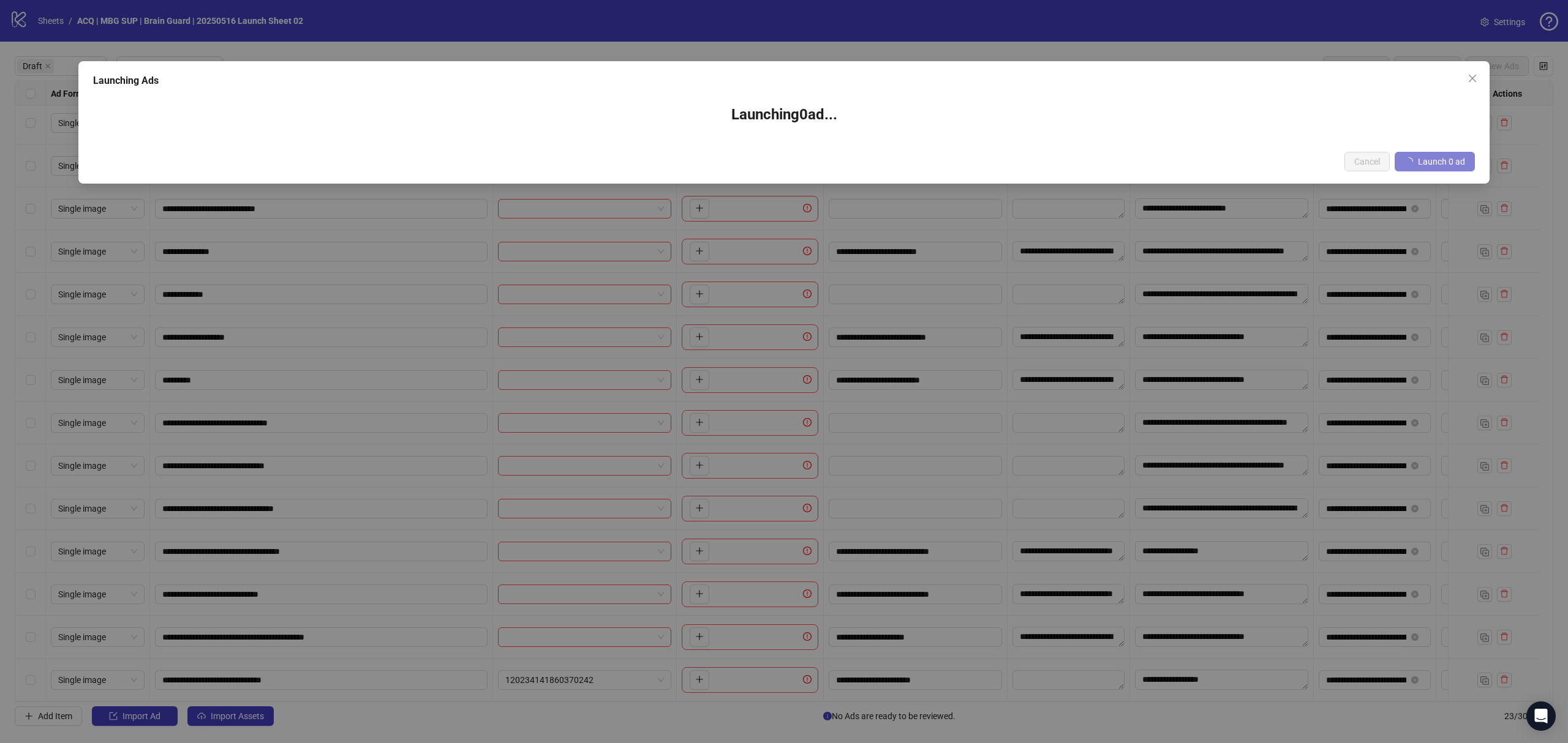
scroll to position [267, 0]
